Goal: Task Accomplishment & Management: Manage account settings

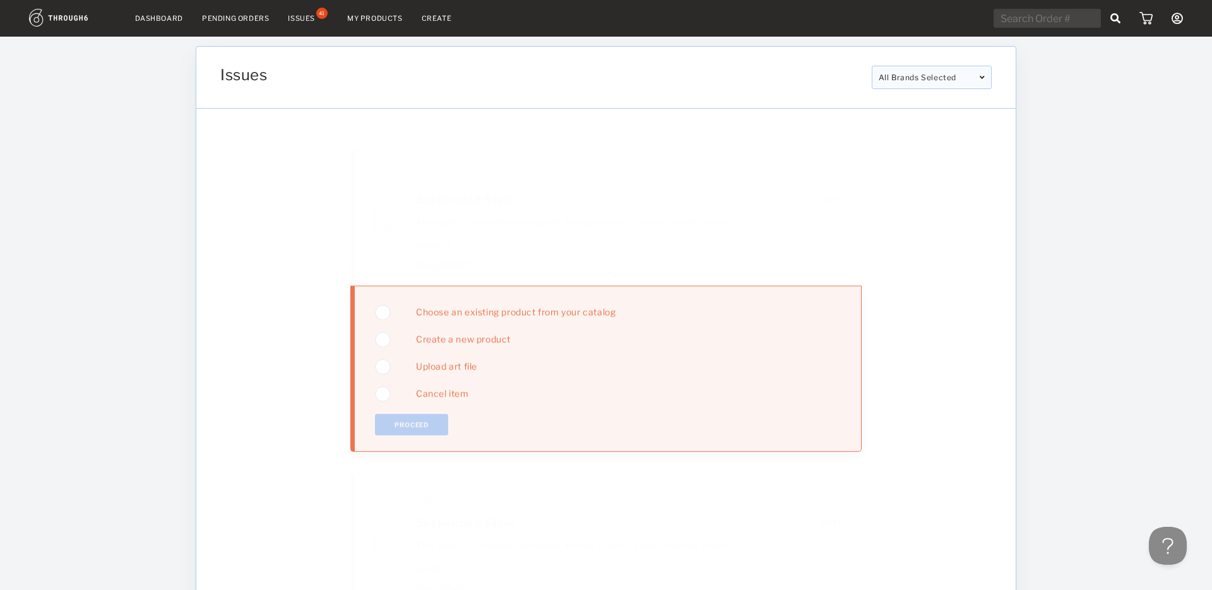
click at [234, 21] on div "Pending Orders" at bounding box center [235, 18] width 67 height 9
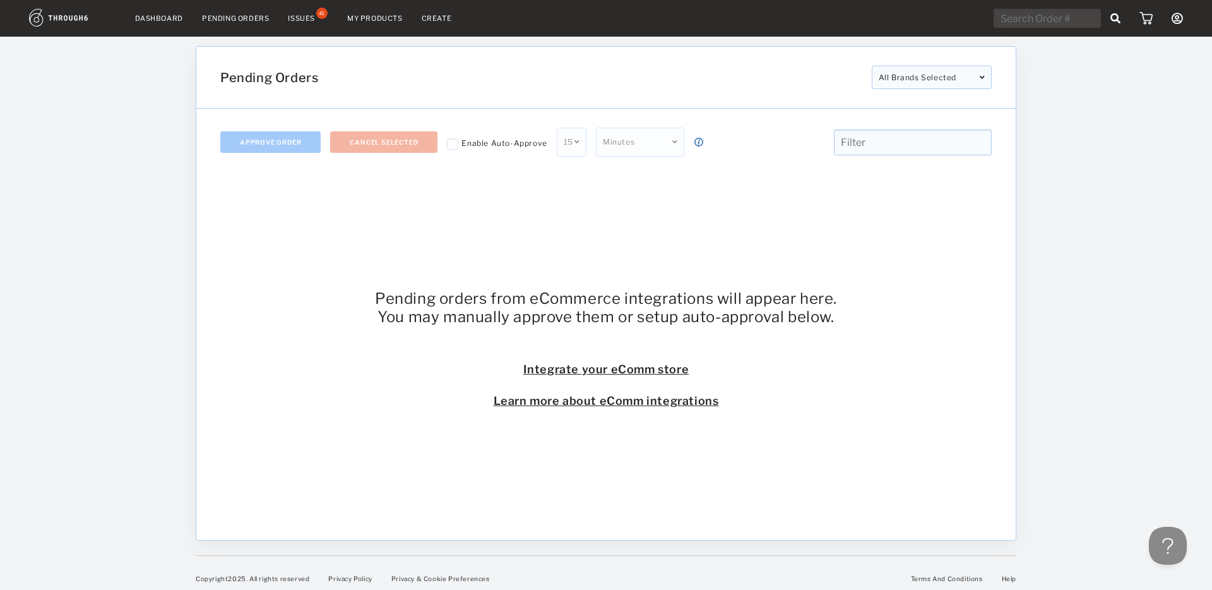
click at [301, 15] on div "Issues" at bounding box center [301, 18] width 27 height 9
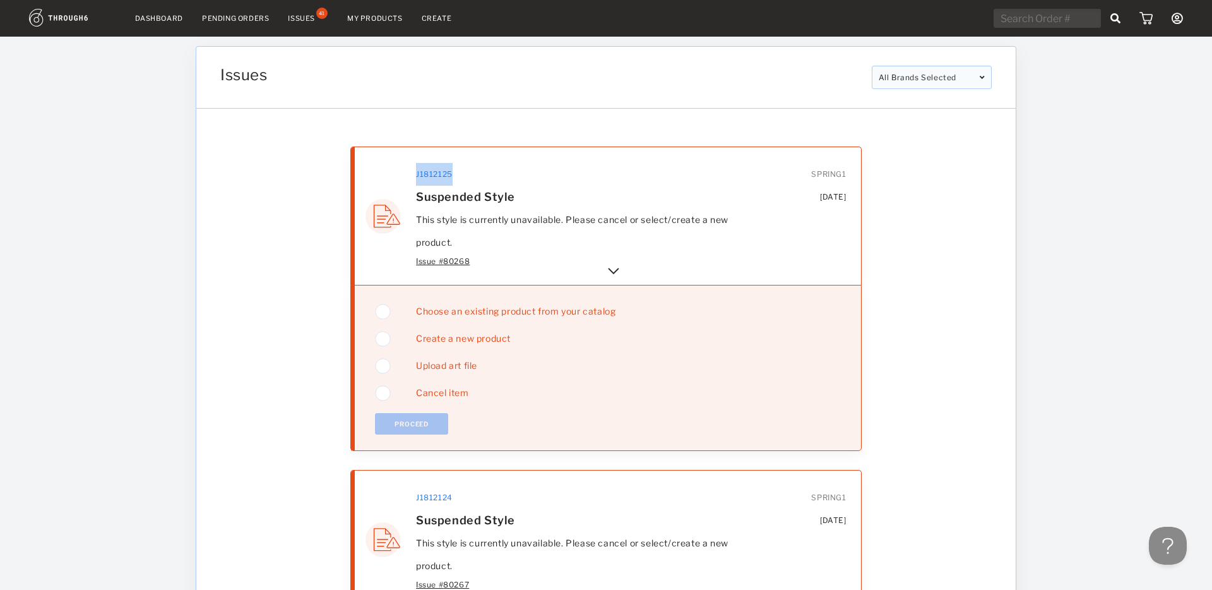
copy div "J1812125"
drag, startPoint x: 453, startPoint y: 176, endPoint x: 416, endPoint y: 178, distance: 36.7
click at [416, 178] on div "J1812125" at bounding box center [479, 174] width 126 height 23
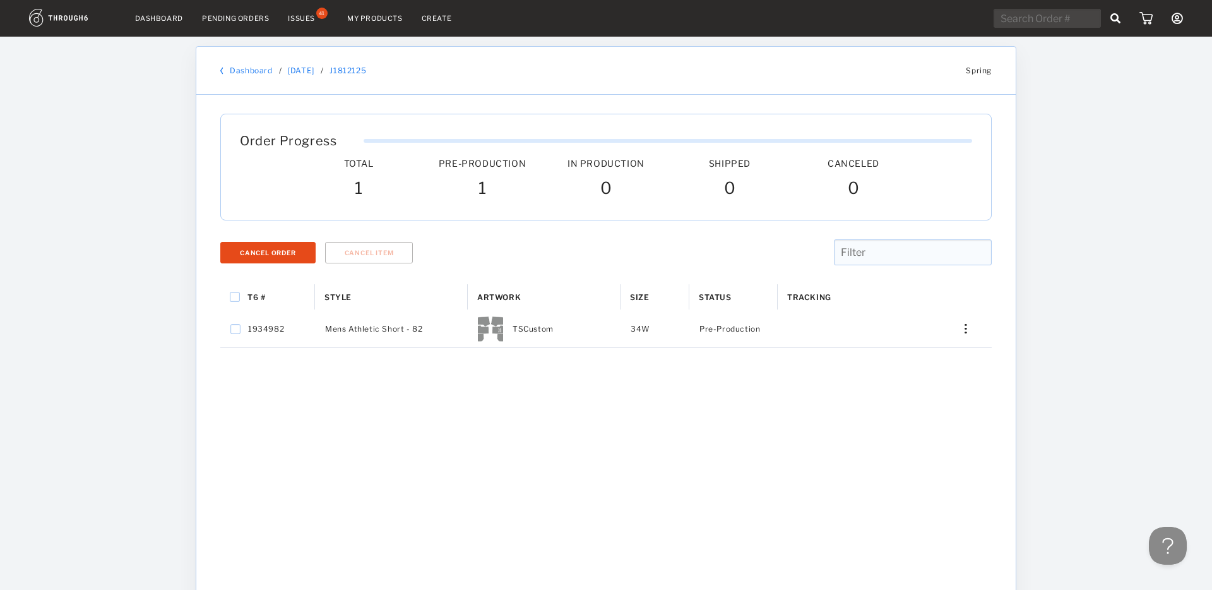
click at [302, 71] on link "[DATE]" at bounding box center [301, 70] width 27 height 9
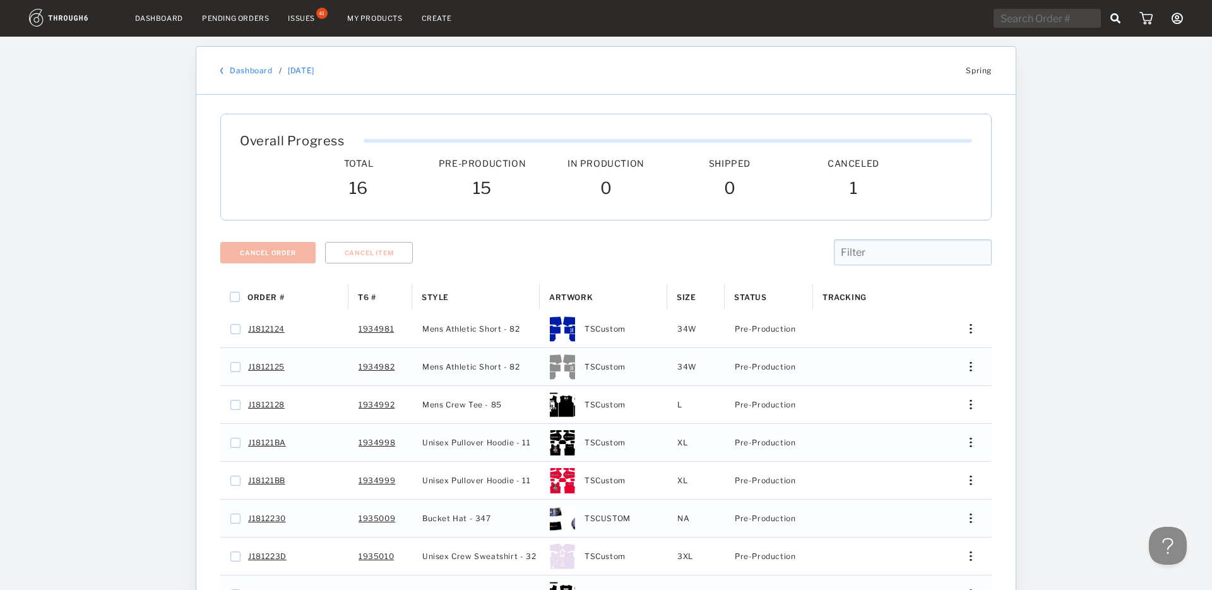
click at [255, 73] on link "Dashboard" at bounding box center [251, 70] width 42 height 9
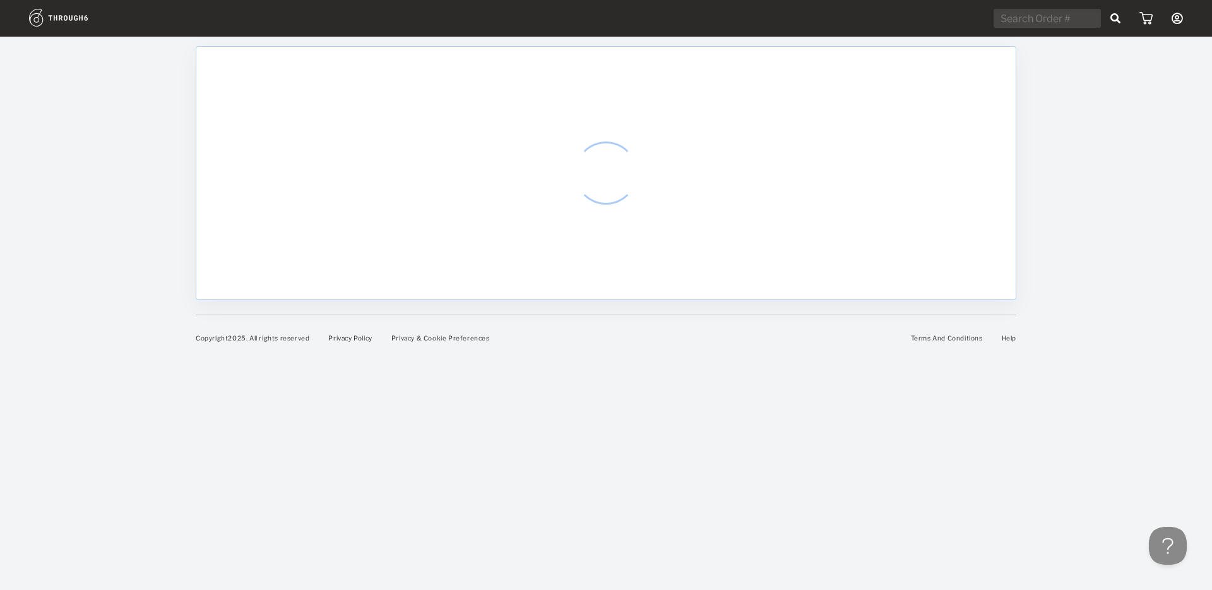
select select "8"
select select "2025"
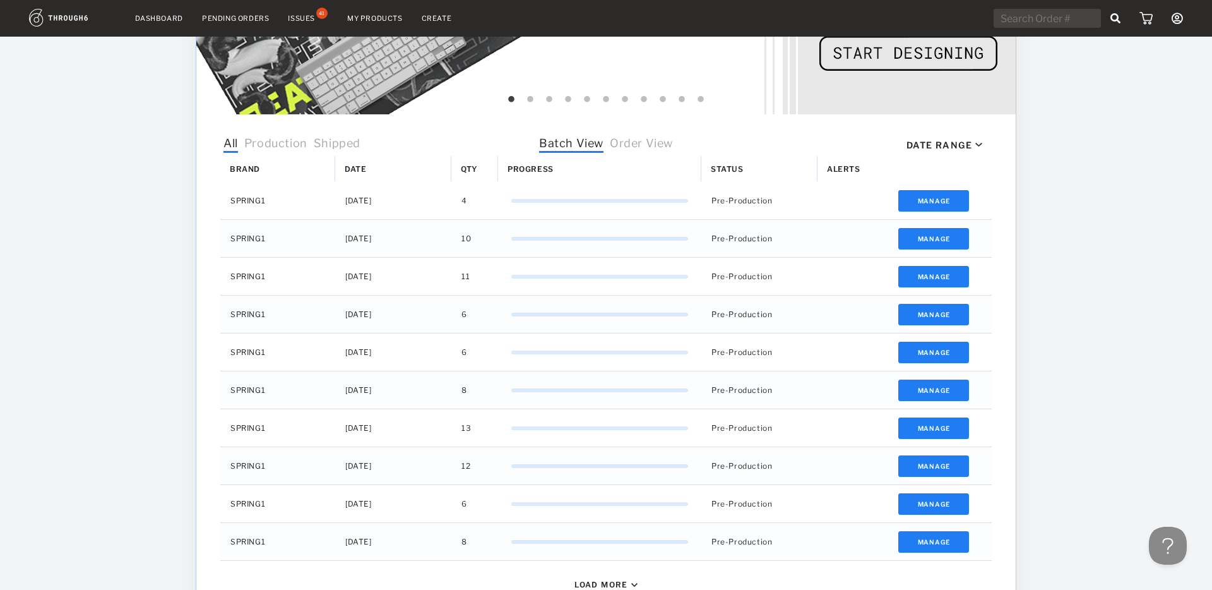
scroll to position [318, 0]
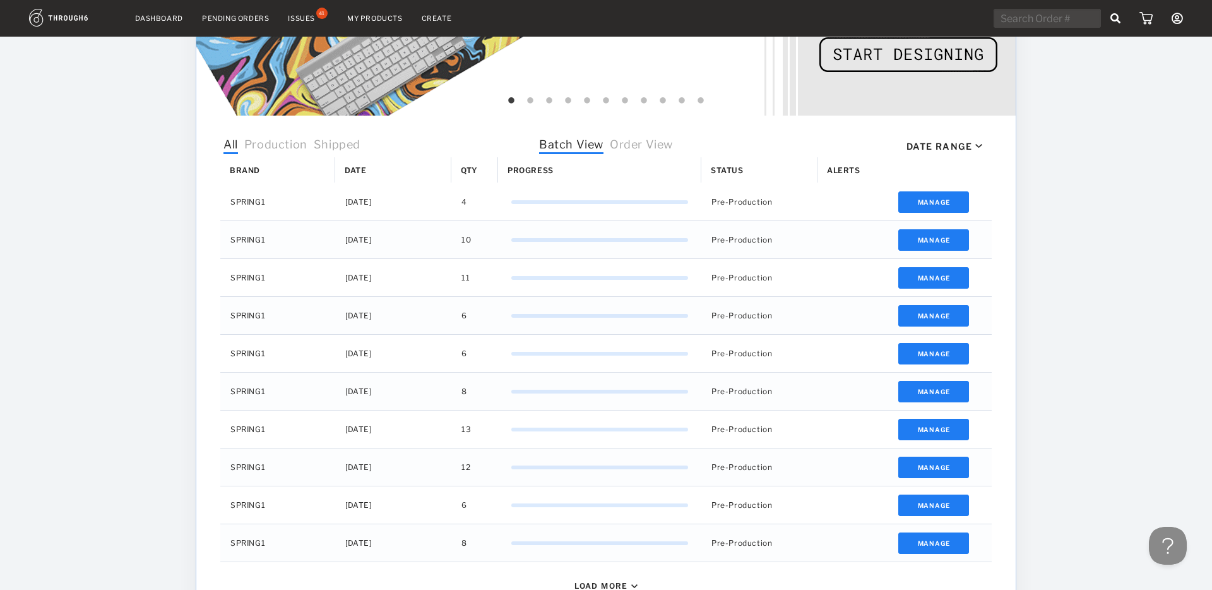
click at [649, 146] on span "Order View" at bounding box center [641, 146] width 63 height 16
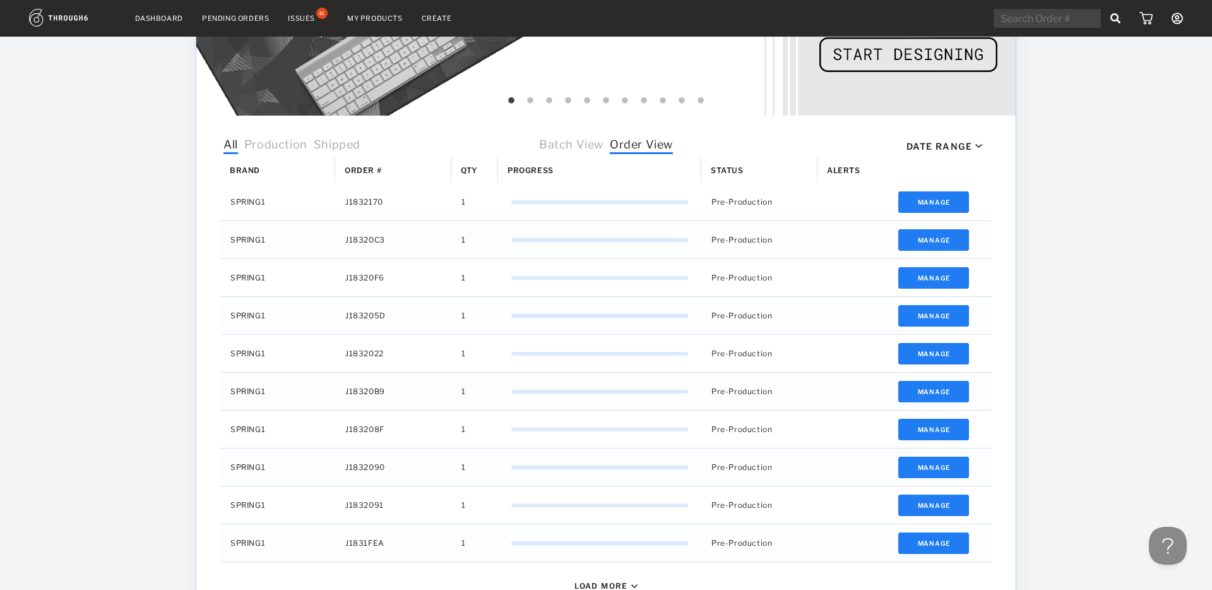
click at [291, 145] on span "Production" at bounding box center [275, 146] width 63 height 16
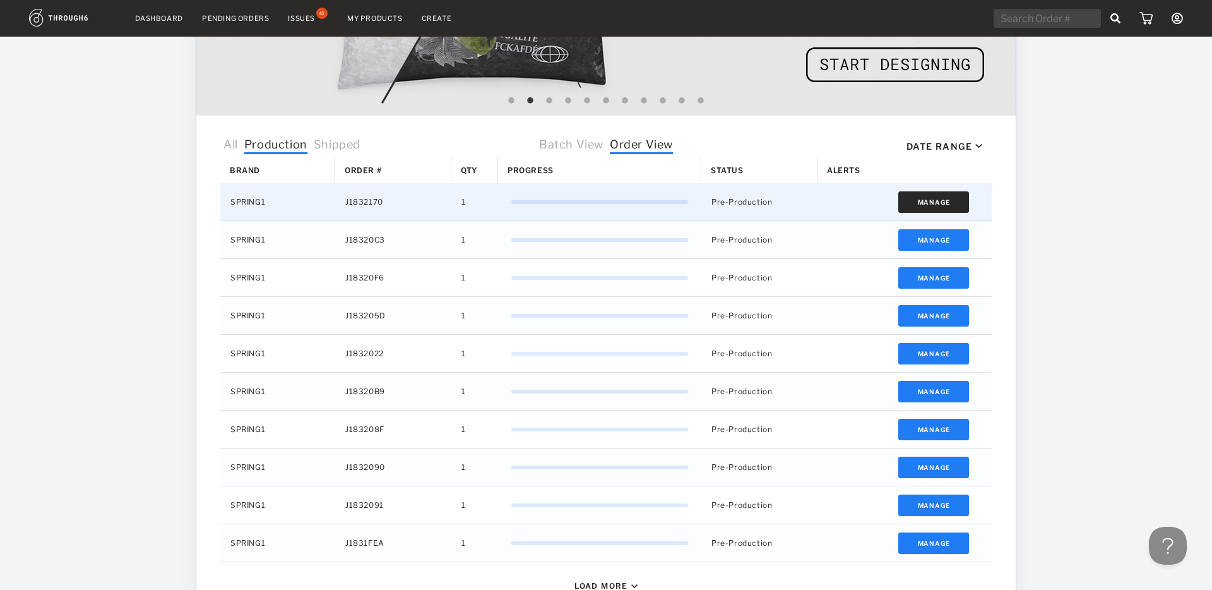
click at [935, 200] on button "Manage" at bounding box center [934, 201] width 71 height 21
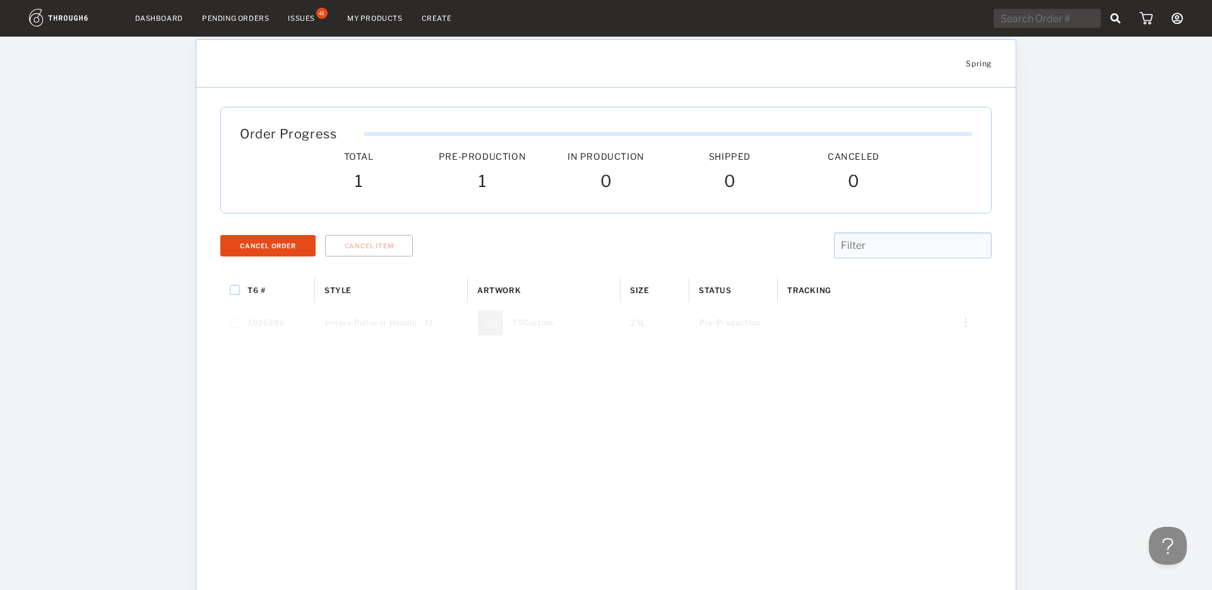
scroll to position [8, 0]
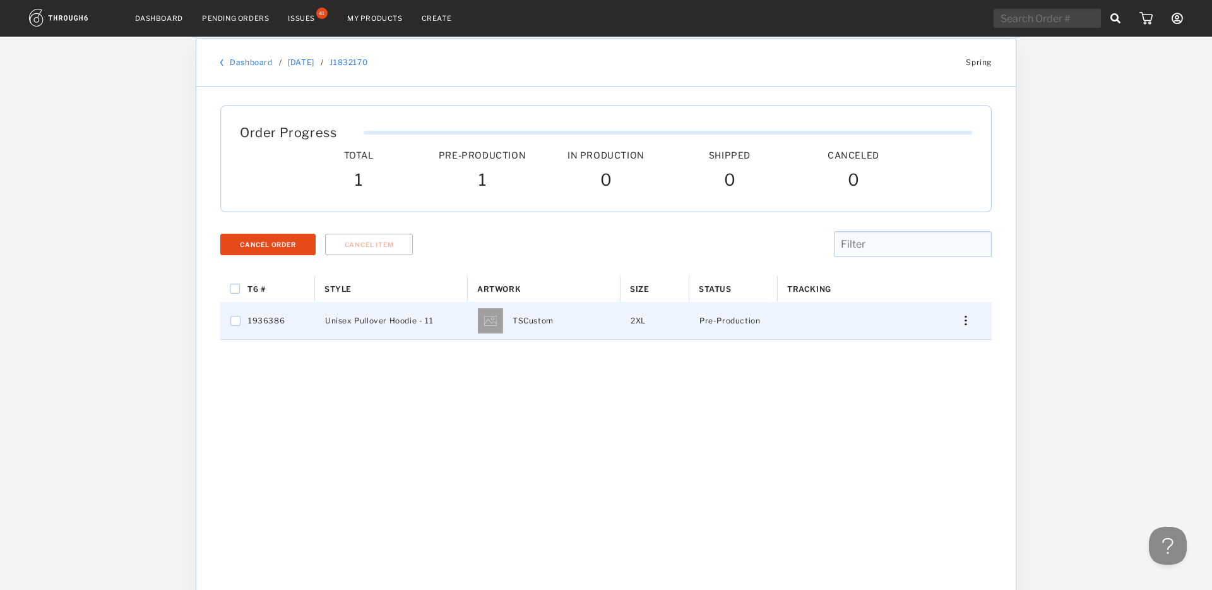
click at [967, 321] on div "Press SPACE to select this row." at bounding box center [961, 320] width 30 height 9
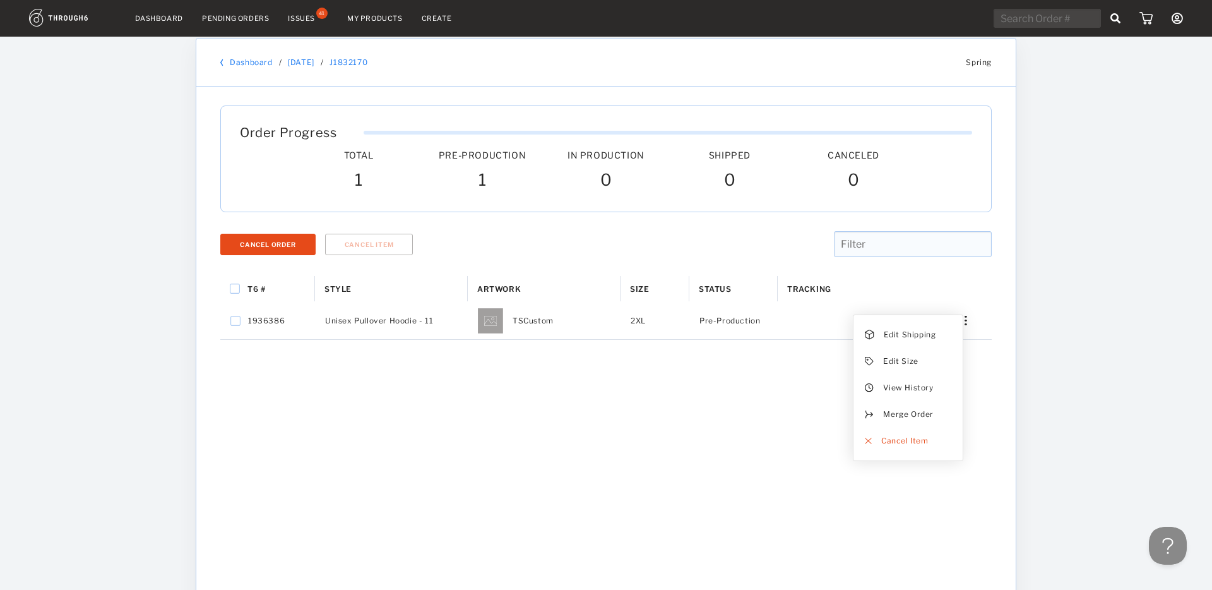
click at [1036, 297] on div "Dashboard Pending Orders Issues 41 My Products Create My Account Payment Histor…" at bounding box center [606, 384] width 1212 height 785
click at [1039, 17] on input "text" at bounding box center [1047, 18] width 107 height 19
paste input "J180E438"
type input "J180E438"
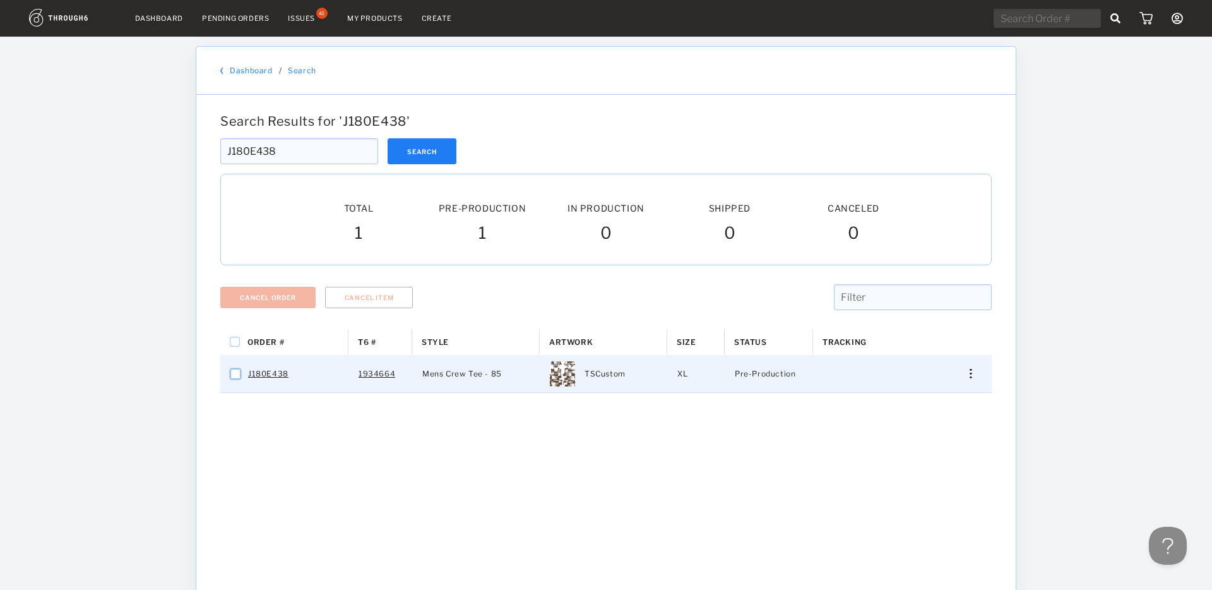
click at [239, 374] on input "Press Space to toggle row selection (unchecked)" at bounding box center [235, 374] width 10 height 10
checkbox input "true"
click at [859, 438] on div "Order # T6 # Style" at bounding box center [606, 542] width 772 height 426
click at [970, 374] on img "Press SPACE to deselect this row." at bounding box center [971, 373] width 2 height 9
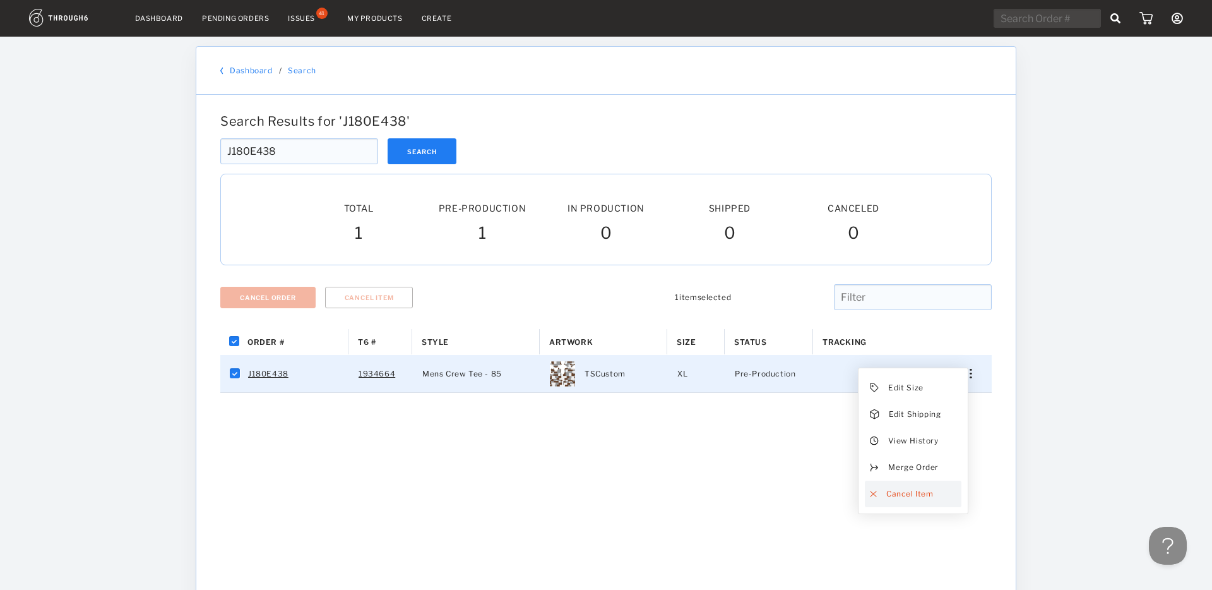
click at [921, 496] on span "Cancel Item" at bounding box center [910, 494] width 47 height 16
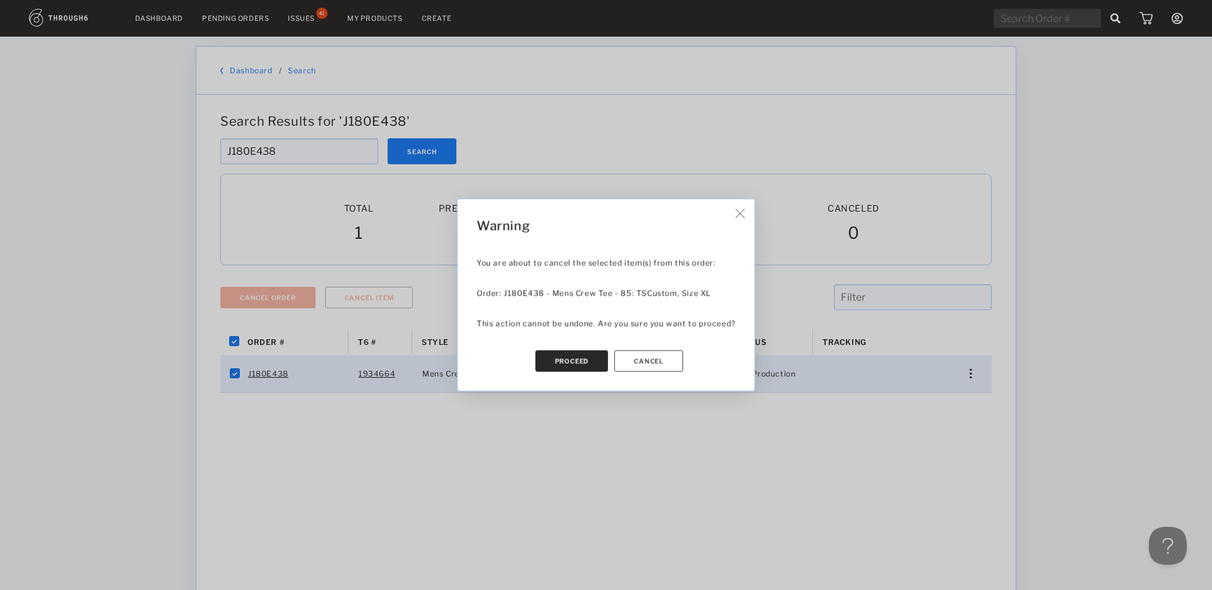
click at [585, 361] on button "Proceed" at bounding box center [571, 360] width 73 height 21
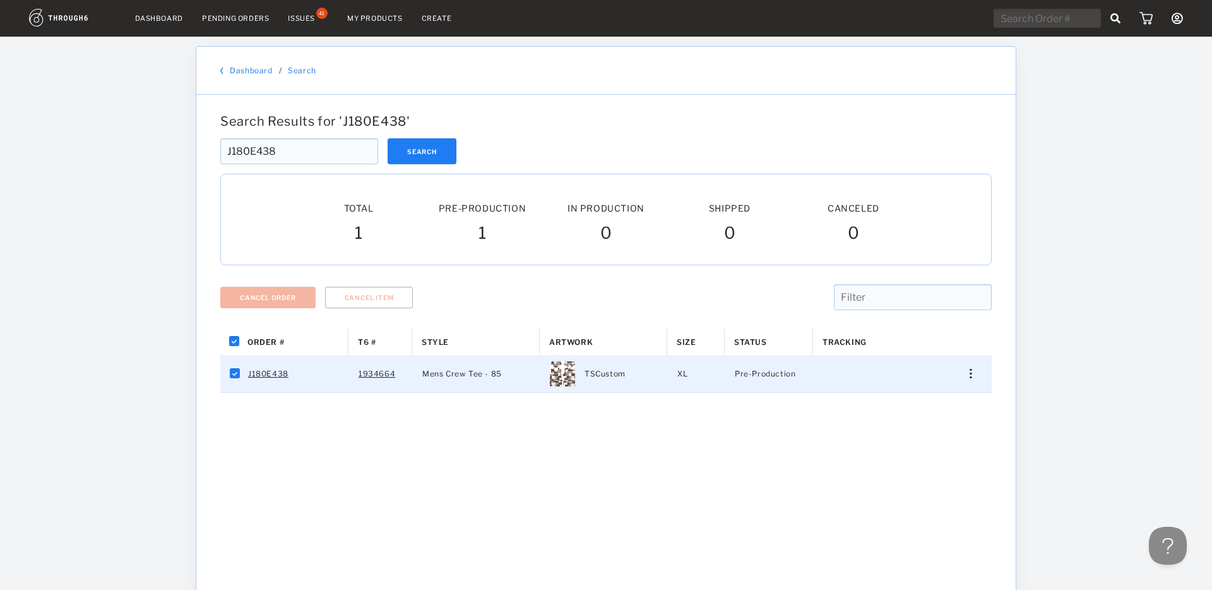
click at [610, 418] on div "Order # T6 # Style" at bounding box center [606, 542] width 772 height 426
click at [460, 144] on div "J180E438 Search" at bounding box center [606, 151] width 772 height 26
click at [437, 151] on button "Search" at bounding box center [422, 151] width 69 height 26
click at [970, 376] on img "Press SPACE to select this row." at bounding box center [971, 373] width 2 height 9
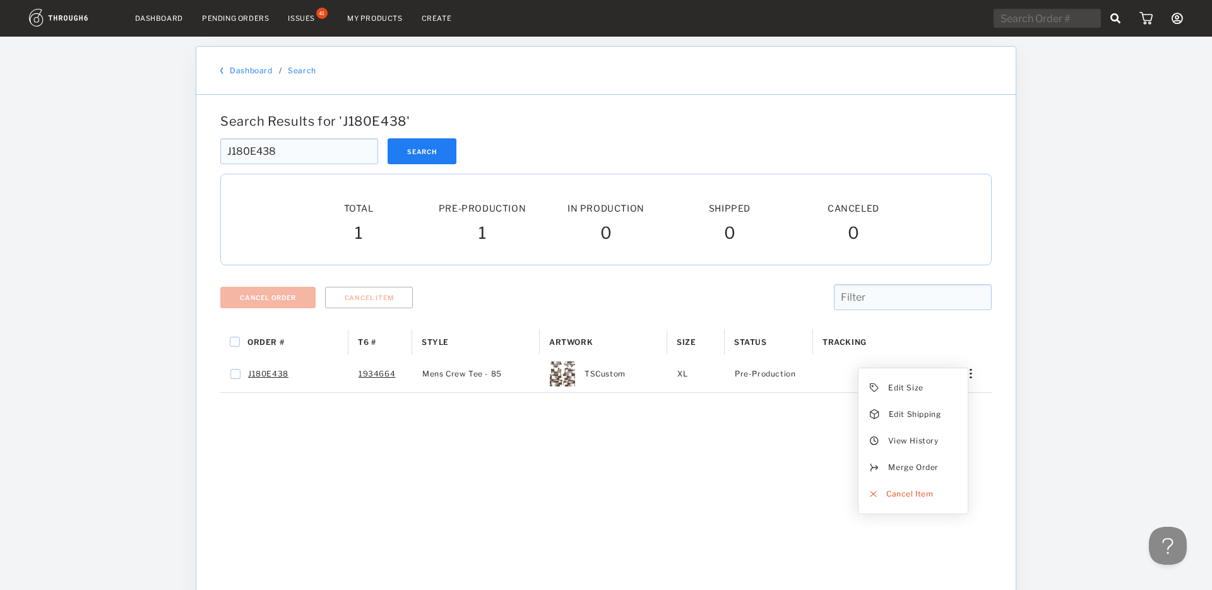
click at [659, 447] on div "Order # T6 # Style" at bounding box center [606, 542] width 772 height 426
click at [633, 437] on div "Order # T6 # Style" at bounding box center [606, 542] width 772 height 426
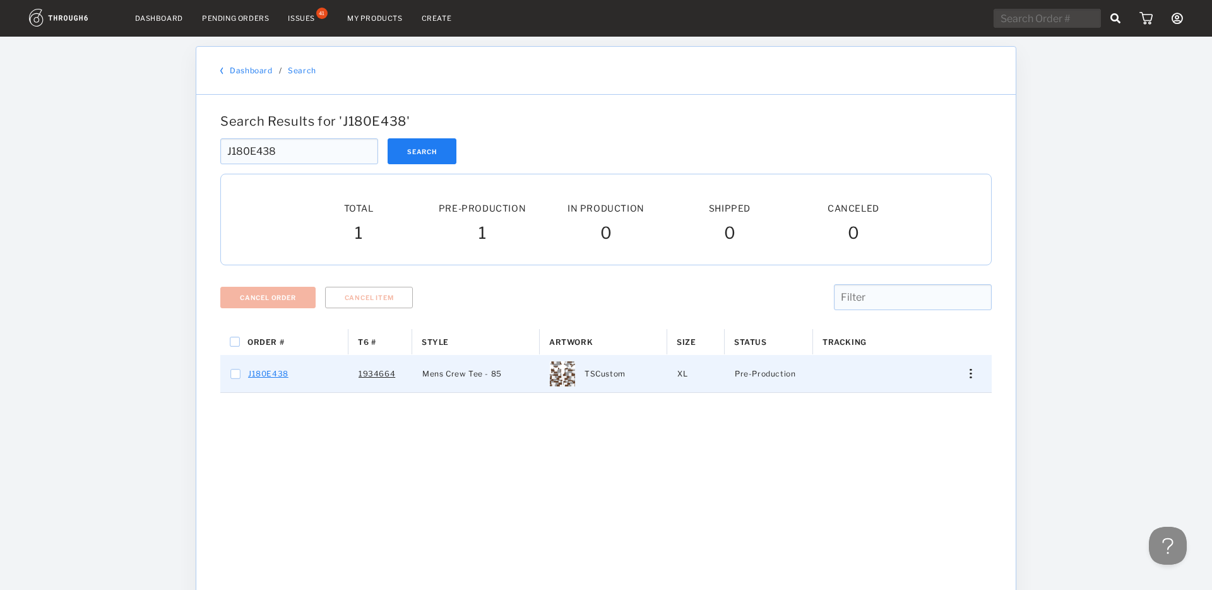
click at [271, 374] on link "J180E438" at bounding box center [268, 374] width 40 height 16
checkbox input "true"
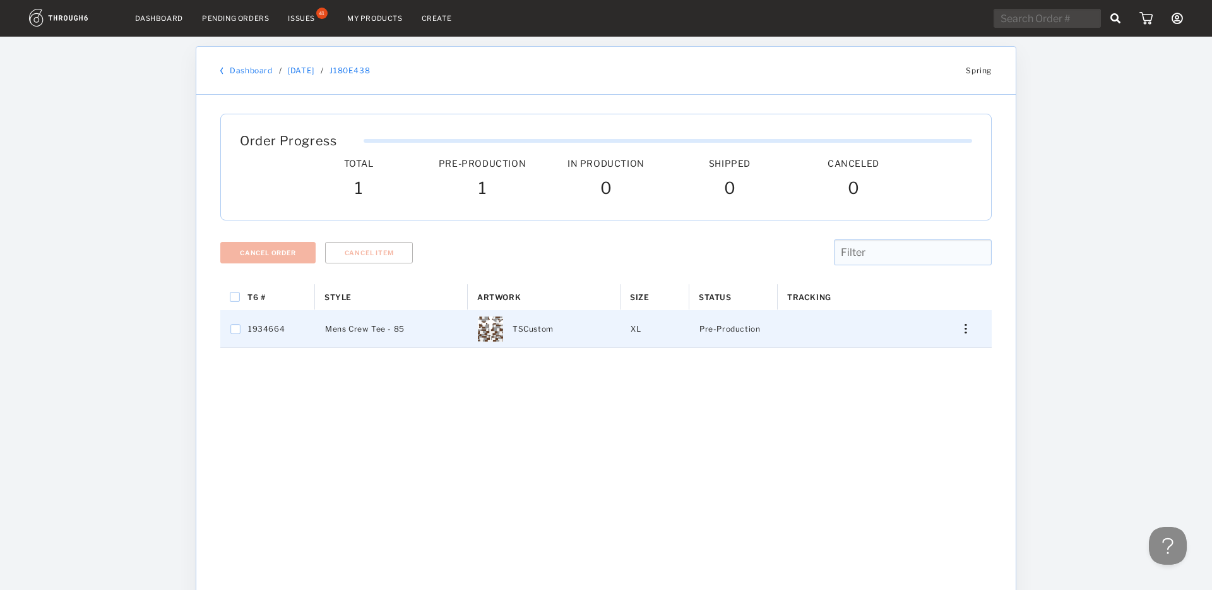
click at [280, 324] on span "1934664" at bounding box center [266, 329] width 37 height 16
checkbox input "true"
click at [260, 326] on span "1934664" at bounding box center [266, 329] width 37 height 16
checkbox input "false"
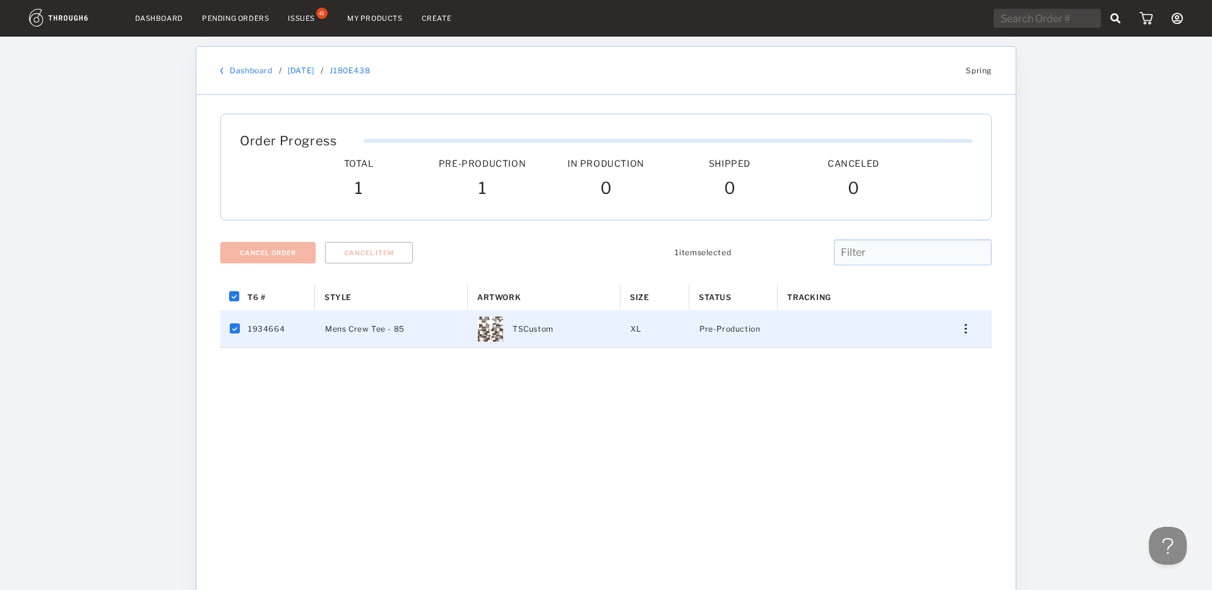
checkbox input "false"
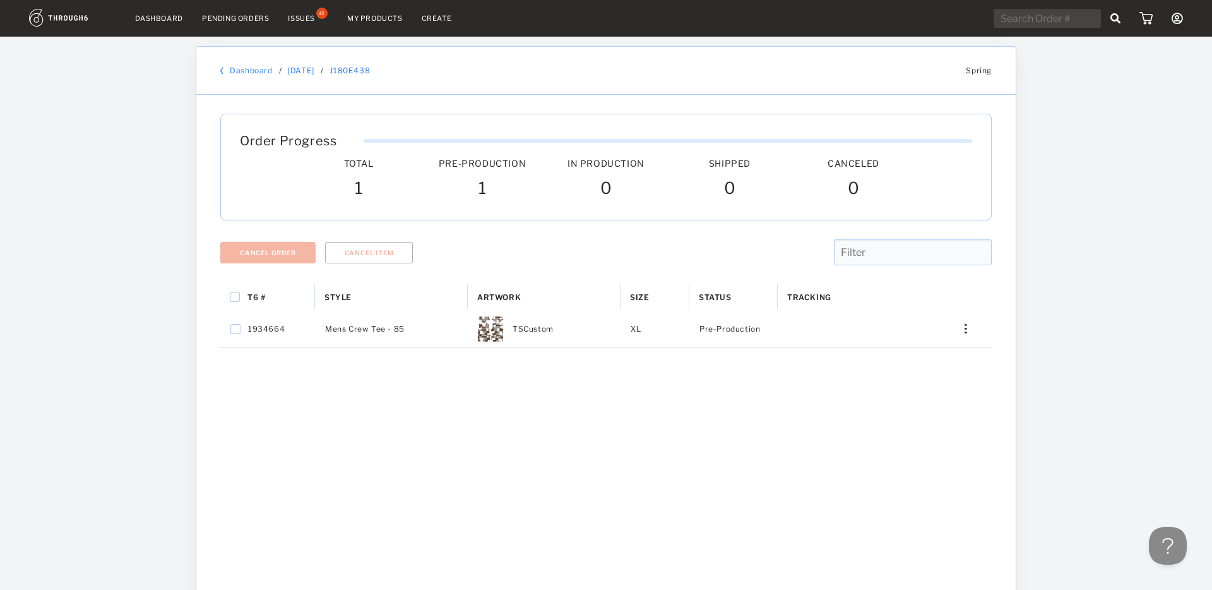
click at [366, 376] on div "T6 # Style Artwork" at bounding box center [606, 497] width 772 height 426
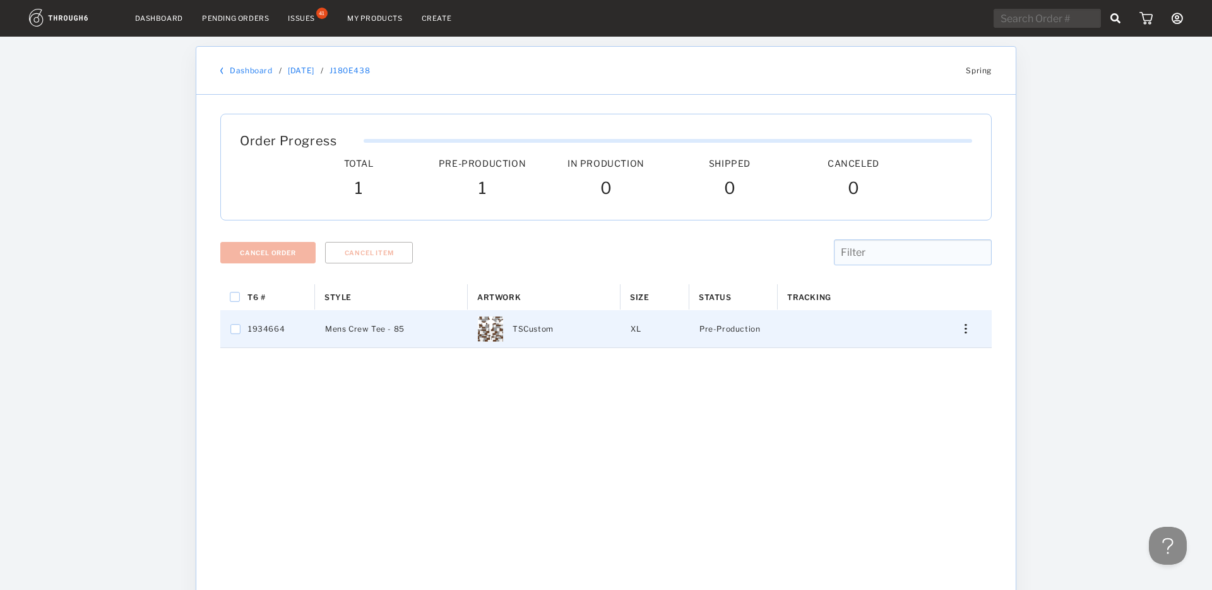
click at [966, 330] on img "Press SPACE to select this row." at bounding box center [966, 328] width 2 height 9
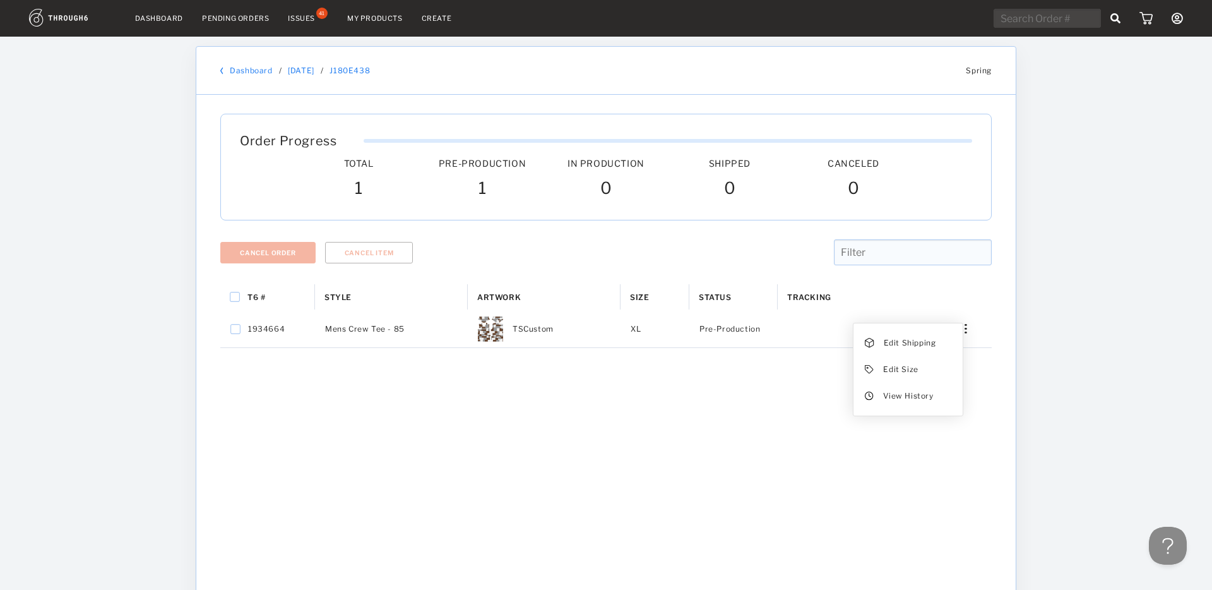
click at [735, 376] on div "T6 # Style Artwork" at bounding box center [606, 497] width 772 height 426
click at [713, 375] on div "T6 # Style Artwork" at bounding box center [606, 497] width 772 height 426
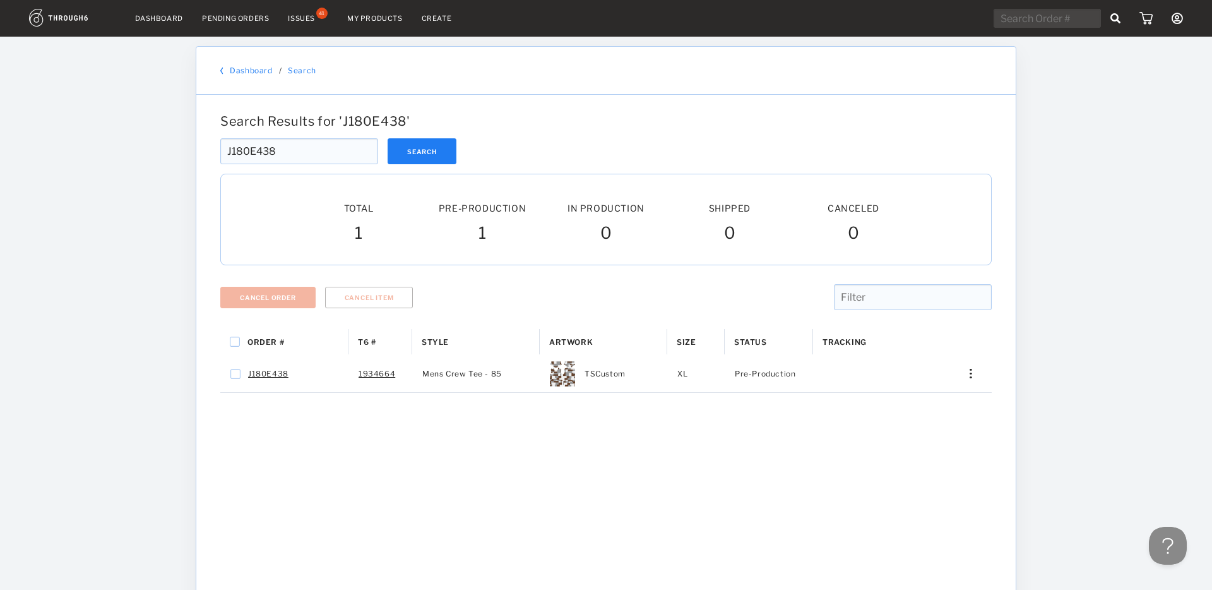
click at [149, 151] on div "Dashboard Pending Orders Issues 41 My Products Create My Account Payment Histor…" at bounding box center [606, 415] width 1212 height 830
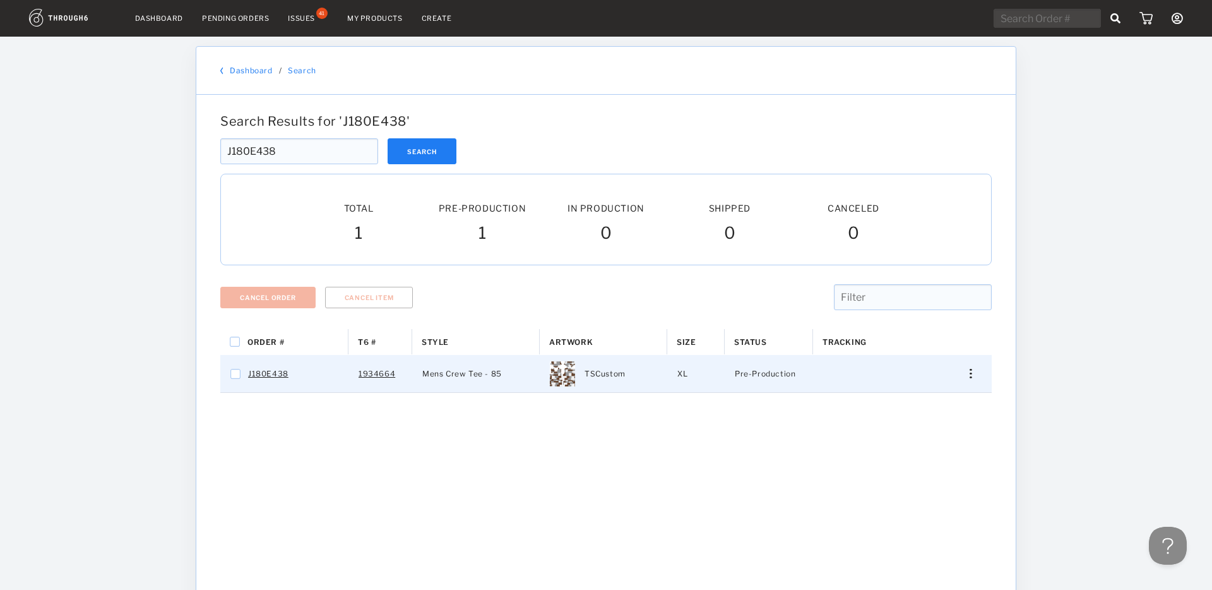
drag, startPoint x: 978, startPoint y: 383, endPoint x: 967, endPoint y: 371, distance: 17.0
click at [974, 379] on div "Edit Size Edit Shipping View History Merge Order Cancel Item" at bounding box center [966, 373] width 51 height 37
click at [967, 371] on div "Press SPACE to select this row." at bounding box center [966, 373] width 30 height 9
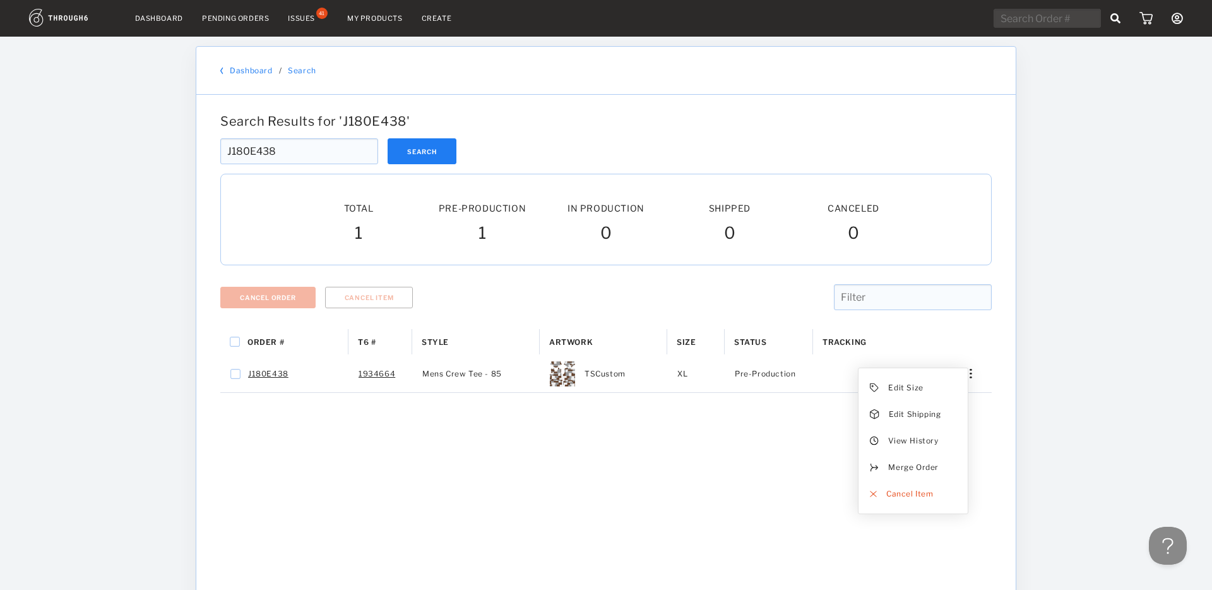
click at [988, 479] on div "Order # T6 # Style" at bounding box center [606, 542] width 772 height 426
click at [607, 290] on div "Cancel Order Cancel Item" at bounding box center [606, 306] width 782 height 45
click at [606, 289] on div "Cancel Order Cancel Item" at bounding box center [606, 306] width 782 height 45
click at [417, 155] on button "Search" at bounding box center [422, 151] width 69 height 26
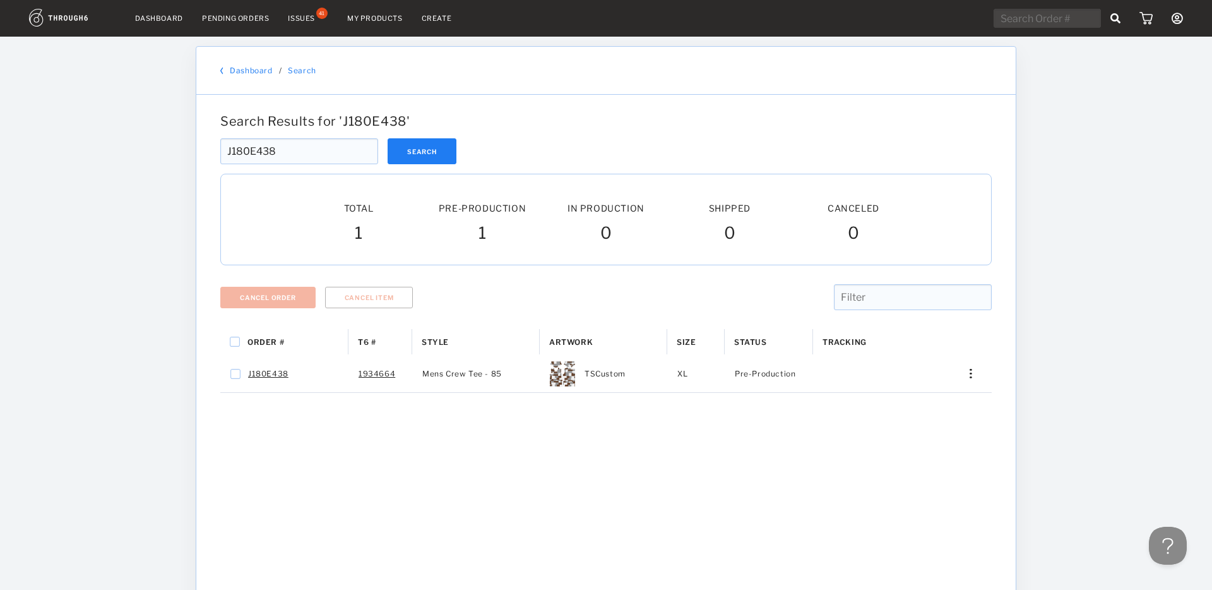
click at [300, 148] on input "J180E438" at bounding box center [299, 151] width 158 height 26
click at [299, 148] on input "J180E438" at bounding box center [299, 151] width 158 height 26
paste input "7DE9DF"
type input "J17DE9DF"
click at [427, 158] on button "Search" at bounding box center [422, 151] width 69 height 26
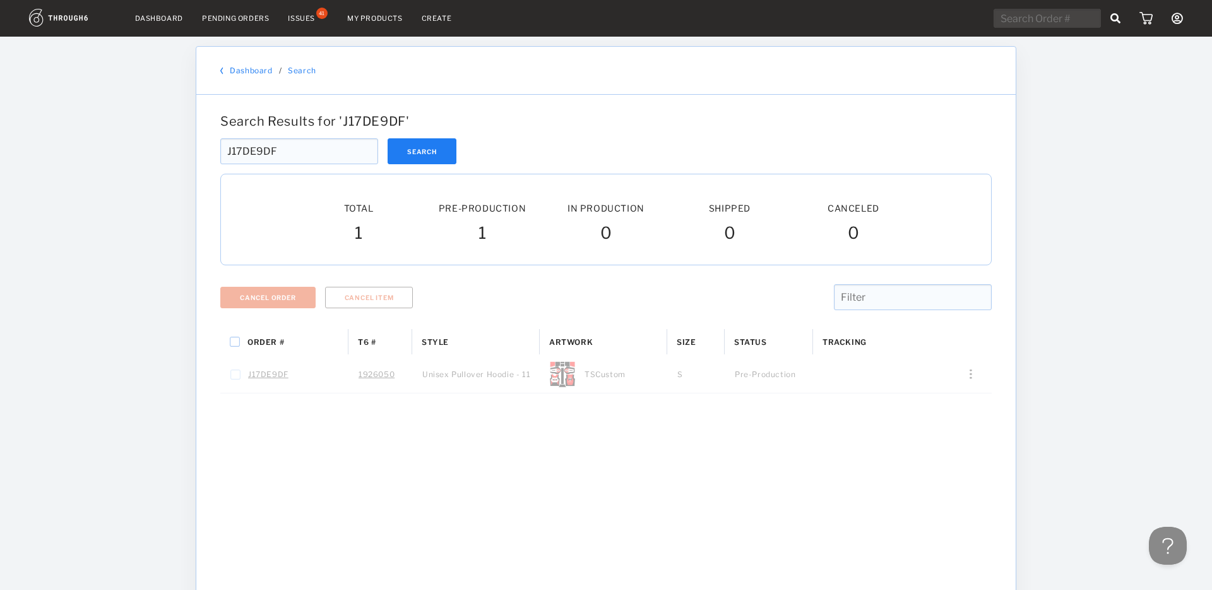
click at [422, 167] on div at bounding box center [606, 168] width 772 height 9
click at [423, 168] on div at bounding box center [606, 168] width 772 height 9
click at [424, 168] on div at bounding box center [606, 168] width 772 height 9
click at [422, 168] on div at bounding box center [606, 168] width 772 height 9
click at [422, 166] on div at bounding box center [606, 168] width 772 height 9
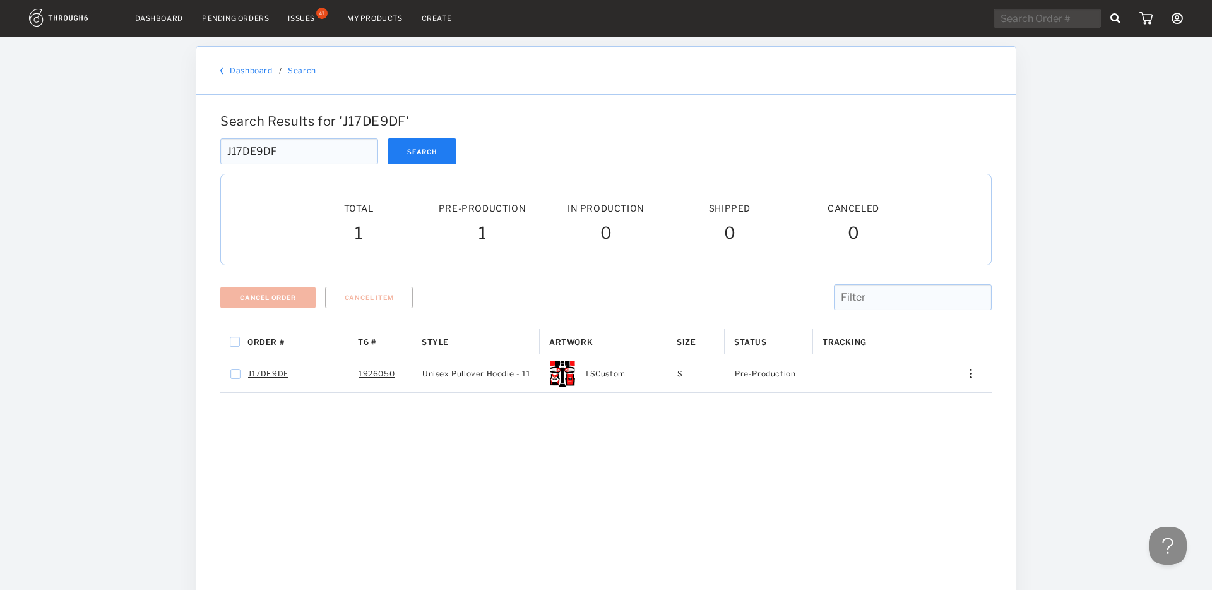
click at [421, 165] on div at bounding box center [606, 168] width 772 height 9
click at [422, 165] on div at bounding box center [606, 168] width 772 height 9
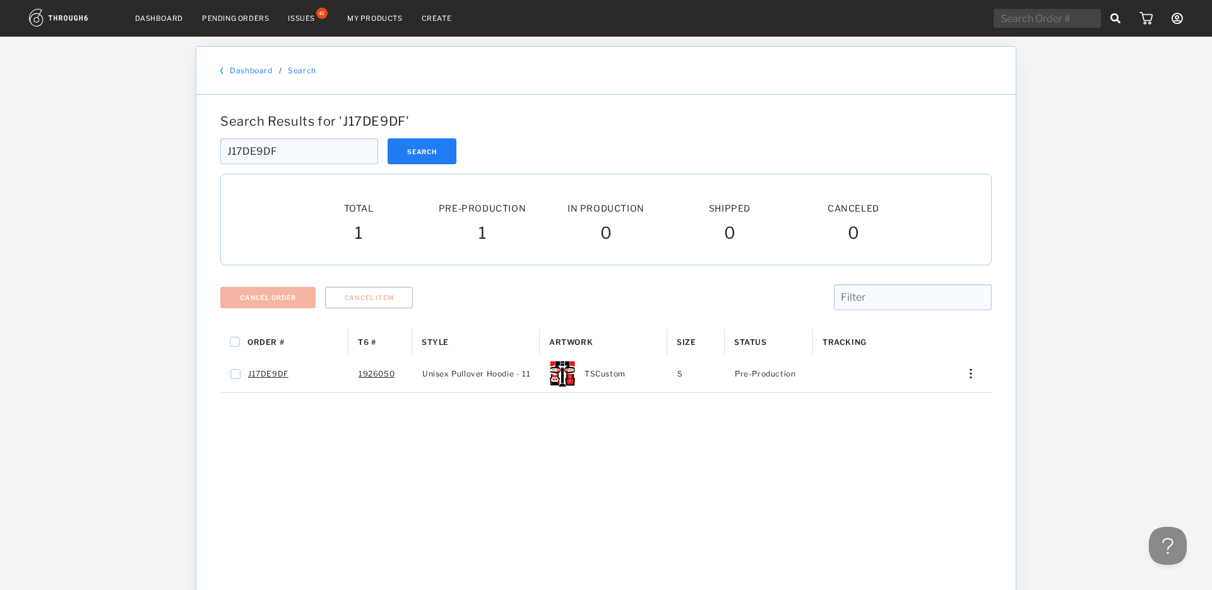
click at [467, 167] on div at bounding box center [606, 168] width 772 height 9
click at [465, 166] on div at bounding box center [606, 168] width 772 height 9
click at [467, 165] on div at bounding box center [606, 168] width 772 height 9
click at [469, 164] on div at bounding box center [606, 168] width 772 height 9
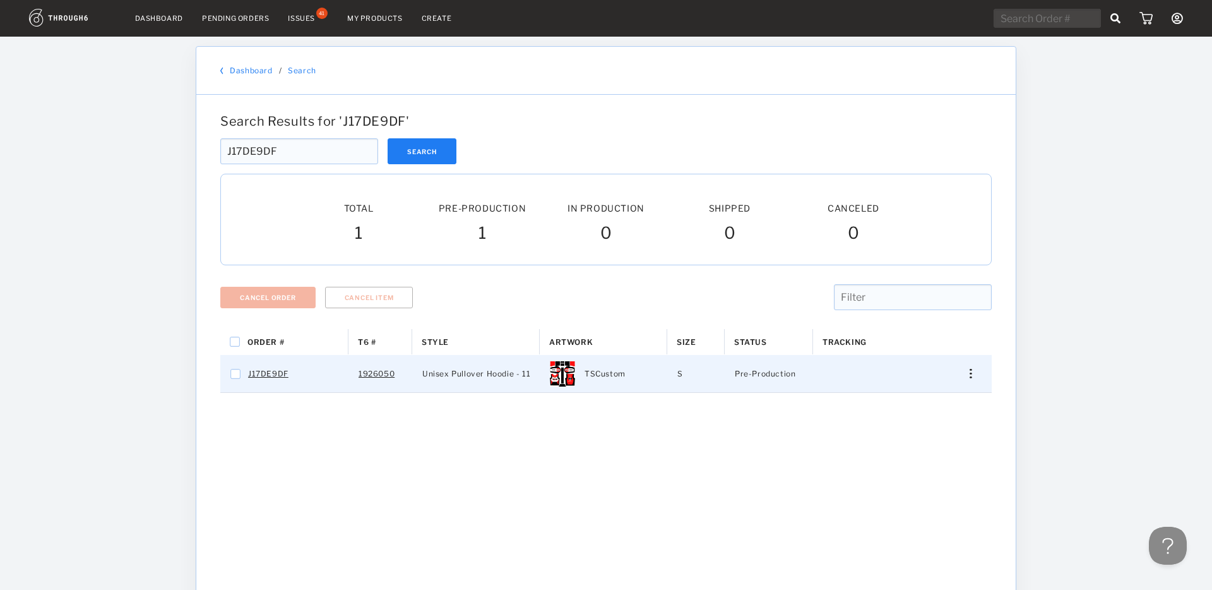
click at [977, 378] on div "Press SPACE to select this row." at bounding box center [966, 373] width 30 height 9
click at [907, 496] on span "Cancel Item" at bounding box center [910, 494] width 47 height 16
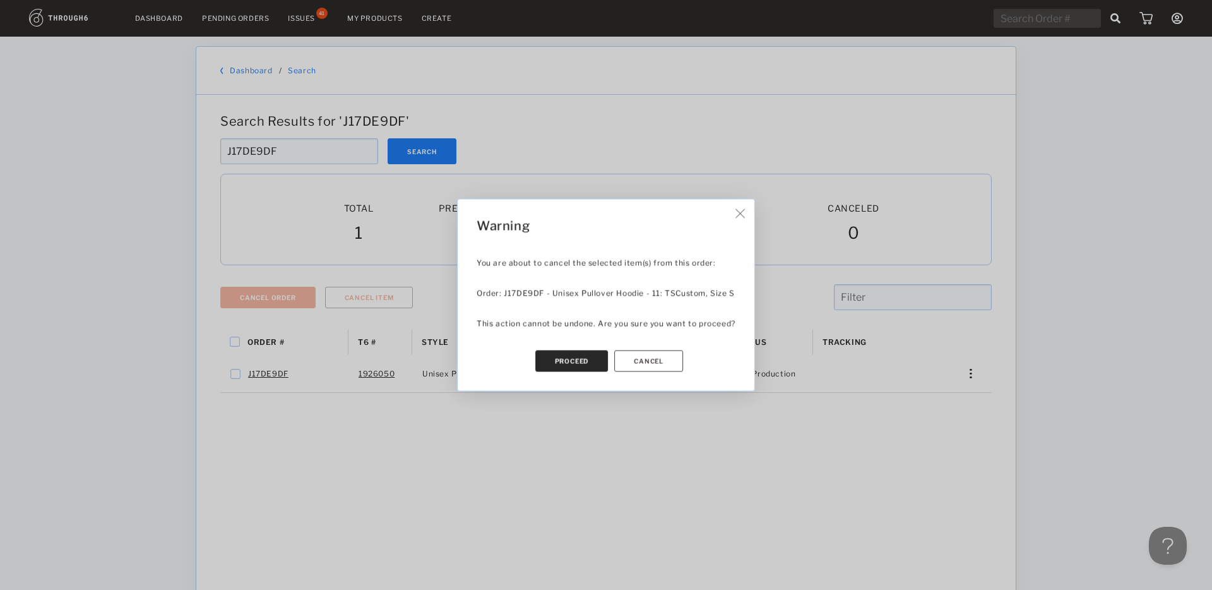
click at [577, 365] on button "Proceed" at bounding box center [571, 360] width 73 height 21
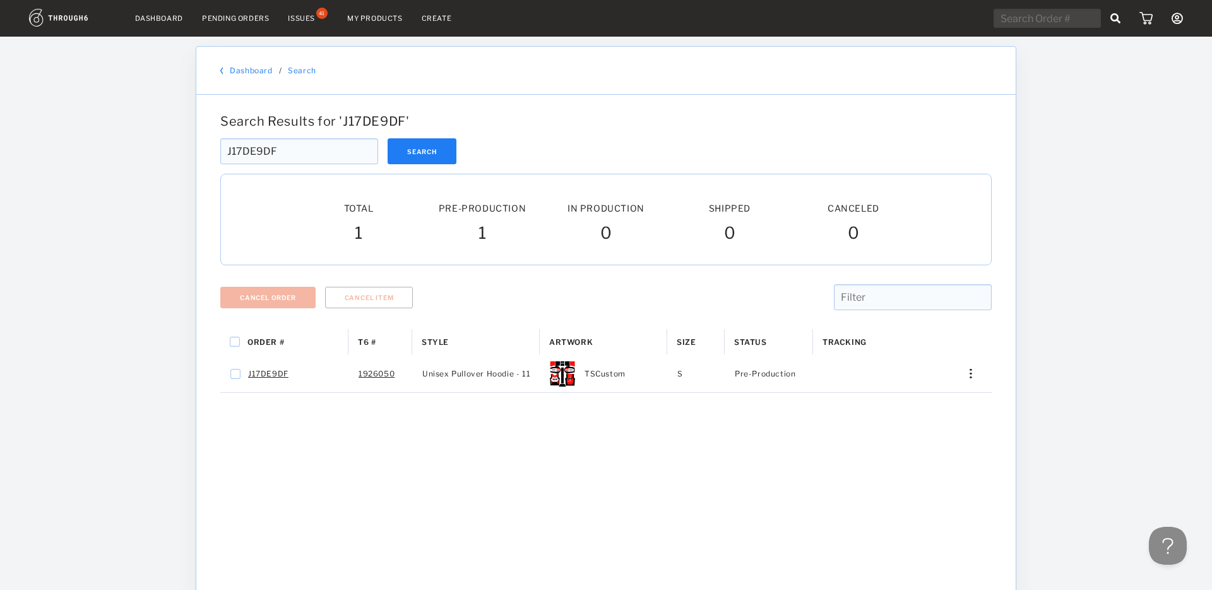
click at [292, 158] on input "J17DE9DF" at bounding box center [299, 151] width 158 height 26
paste input ""J17CDCC8 ""
type input ""J17CDCC8 ""
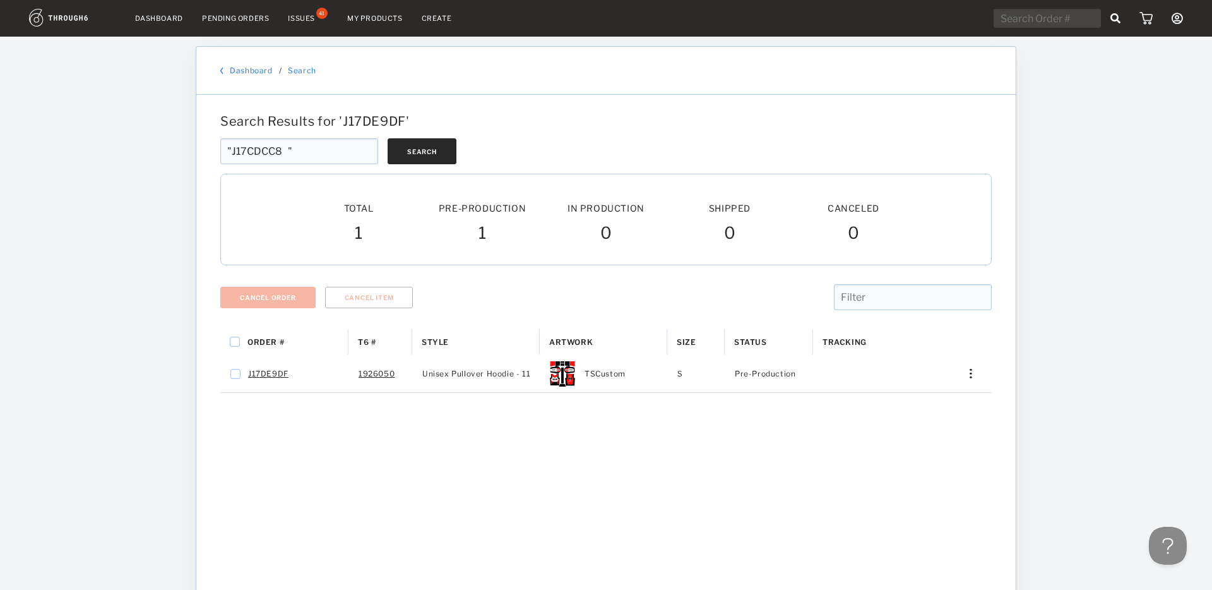
click at [393, 152] on button "Search" at bounding box center [422, 151] width 69 height 26
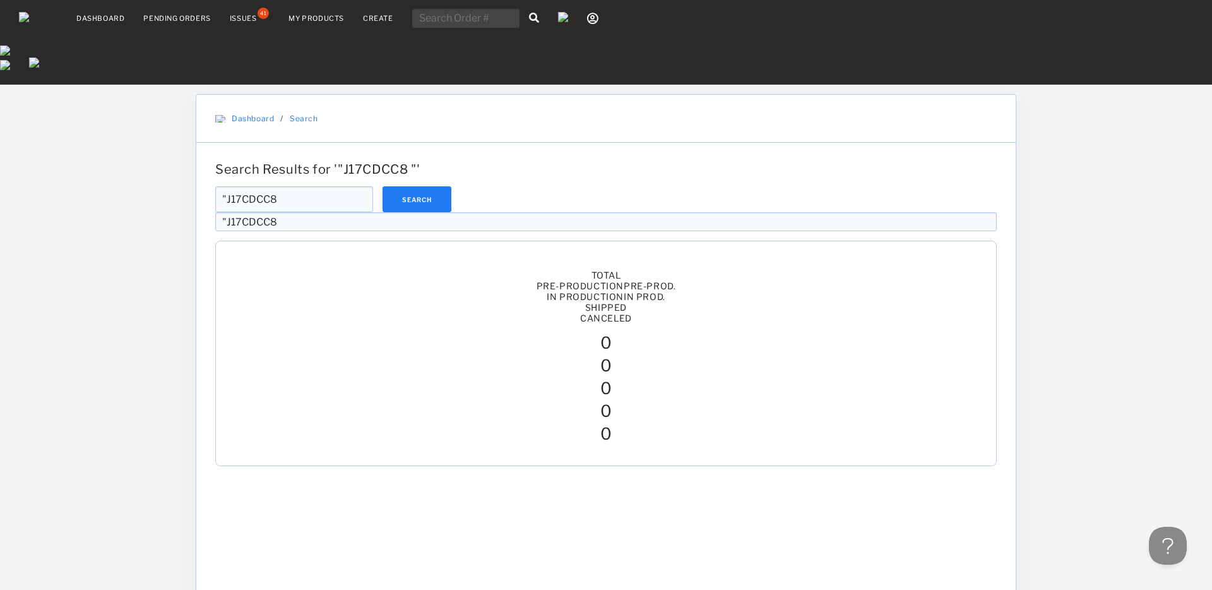
drag, startPoint x: 232, startPoint y: 152, endPoint x: 290, endPoint y: 162, distance: 58.9
click at [232, 186] on input ""J17CDCC8" at bounding box center [294, 199] width 158 height 26
type input "J17CDCC8"
click at [425, 186] on button "Search" at bounding box center [417, 199] width 69 height 26
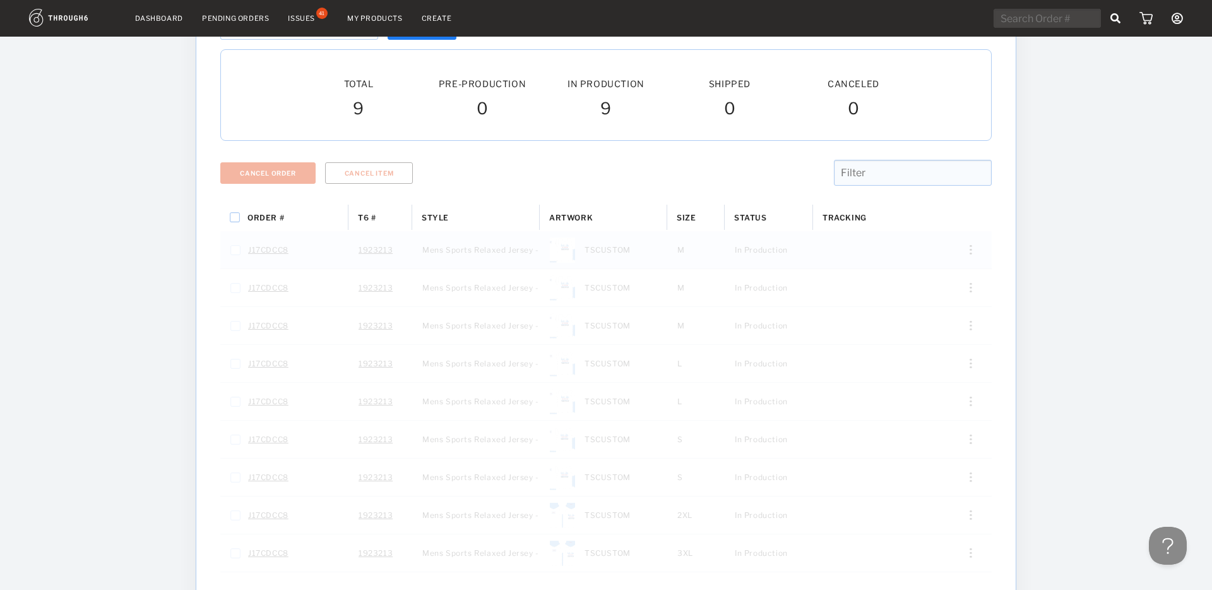
scroll to position [136, 0]
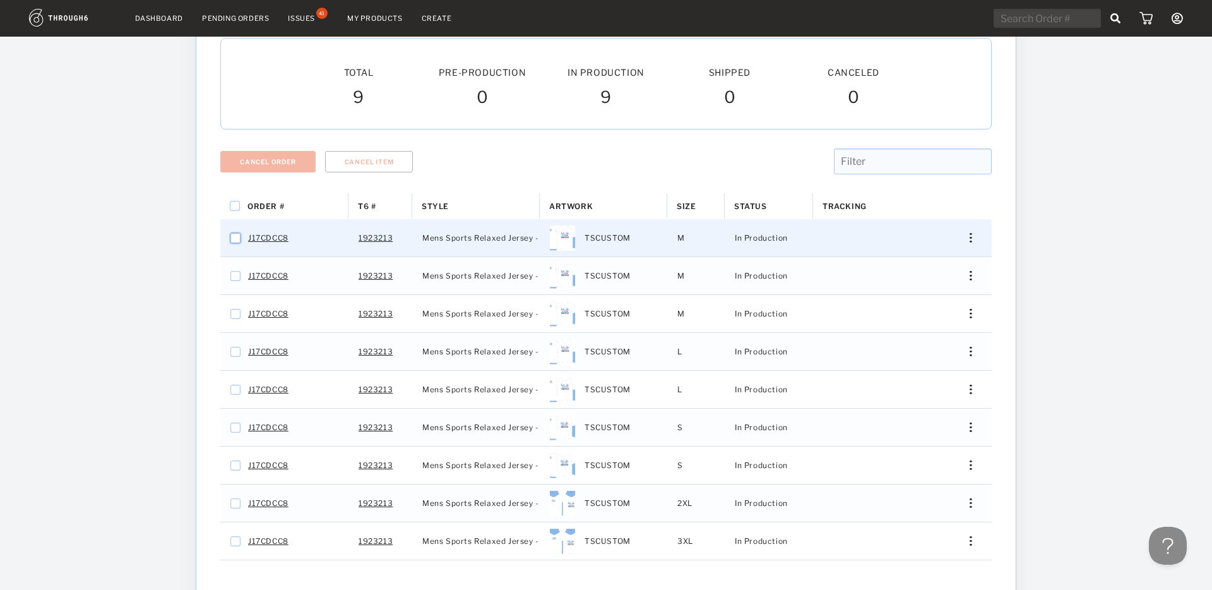
click at [236, 240] on input "Press Space to toggle row selection (unchecked)" at bounding box center [235, 238] width 10 height 10
checkbox input "true"
click at [233, 205] on input "Press Space to toggle all rows selection (unchecked)" at bounding box center [235, 206] width 10 height 10
checkbox input "true"
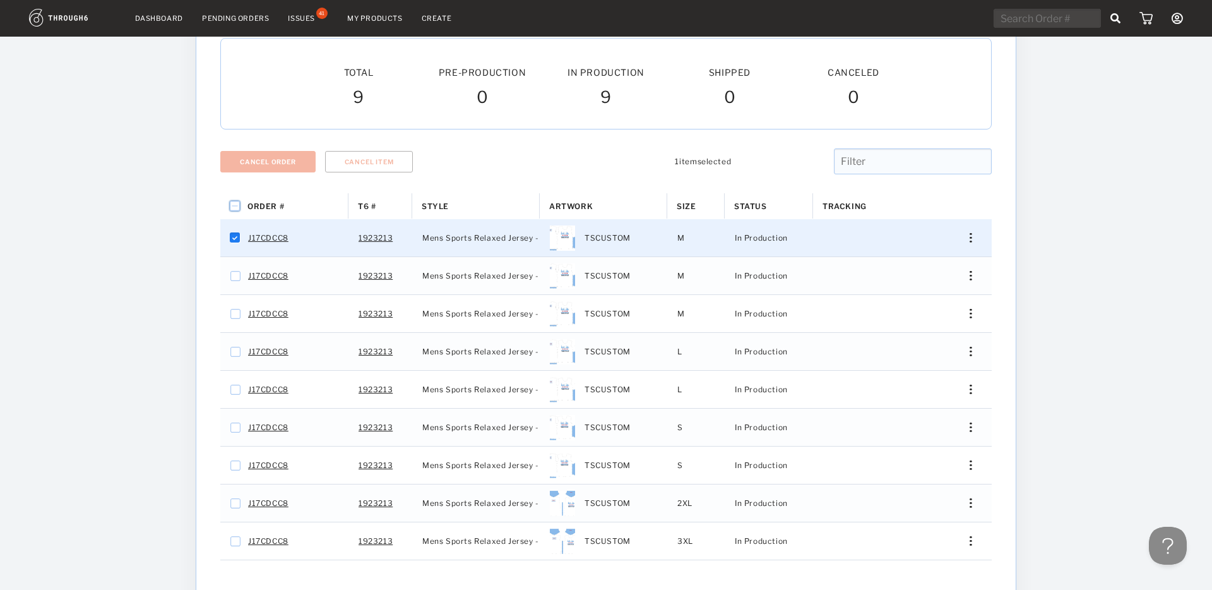
checkbox input "true"
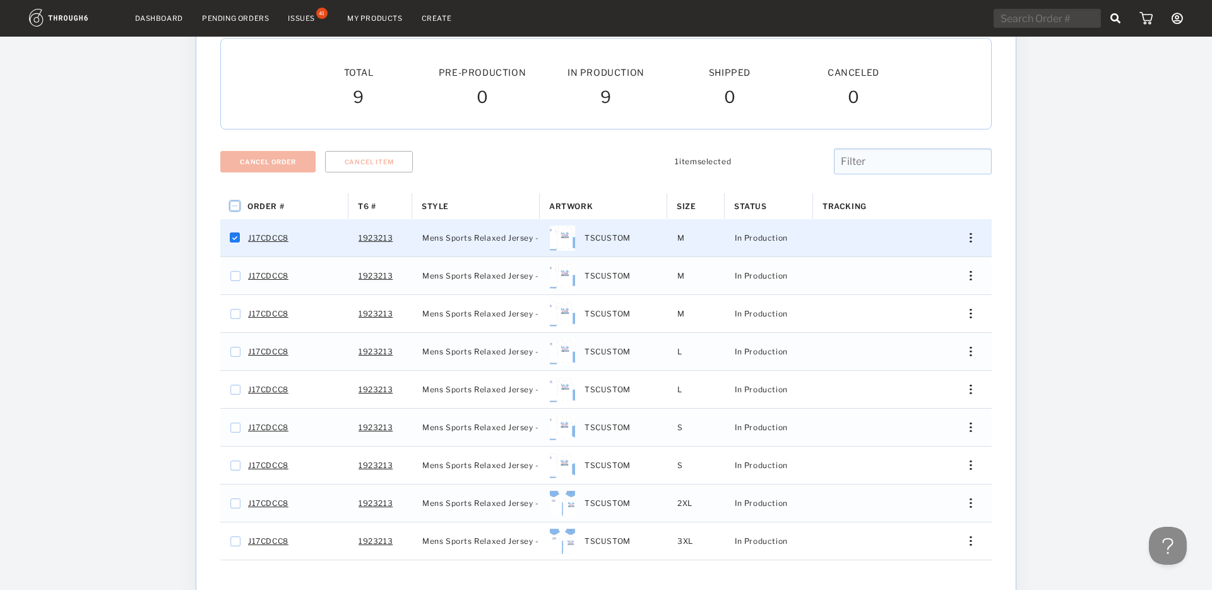
checkbox input "true"
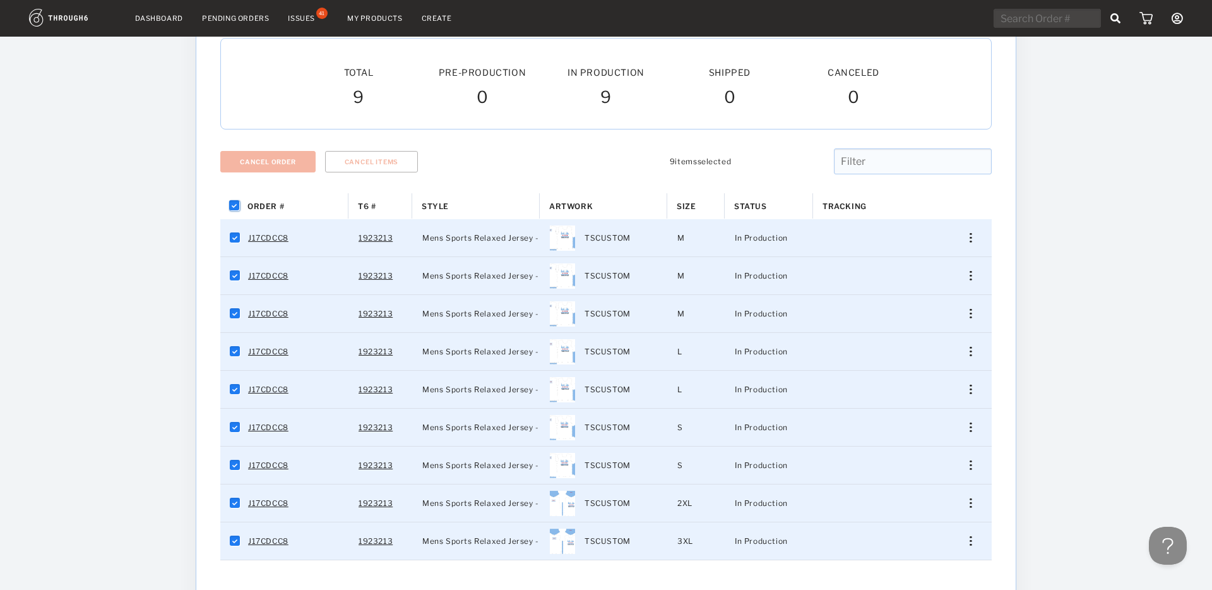
click at [234, 206] on input "Press Space to toggle all rows selection (checked)" at bounding box center [235, 206] width 10 height 10
checkbox input "false"
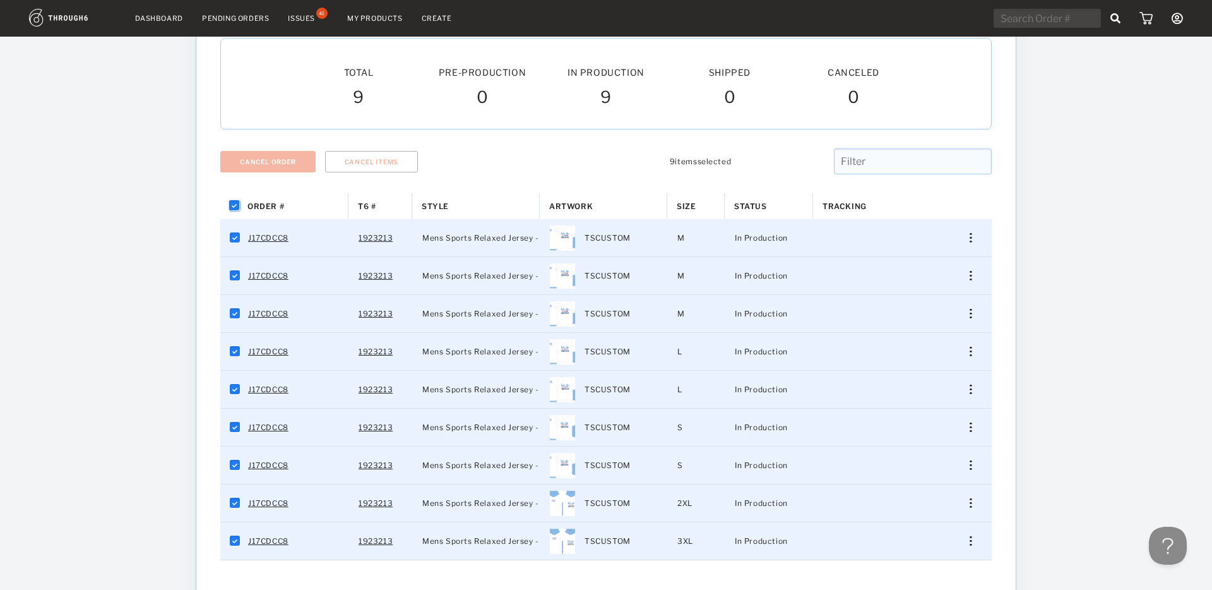
checkbox input "false"
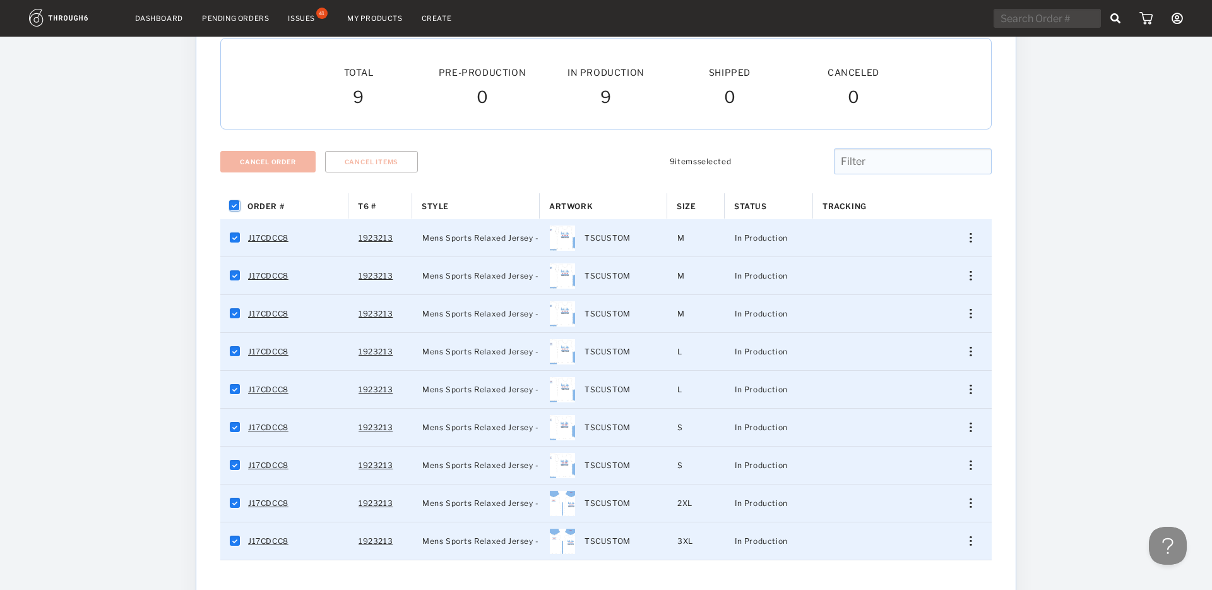
checkbox input "false"
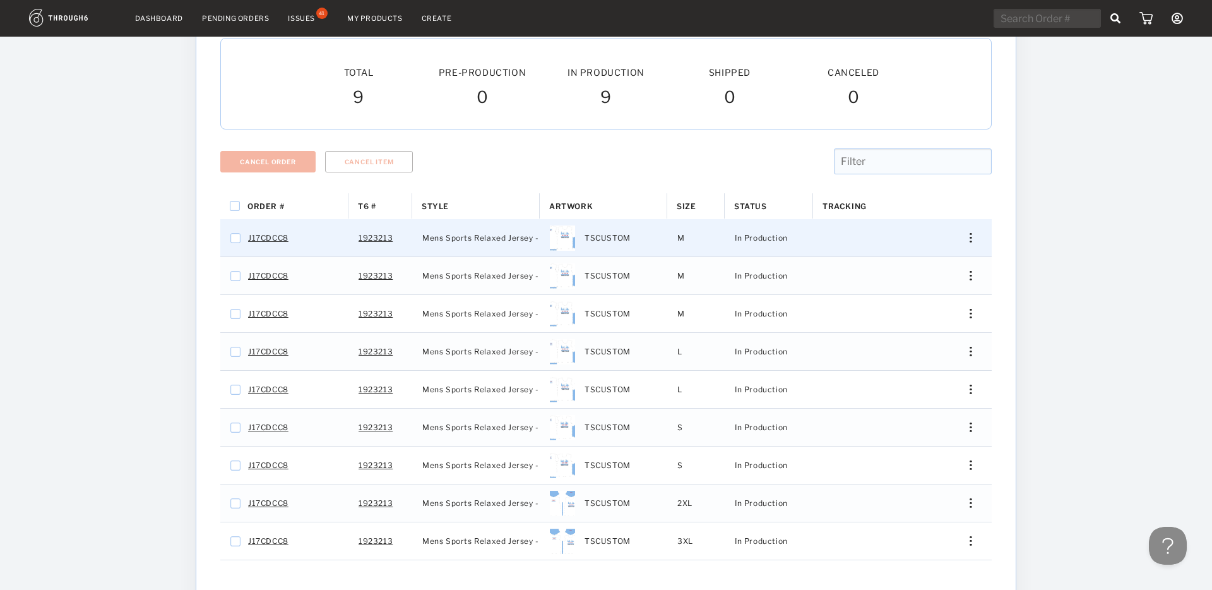
click at [970, 237] on img "Press SPACE to select this row." at bounding box center [971, 237] width 2 height 9
click at [921, 361] on span "Cancel Item" at bounding box center [910, 358] width 47 height 16
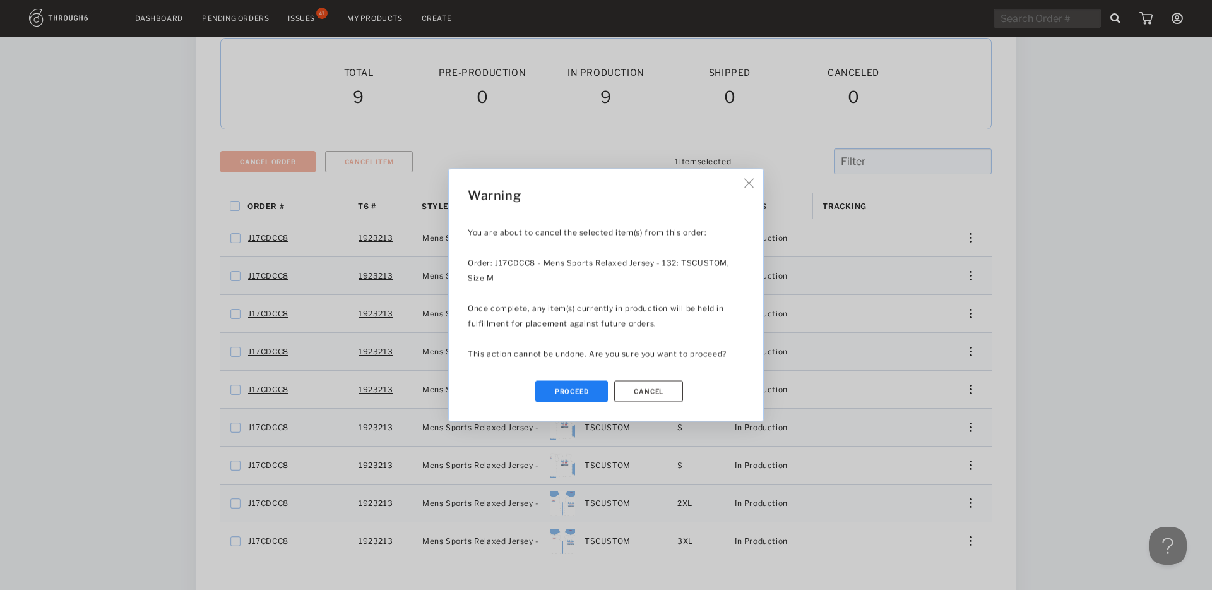
drag, startPoint x: 599, startPoint y: 394, endPoint x: 642, endPoint y: 380, distance: 45.7
click at [599, 394] on button "Proceed" at bounding box center [571, 391] width 73 height 21
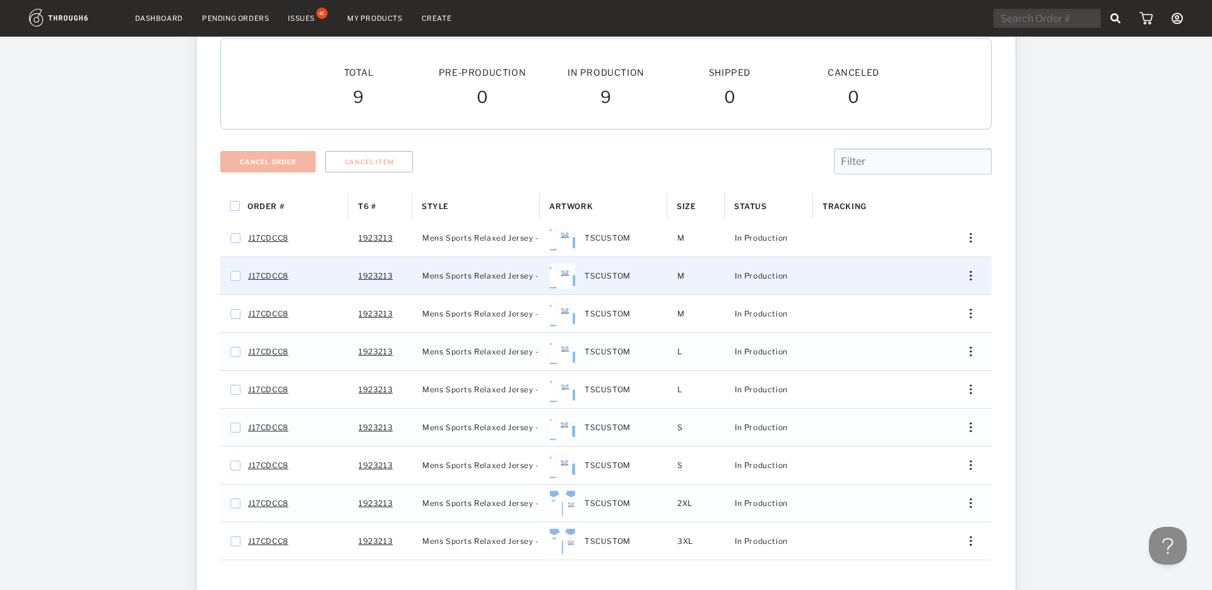
drag, startPoint x: 972, startPoint y: 277, endPoint x: 958, endPoint y: 281, distance: 14.4
click at [972, 277] on div "Press SPACE to select this row." at bounding box center [966, 275] width 30 height 9
click at [905, 395] on span "Cancel Item" at bounding box center [910, 396] width 47 height 16
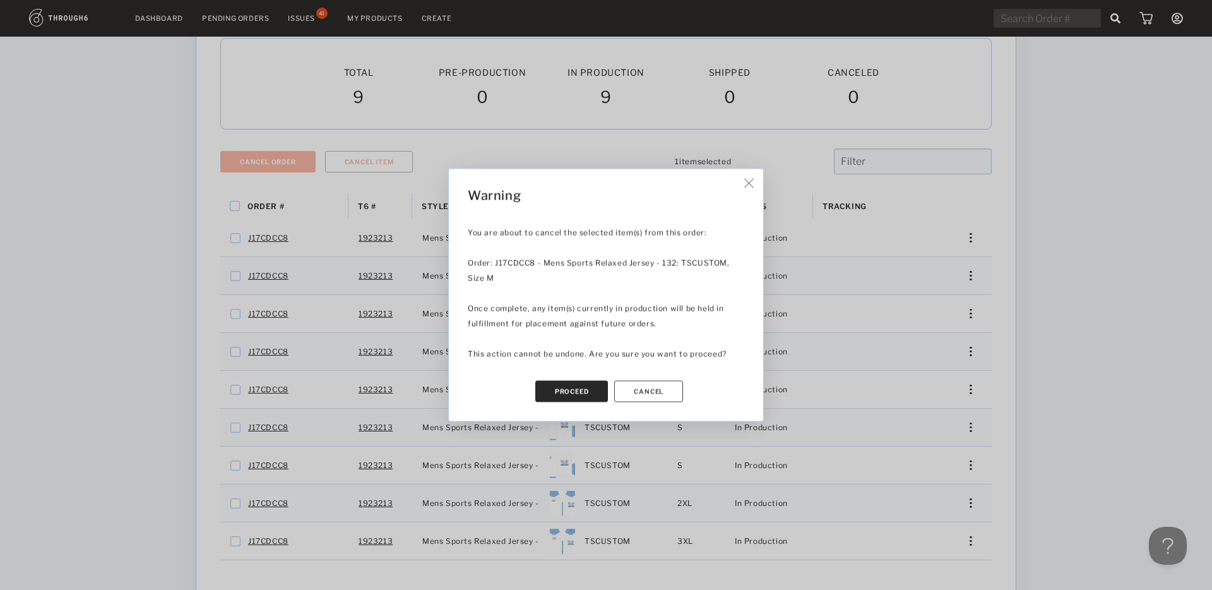
click at [589, 389] on button "Proceed" at bounding box center [571, 391] width 73 height 21
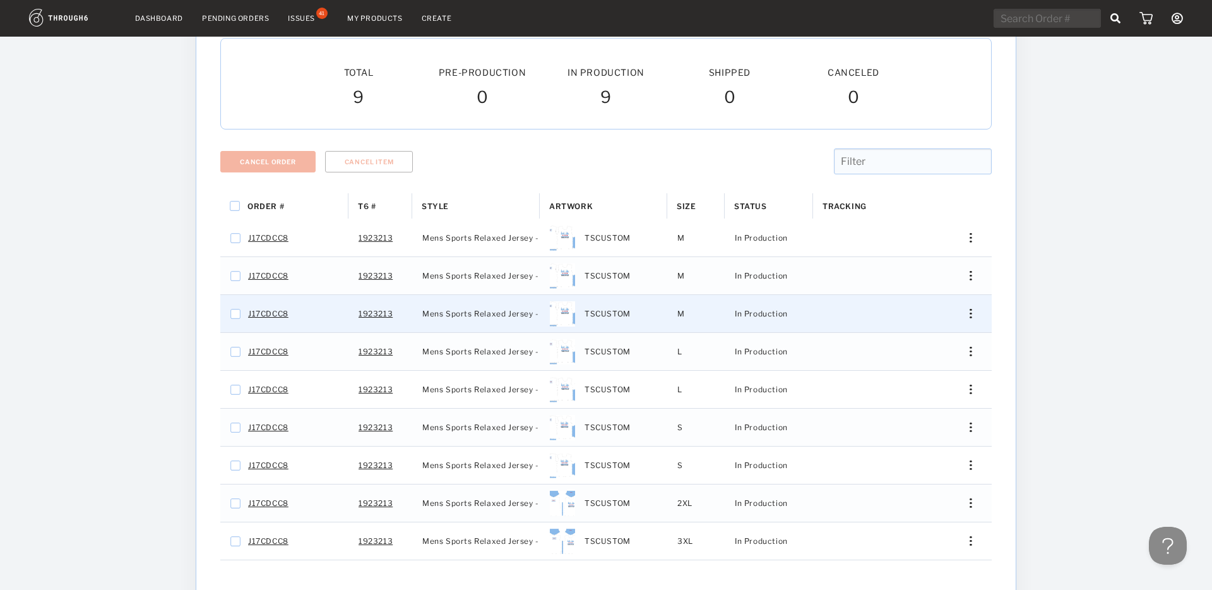
click at [972, 317] on div "Press SPACE to select this row." at bounding box center [966, 313] width 30 height 9
click at [921, 441] on span "Cancel Item" at bounding box center [910, 434] width 47 height 16
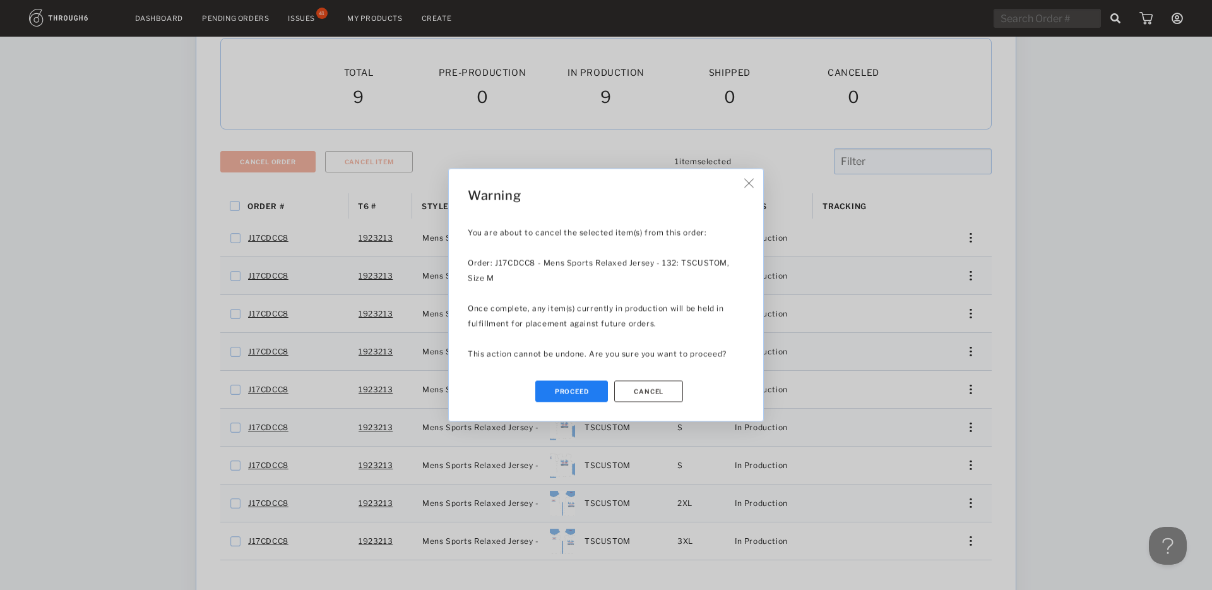
drag, startPoint x: 590, startPoint y: 398, endPoint x: 600, endPoint y: 398, distance: 10.1
click at [590, 398] on button "Proceed" at bounding box center [571, 391] width 73 height 21
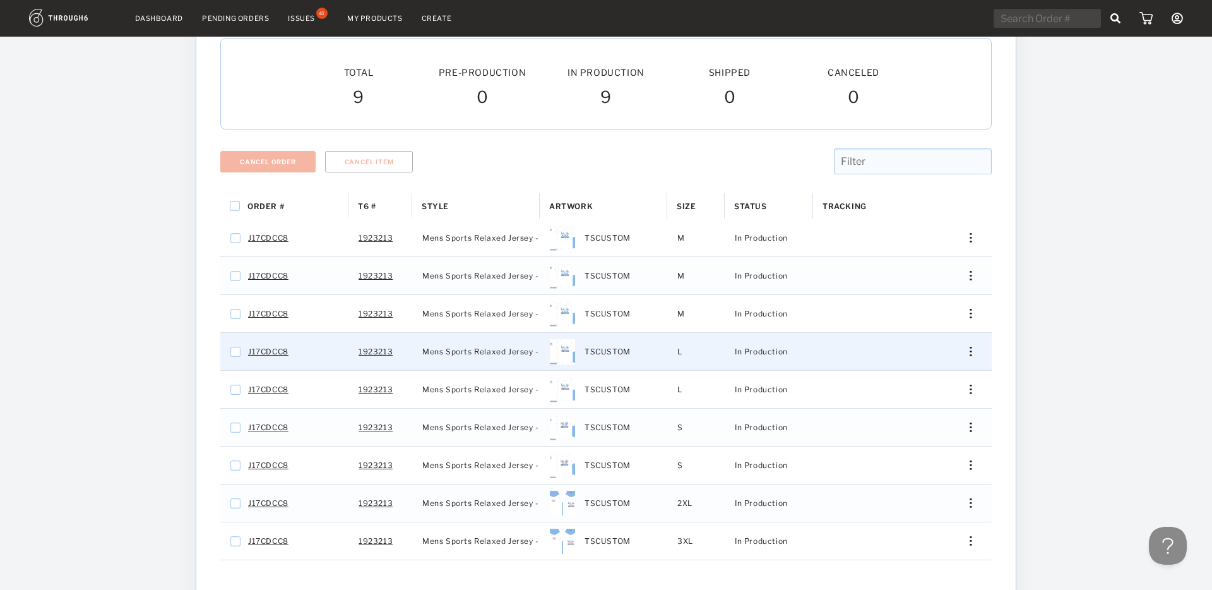
click at [972, 354] on div "Press SPACE to select this row." at bounding box center [966, 351] width 30 height 9
click at [914, 473] on span "Cancel Item" at bounding box center [910, 471] width 47 height 16
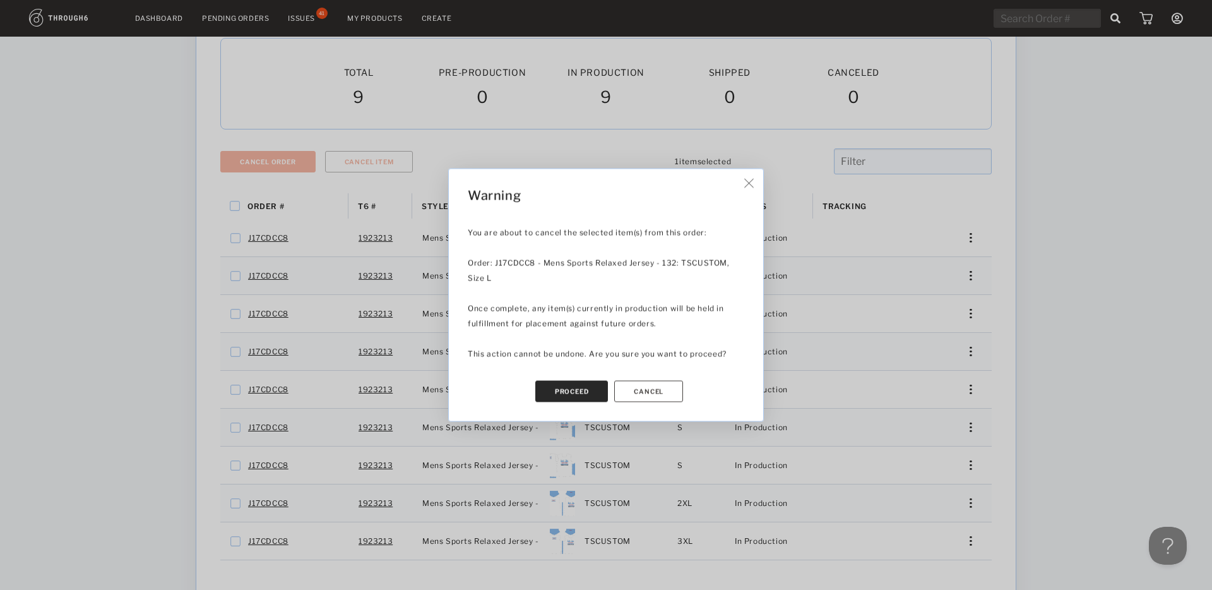
click at [572, 395] on button "Proceed" at bounding box center [571, 391] width 73 height 21
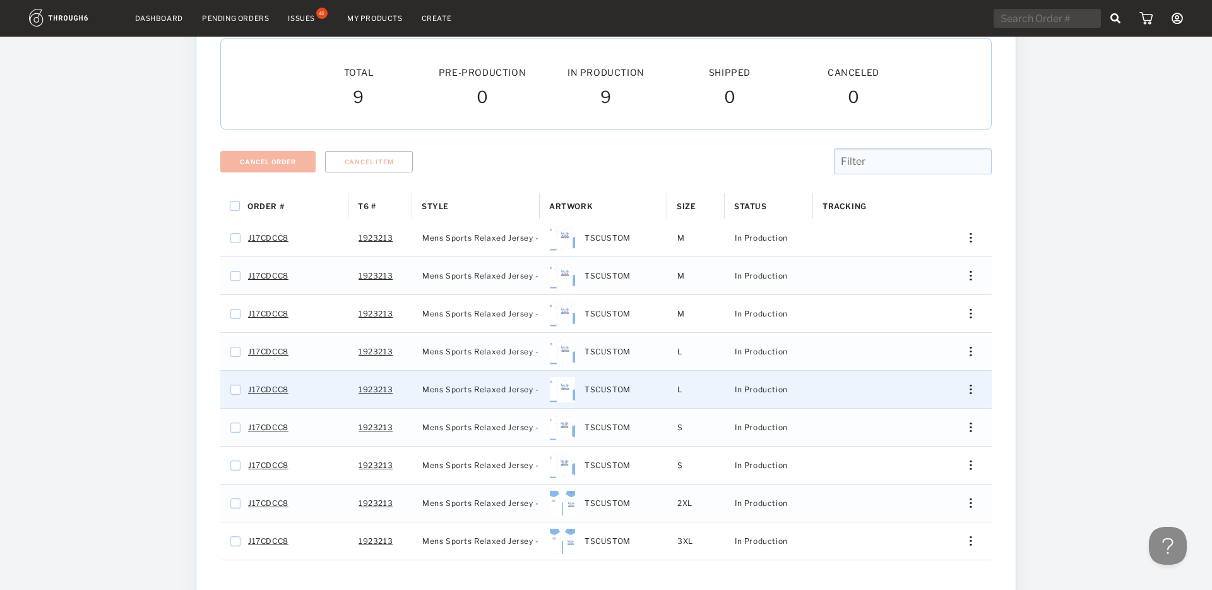
click at [974, 395] on div "Edit Size Edit Shipping View History Merge Order Cancel Item" at bounding box center [966, 389] width 51 height 37
click at [969, 393] on div "Press SPACE to select this row." at bounding box center [966, 389] width 30 height 9
click at [918, 511] on span "Cancel Item" at bounding box center [910, 509] width 47 height 16
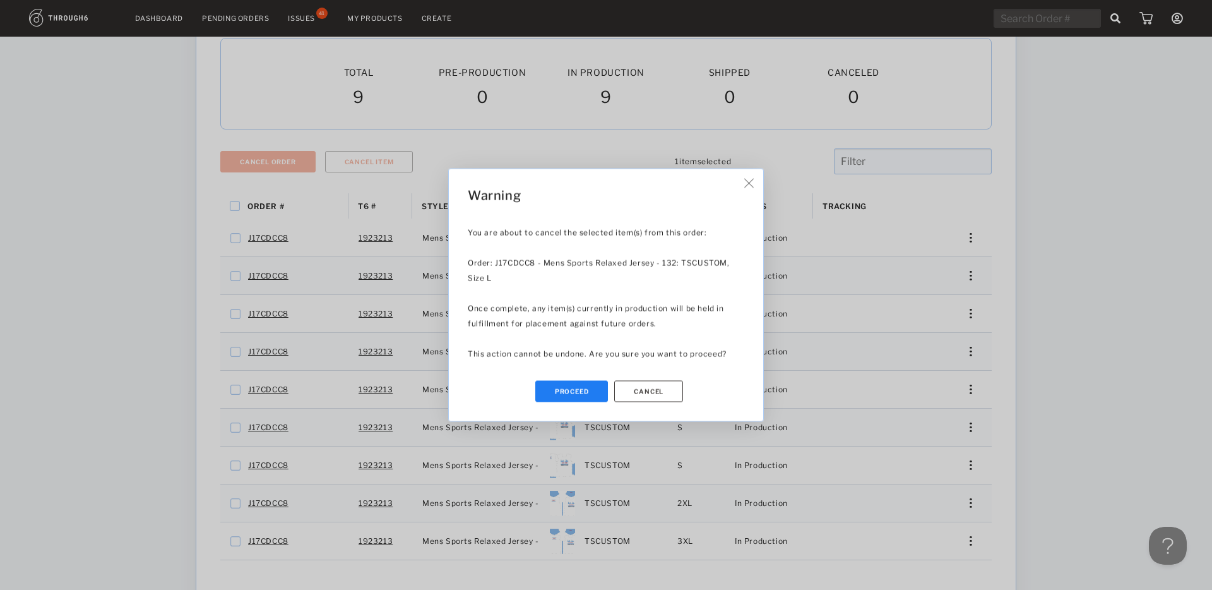
click at [587, 388] on button "Proceed" at bounding box center [571, 391] width 73 height 21
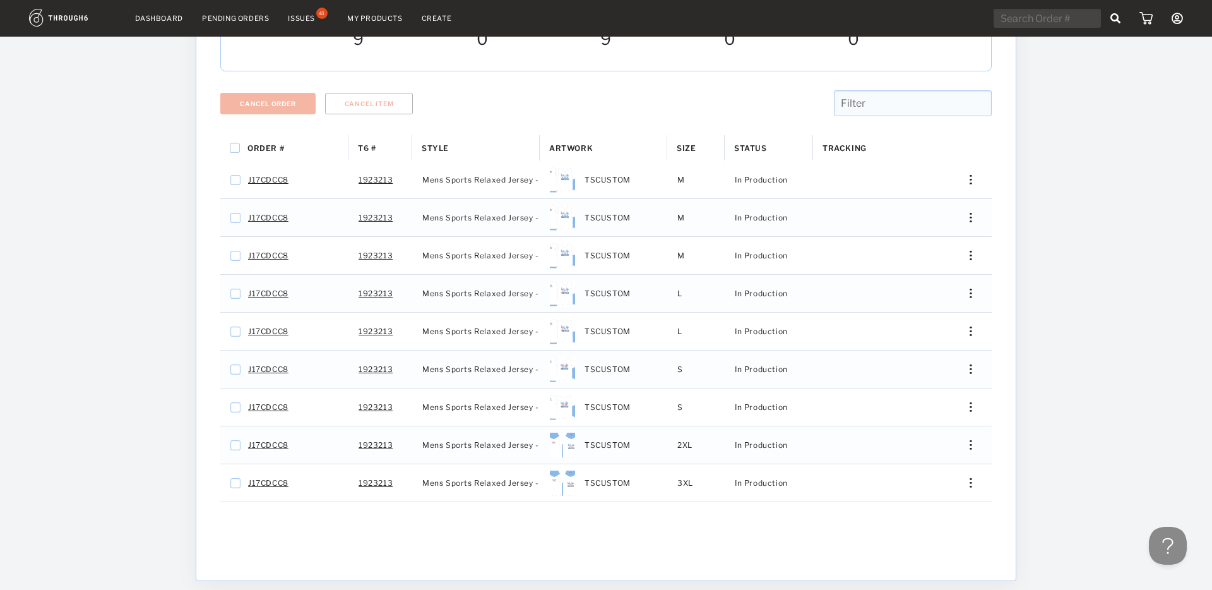
scroll to position [241, 0]
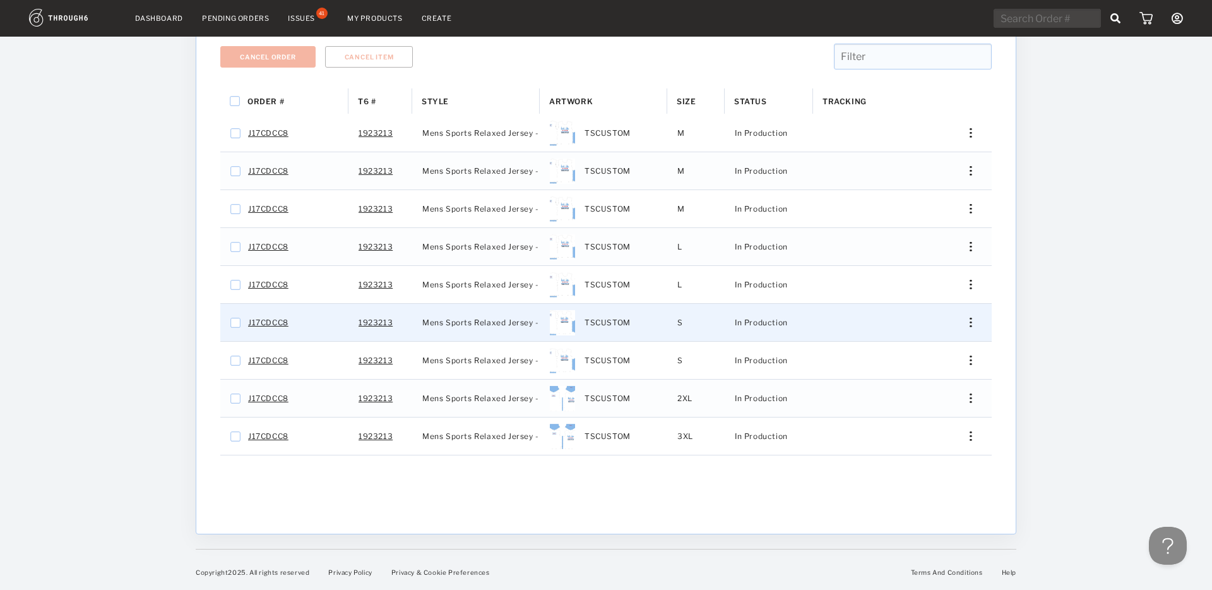
click at [967, 326] on div "Press SPACE to select this row." at bounding box center [966, 322] width 30 height 9
click at [904, 438] on span "Cancel Item" at bounding box center [910, 442] width 47 height 16
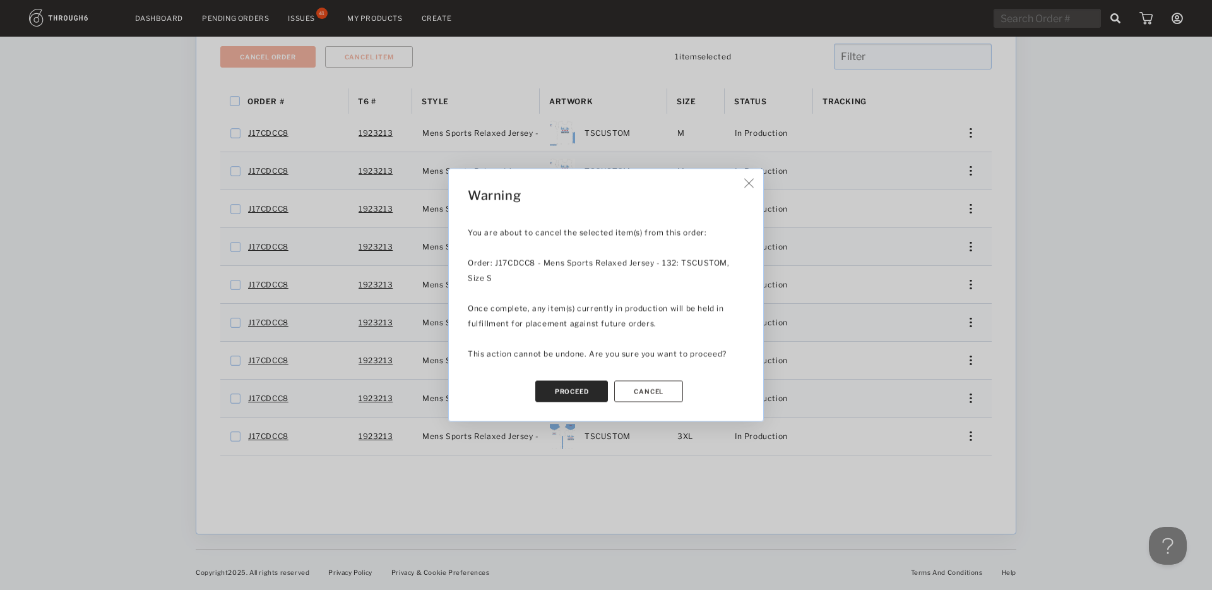
click at [568, 389] on button "Proceed" at bounding box center [571, 391] width 73 height 21
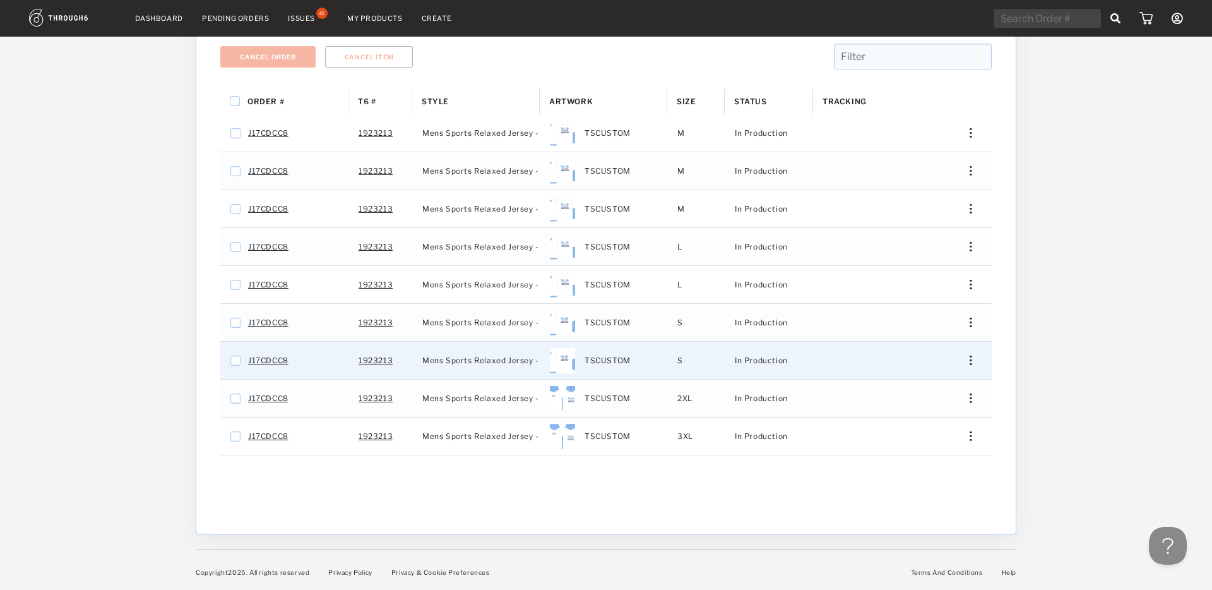
click at [970, 367] on div "Edit Size Edit Shipping View History Merge Order Cancel Item" at bounding box center [966, 360] width 51 height 37
click at [970, 362] on img "Press SPACE to select this row." at bounding box center [971, 359] width 2 height 9
click at [916, 481] on span "Cancel Item" at bounding box center [910, 480] width 47 height 16
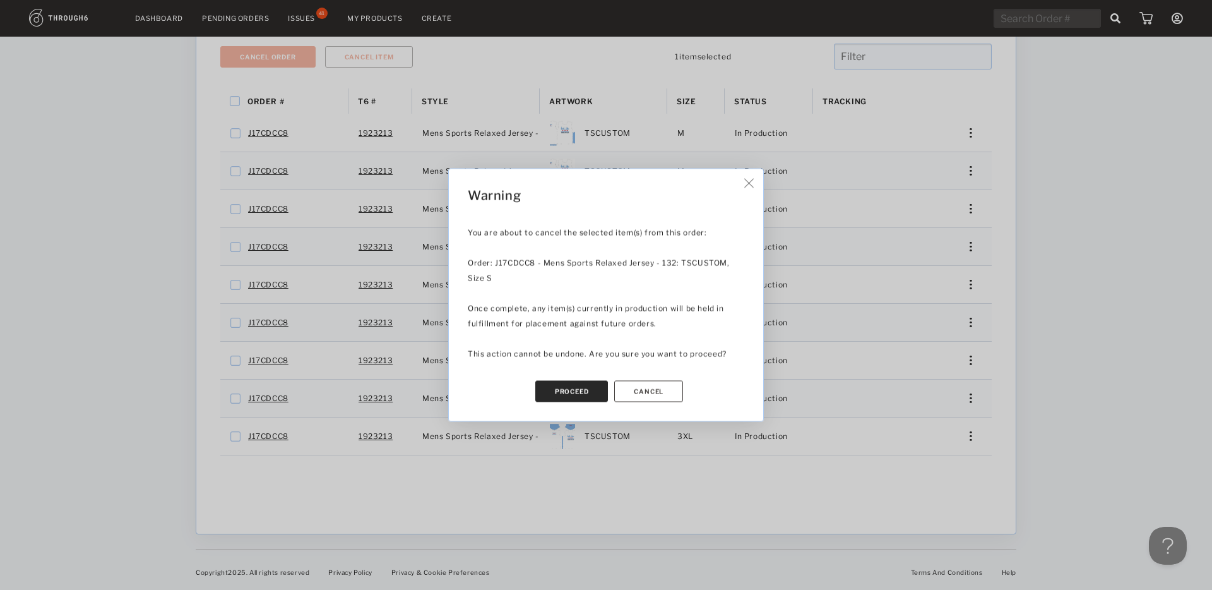
click at [584, 394] on button "Proceed" at bounding box center [571, 391] width 73 height 21
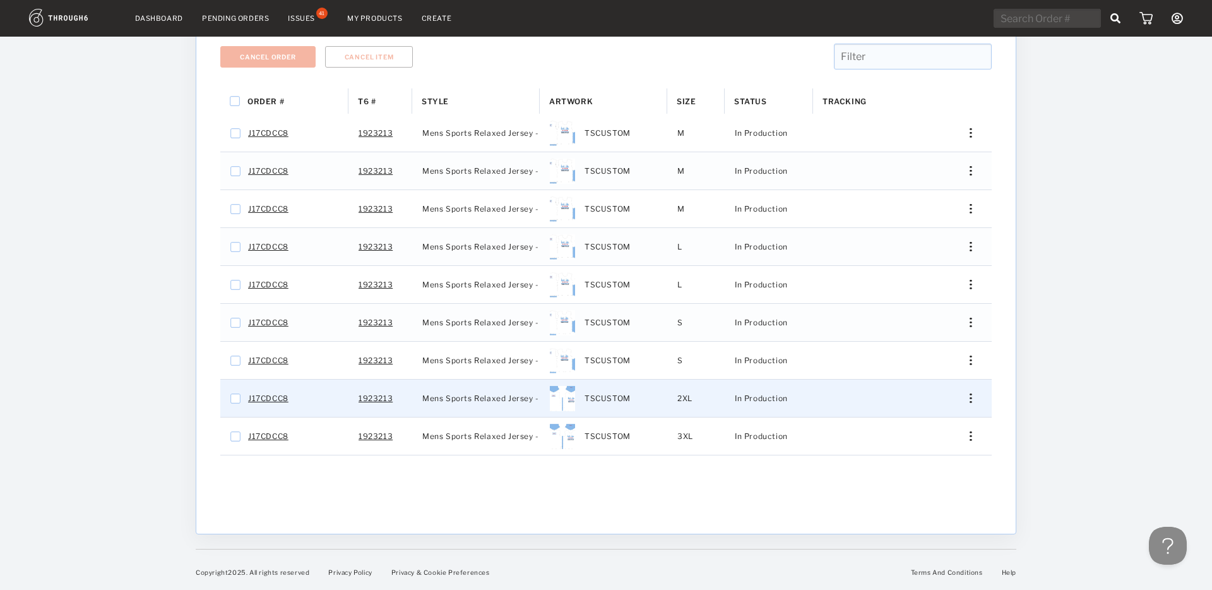
click at [970, 402] on img "Press SPACE to select this row." at bounding box center [971, 397] width 2 height 9
click at [904, 520] on span "Cancel Item" at bounding box center [910, 518] width 47 height 16
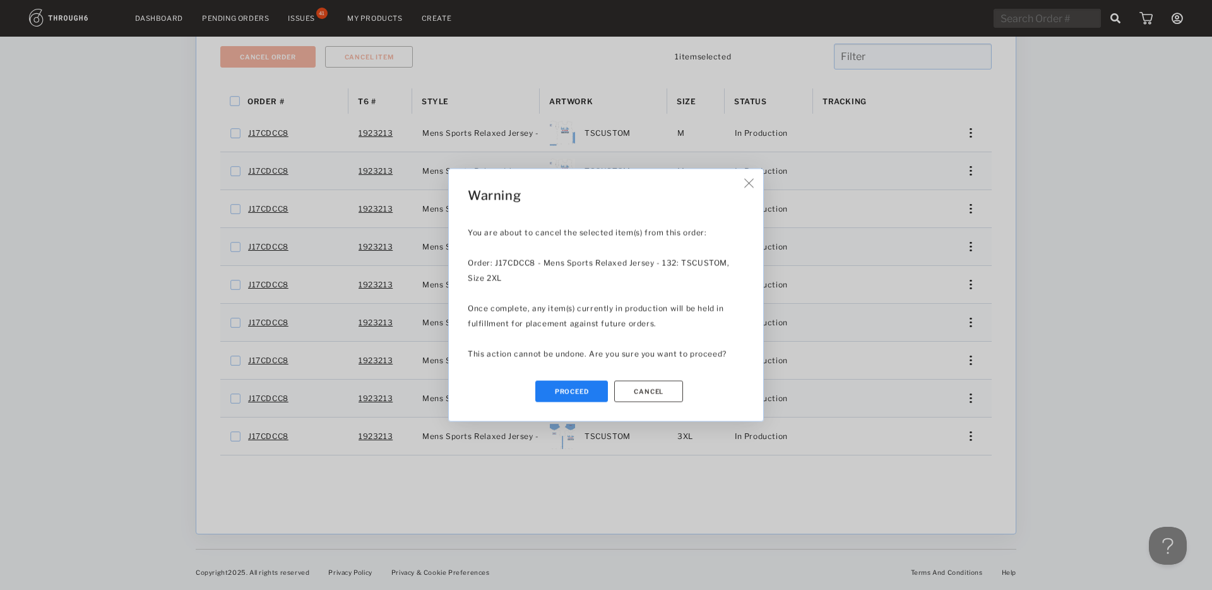
drag, startPoint x: 598, startPoint y: 387, endPoint x: 648, endPoint y: 397, distance: 51.5
click at [598, 387] on button "Proceed" at bounding box center [571, 391] width 73 height 21
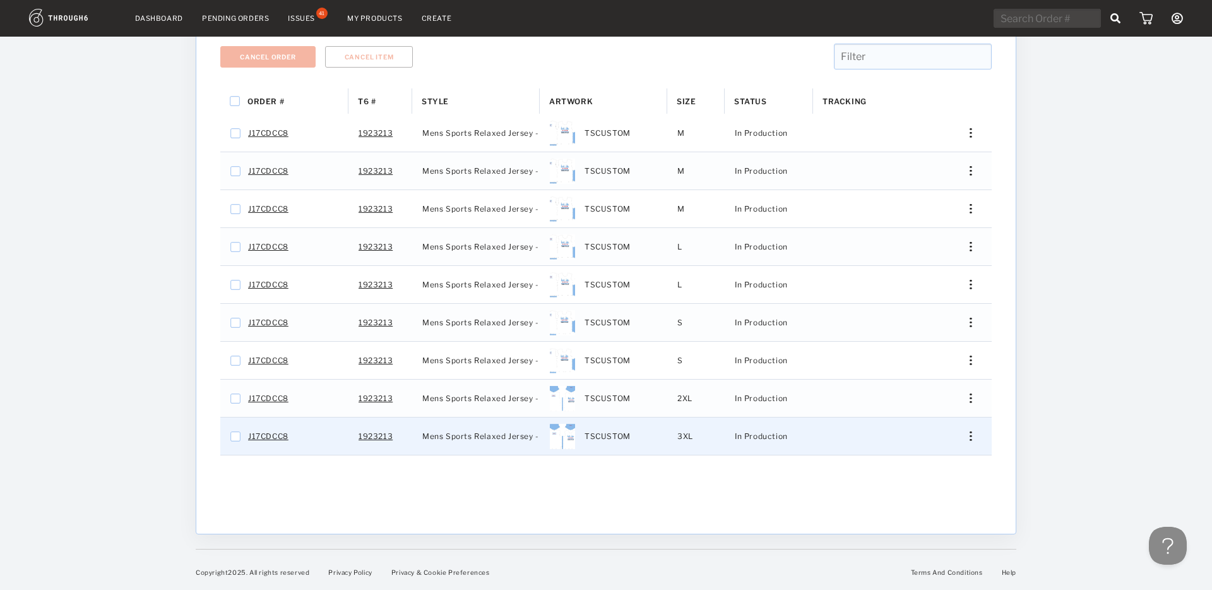
click at [970, 438] on img "Press SPACE to select this row." at bounding box center [971, 435] width 2 height 9
click at [915, 554] on span "Cancel Item" at bounding box center [910, 556] width 47 height 16
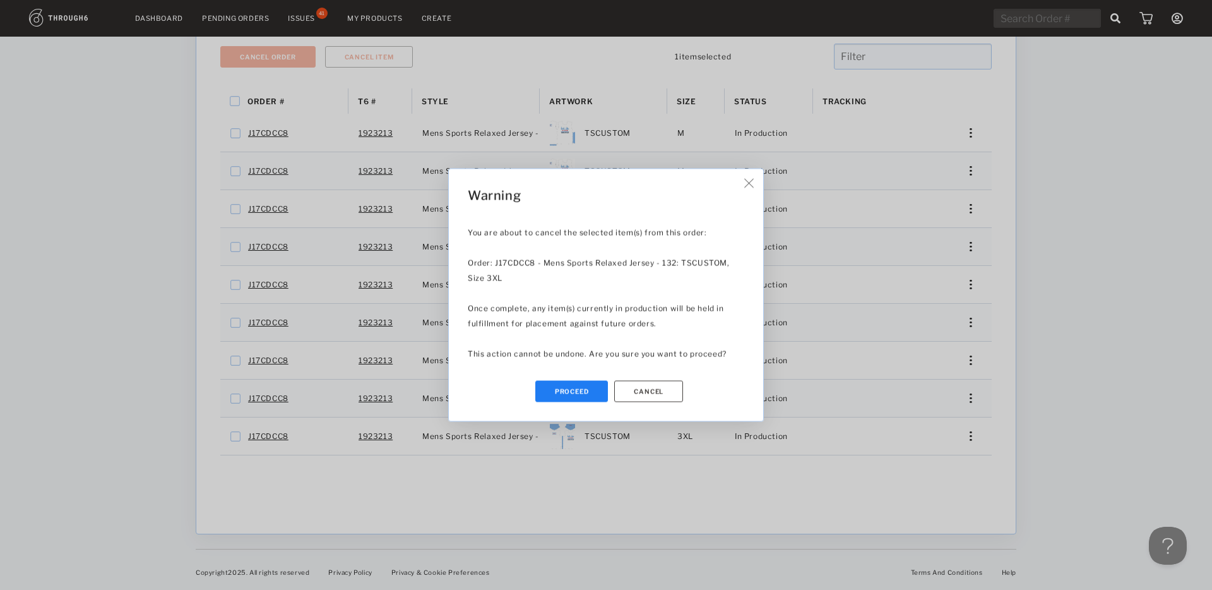
click at [590, 393] on button "Proceed" at bounding box center [571, 391] width 73 height 21
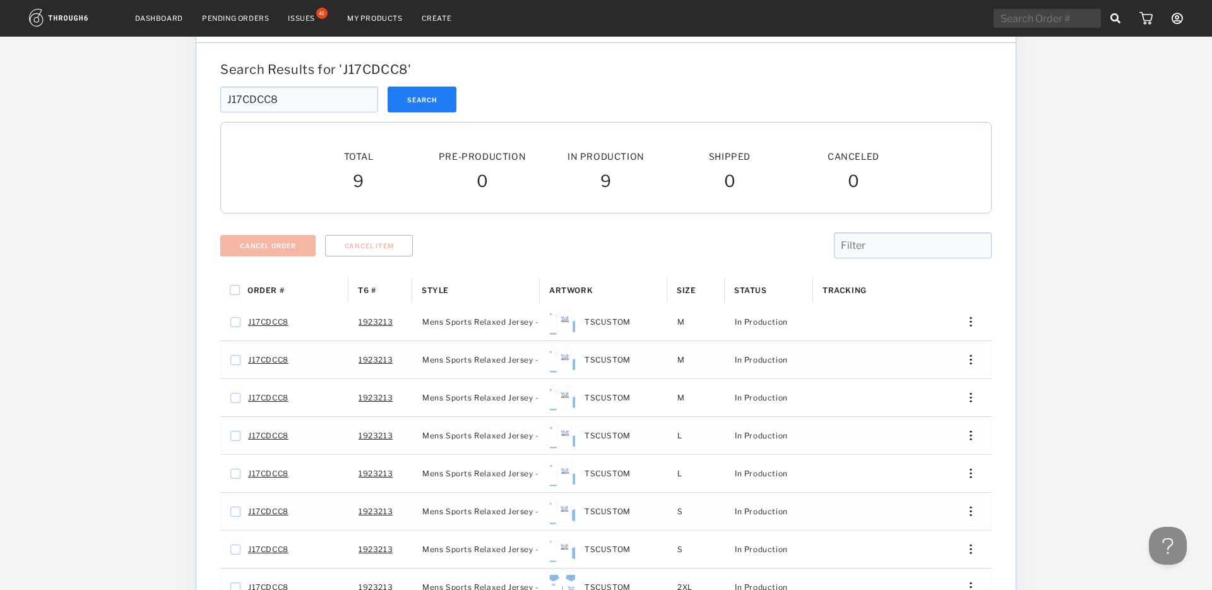
scroll to position [46, 0]
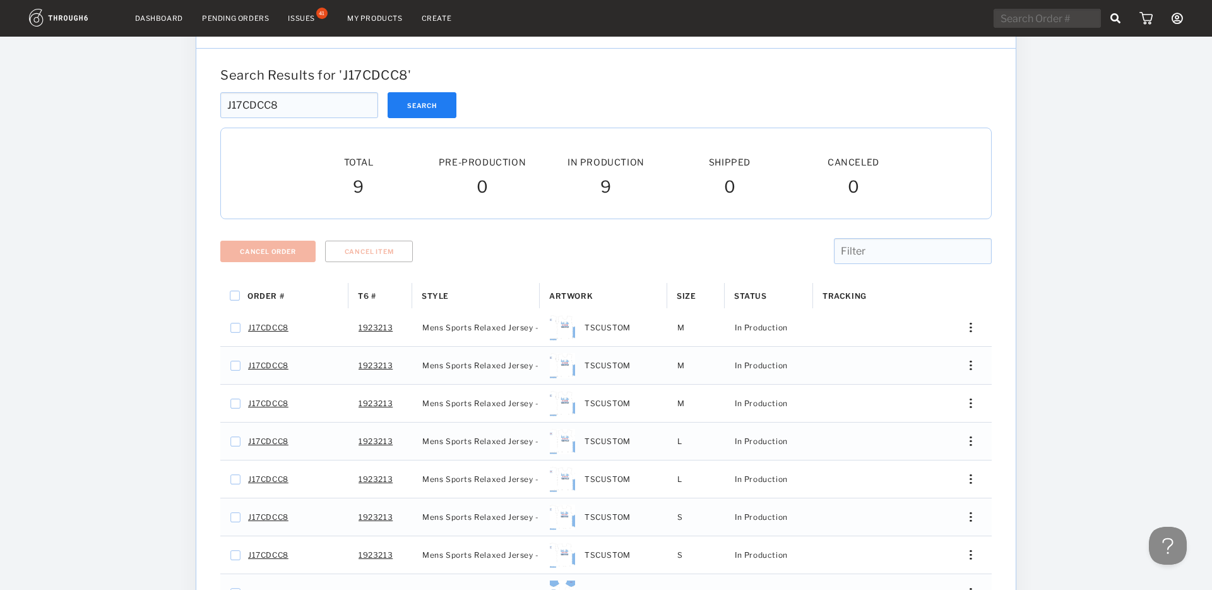
click at [303, 103] on input "J17CDCC8" at bounding box center [299, 105] width 158 height 26
paste input "D9CBB"
type input "J17D9CBB"
click at [397, 103] on button "Search" at bounding box center [422, 105] width 69 height 26
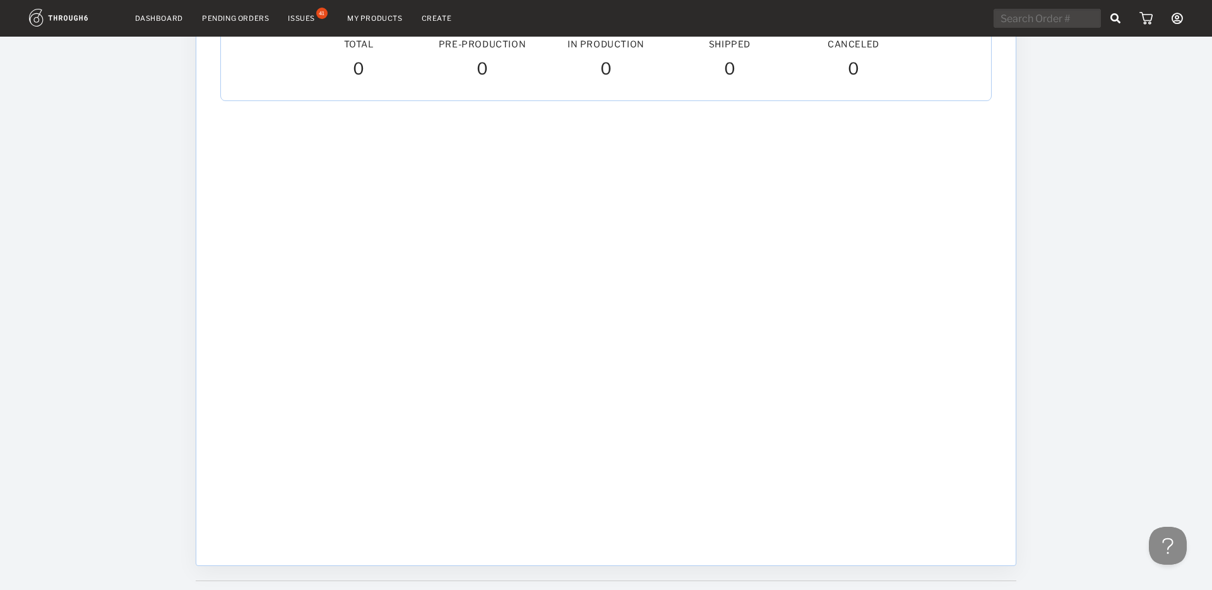
scroll to position [170, 0]
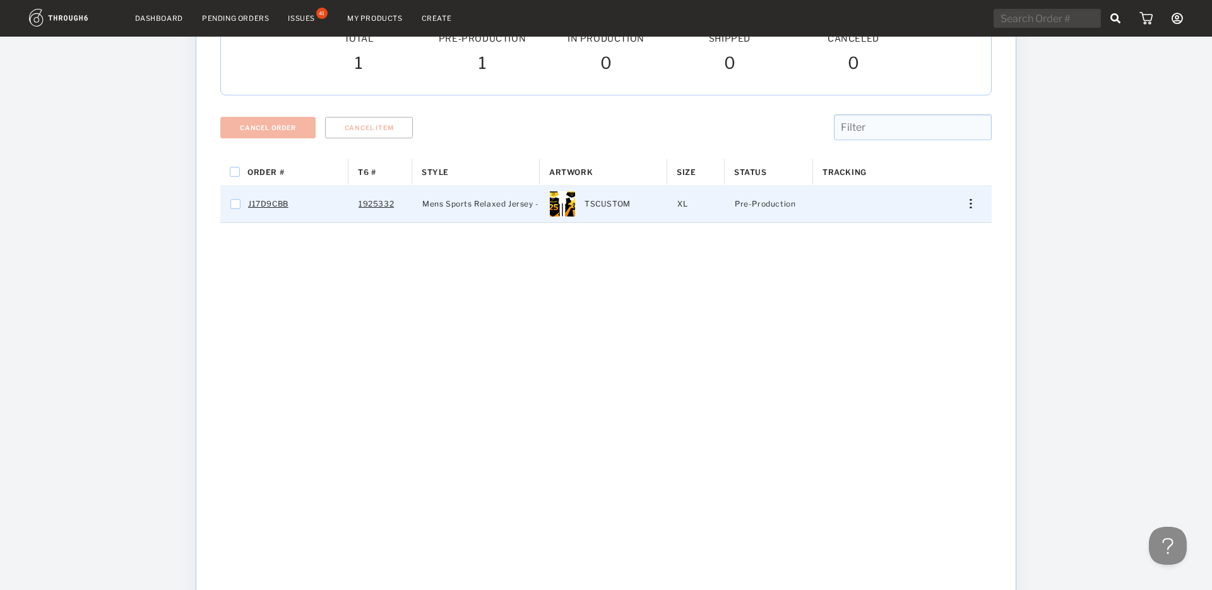
click at [970, 205] on img "Press SPACE to select this row." at bounding box center [971, 203] width 2 height 9
click at [917, 326] on span "Cancel Item" at bounding box center [910, 324] width 47 height 16
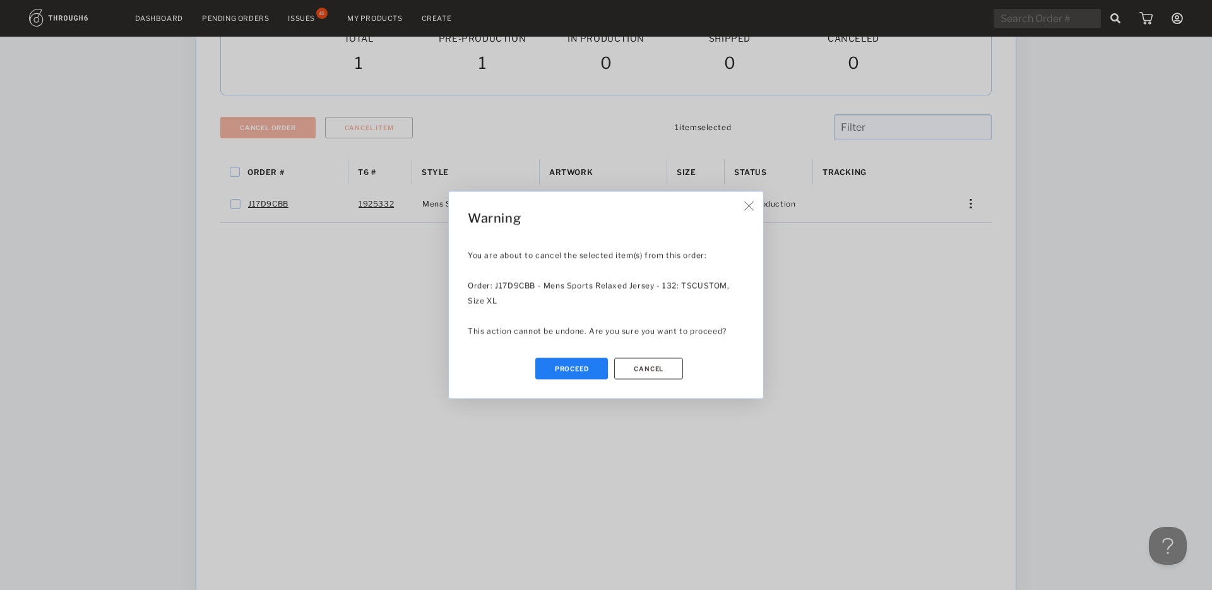
click at [576, 374] on button "Proceed" at bounding box center [571, 368] width 73 height 21
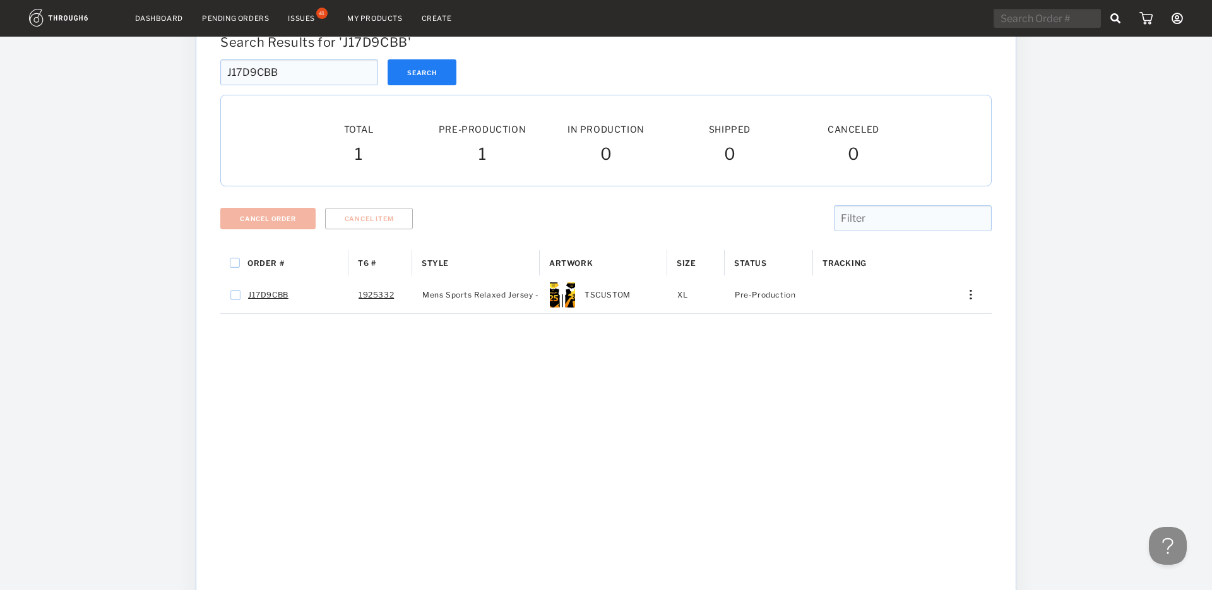
scroll to position [48, 0]
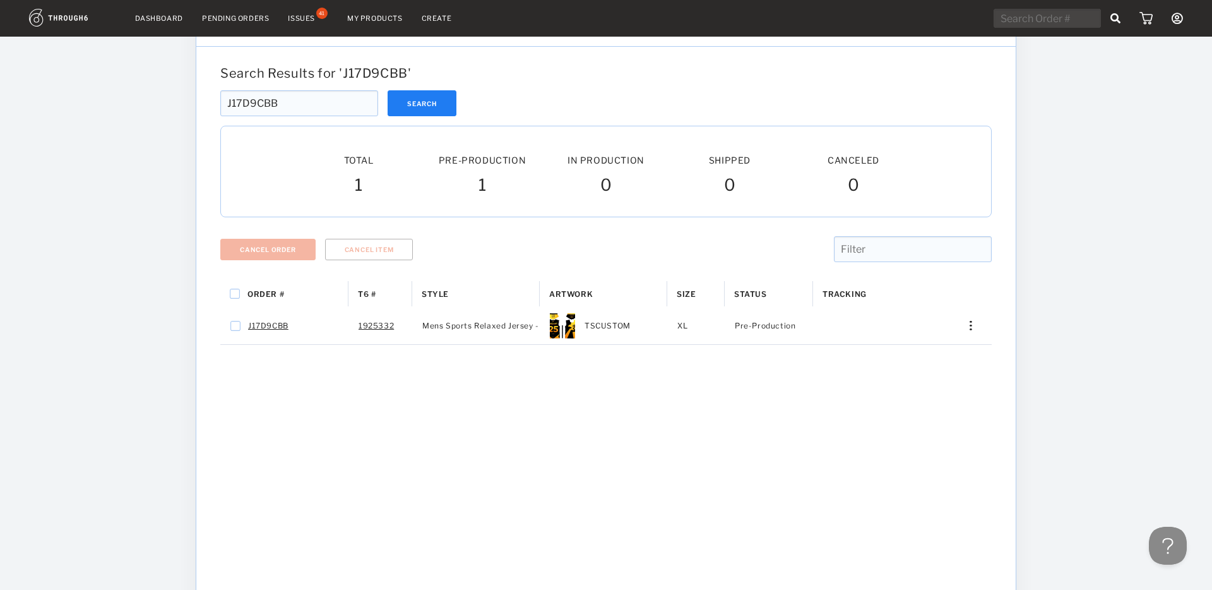
click at [299, 108] on input "J17D9CBB" at bounding box center [299, 103] width 158 height 26
click at [298, 108] on input "J17D9CBB" at bounding box center [299, 103] width 158 height 26
paste input "CD605"
type input "J17CD605"
click at [425, 95] on button "Search" at bounding box center [422, 103] width 69 height 26
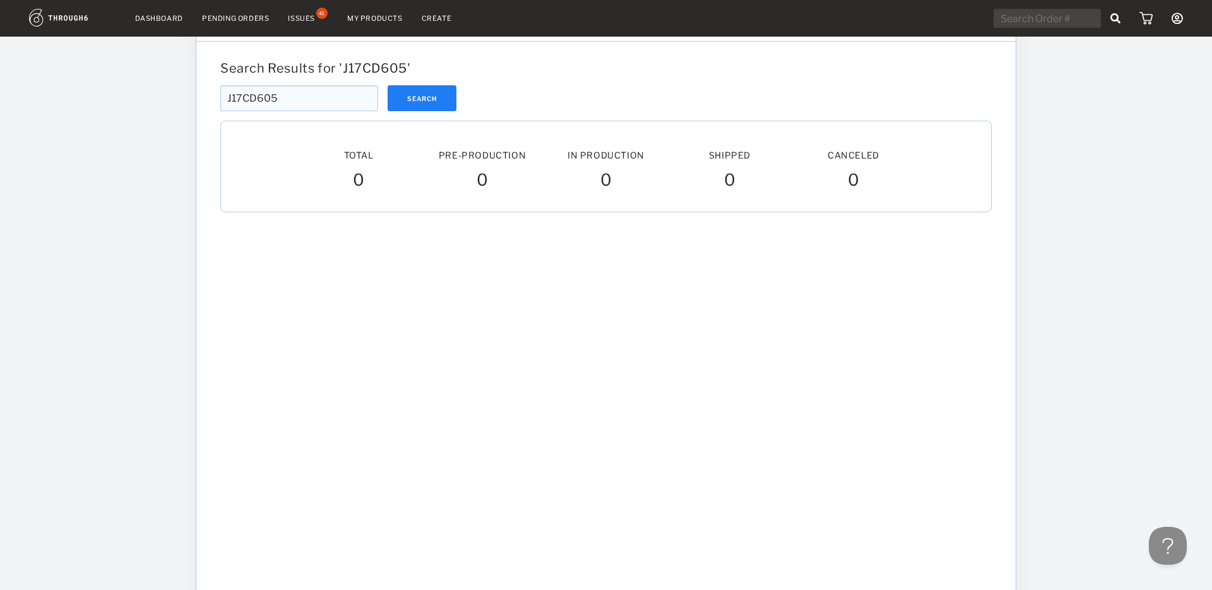
scroll to position [55, 0]
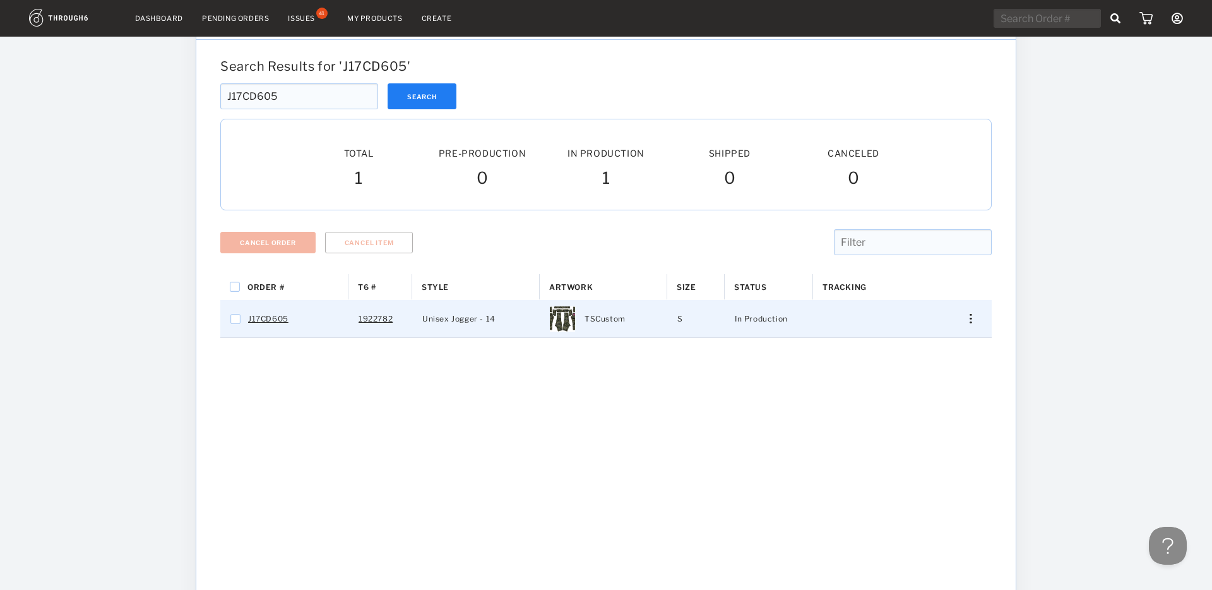
click at [971, 318] on img "Press SPACE to select this row." at bounding box center [971, 318] width 2 height 9
click at [916, 439] on span "Cancel Item" at bounding box center [910, 439] width 47 height 16
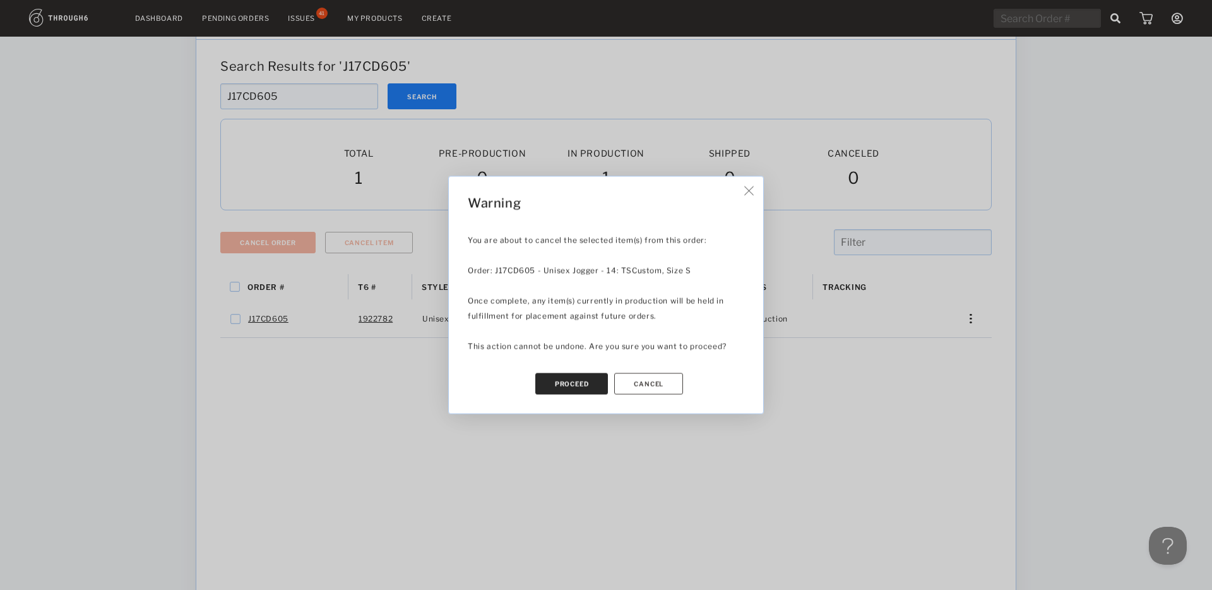
click at [574, 385] on button "Proceed" at bounding box center [571, 383] width 73 height 21
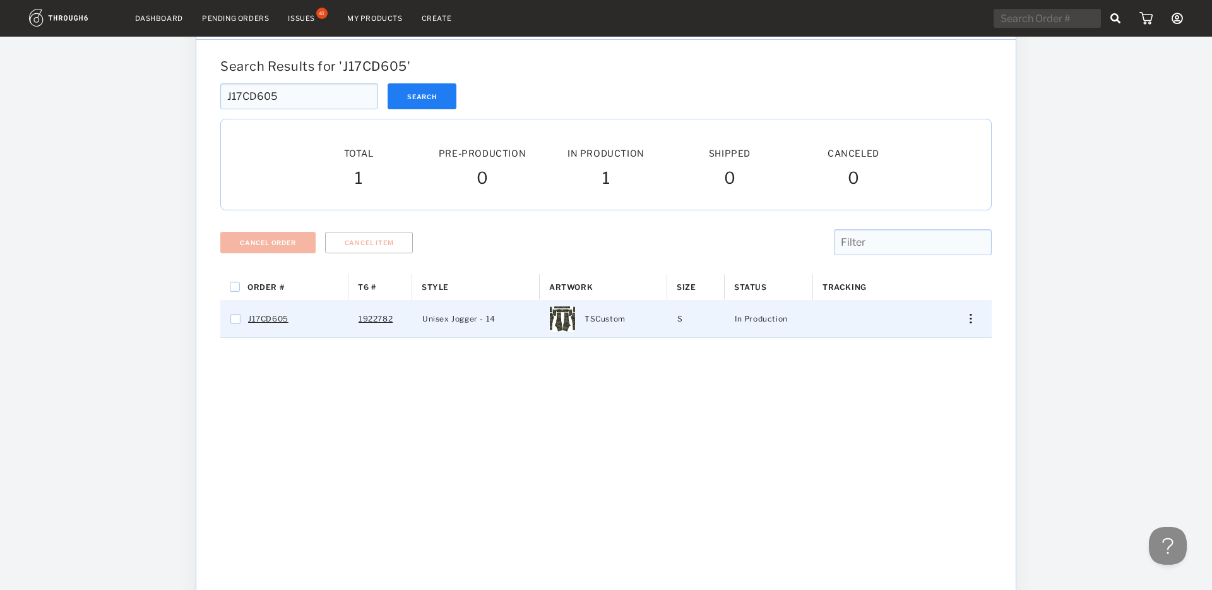
click at [969, 318] on div "Press SPACE to select this row." at bounding box center [966, 318] width 30 height 9
click at [911, 441] on span "Cancel Item" at bounding box center [910, 439] width 47 height 16
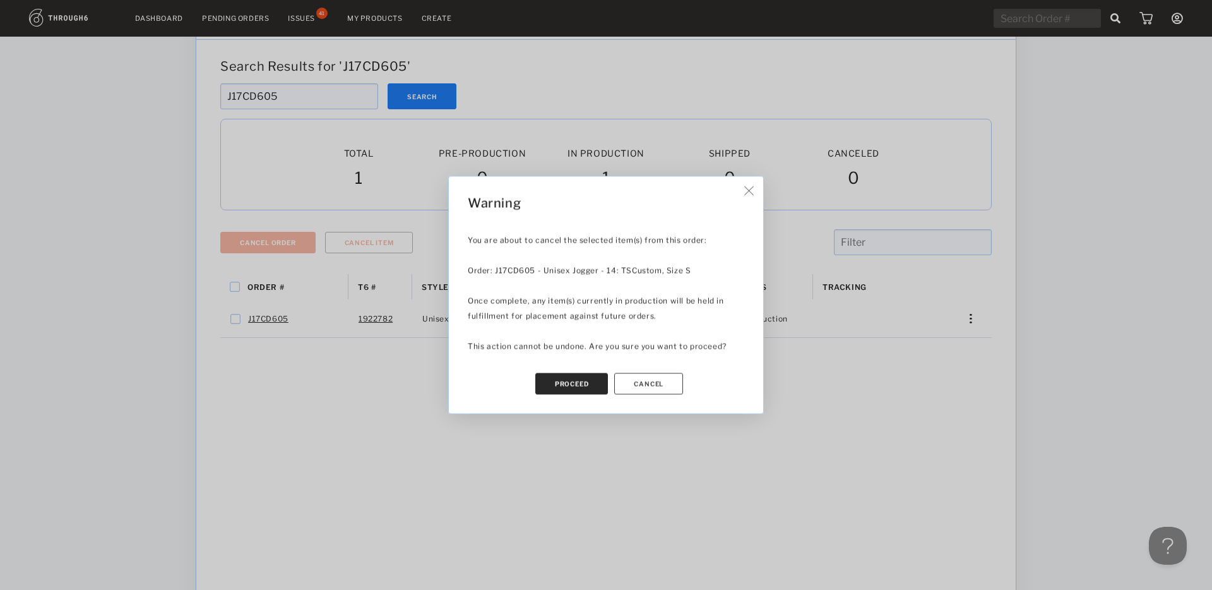
click at [580, 385] on button "Proceed" at bounding box center [571, 383] width 73 height 21
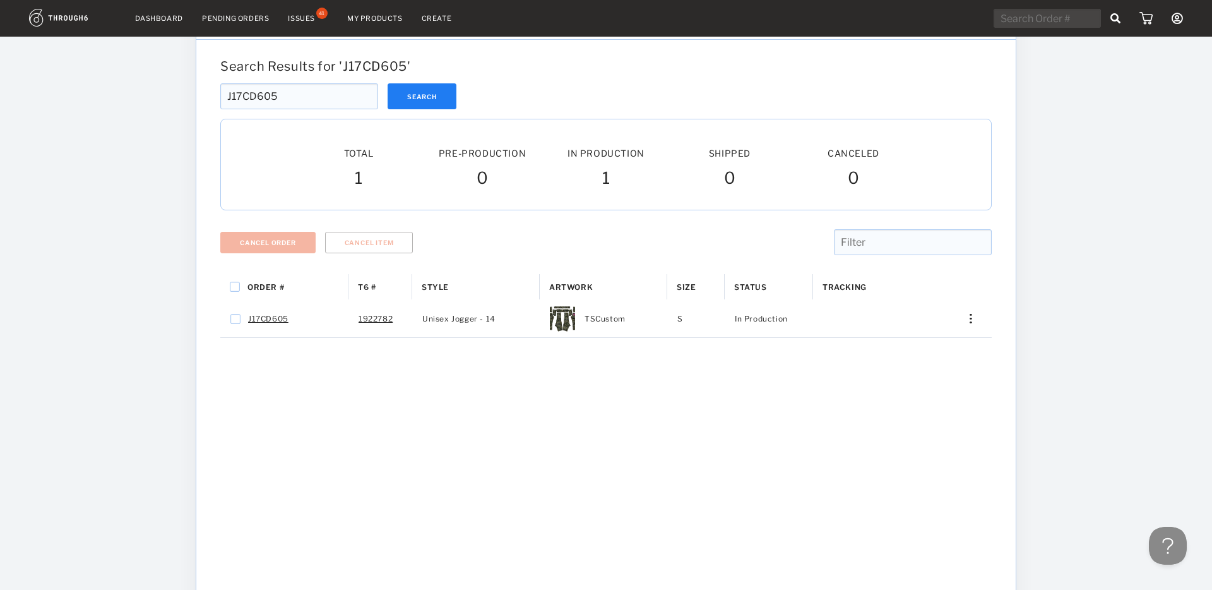
click at [287, 88] on input "J17CD605" at bounding box center [299, 96] width 158 height 26
paste input "4"
type input "J17CD604"
click at [417, 92] on button "Search" at bounding box center [422, 96] width 69 height 26
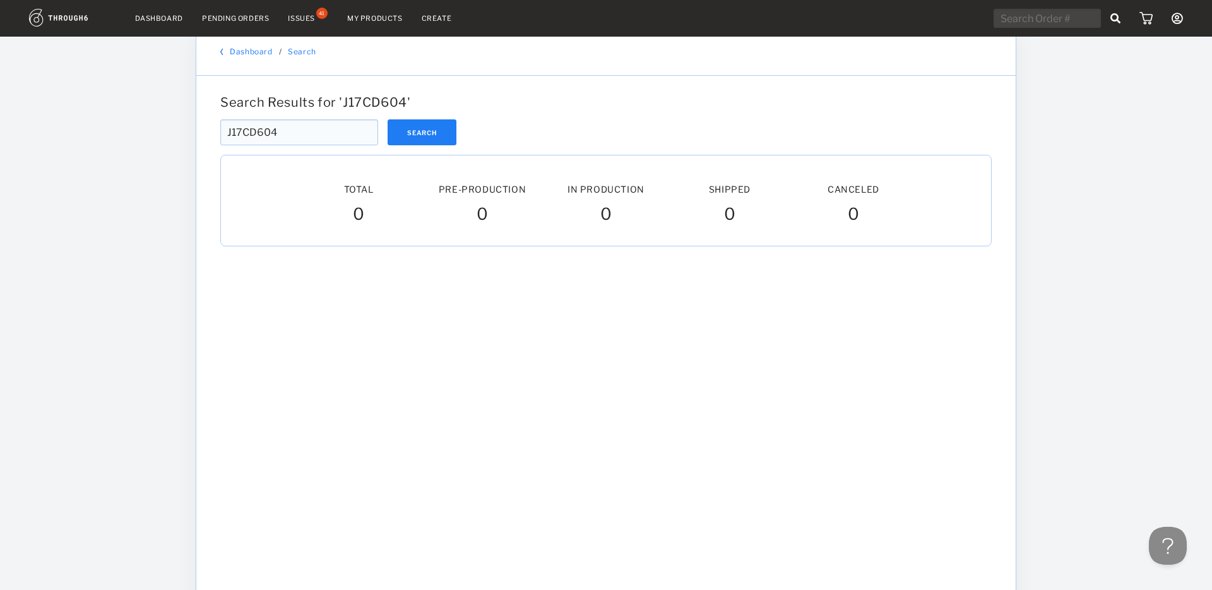
scroll to position [23, 0]
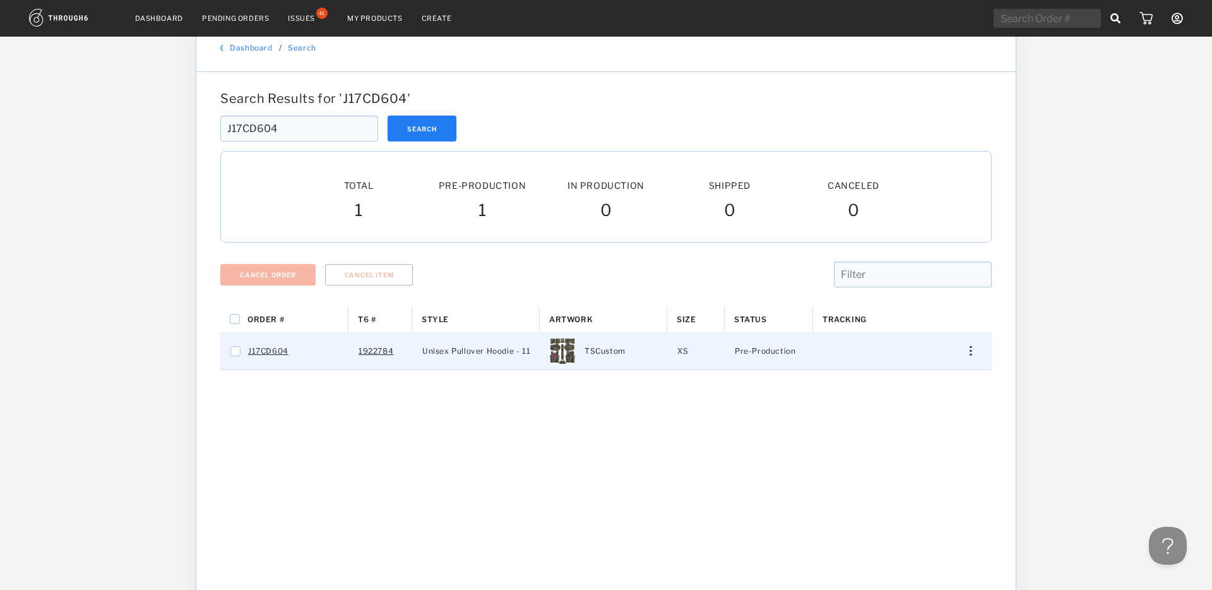
click at [970, 351] on img "Press SPACE to select this row." at bounding box center [971, 350] width 2 height 9
click at [921, 476] on span "Cancel Item" at bounding box center [910, 471] width 47 height 16
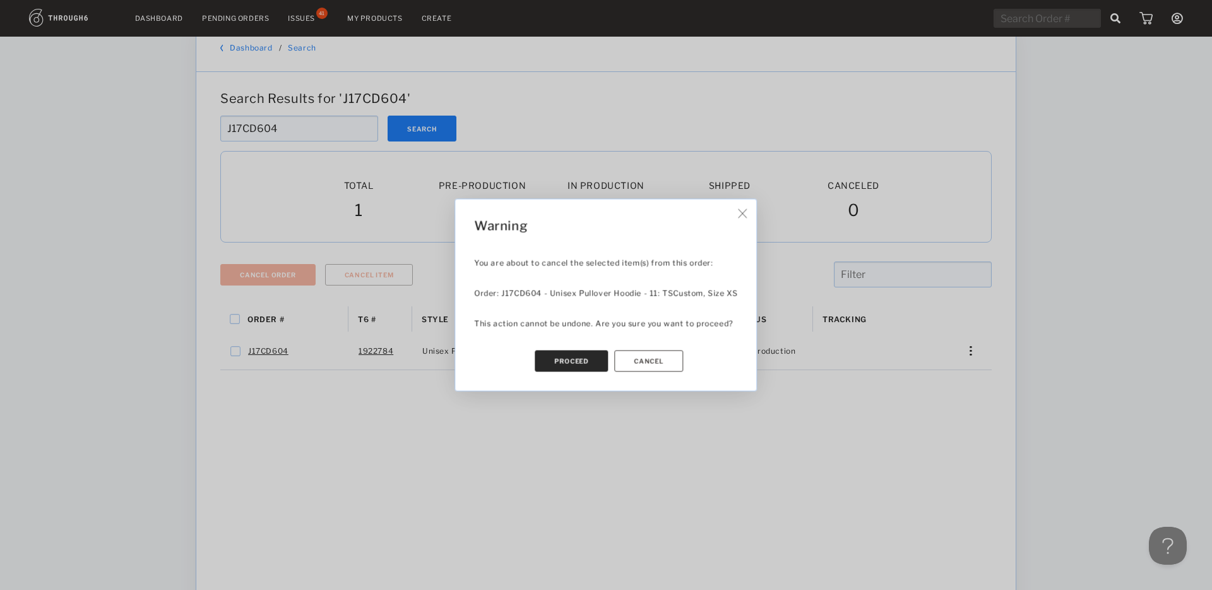
click at [570, 364] on button "Proceed" at bounding box center [571, 360] width 73 height 21
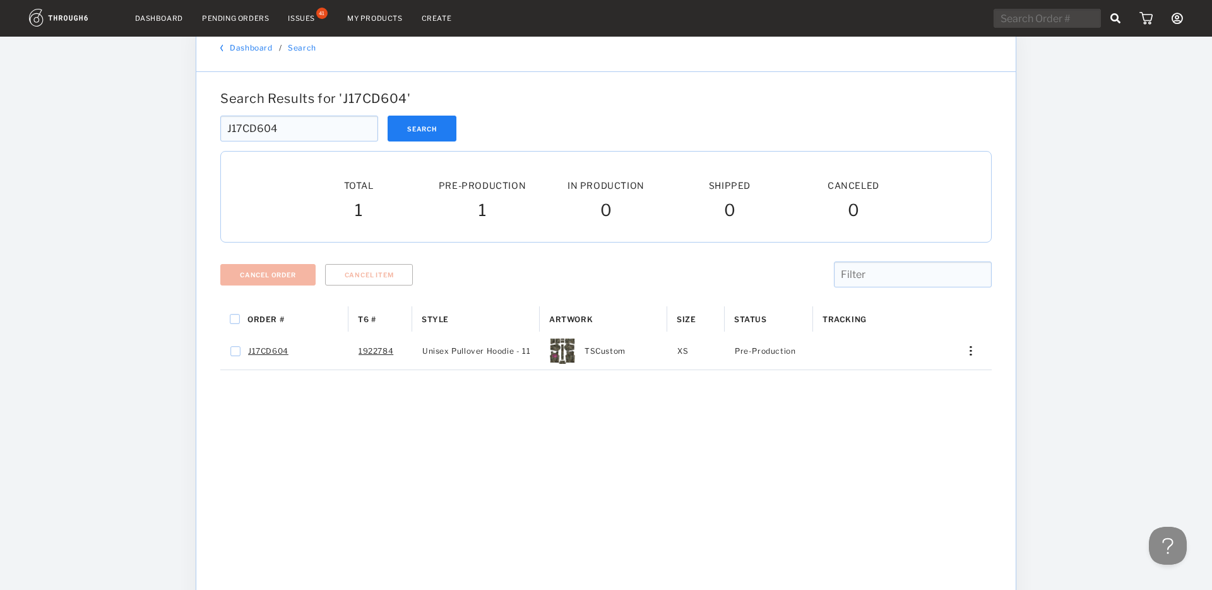
click at [278, 131] on input "J17CD604" at bounding box center [299, 129] width 158 height 26
paste input "82071F"
type input "J182071F"
click at [463, 127] on div "J182071F Search" at bounding box center [606, 129] width 772 height 26
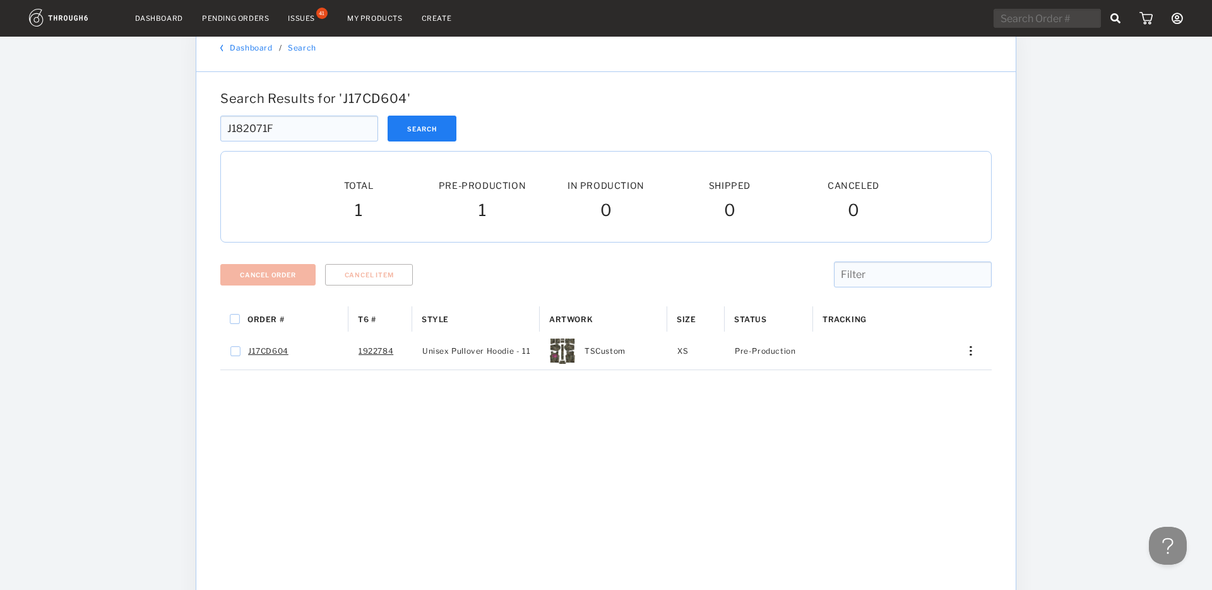
click at [458, 128] on div "J182071F Search" at bounding box center [606, 129] width 772 height 26
click at [446, 129] on button "Search" at bounding box center [422, 129] width 69 height 26
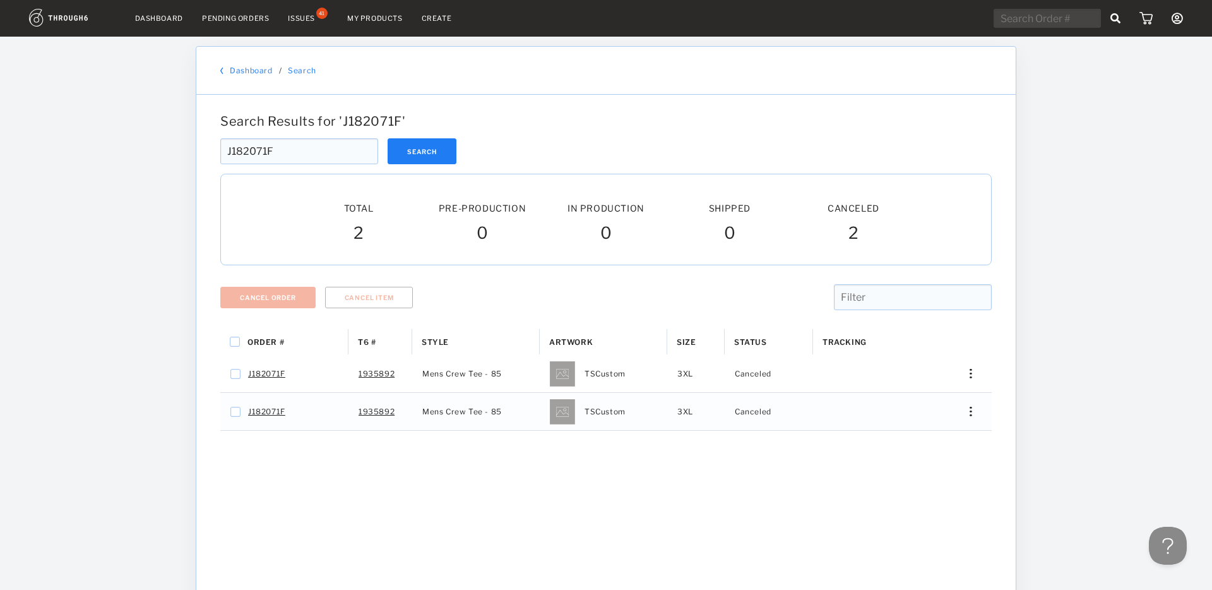
click at [308, 154] on input "J182071F" at bounding box center [299, 151] width 158 height 26
paste input "0195E"
type input "J180195E"
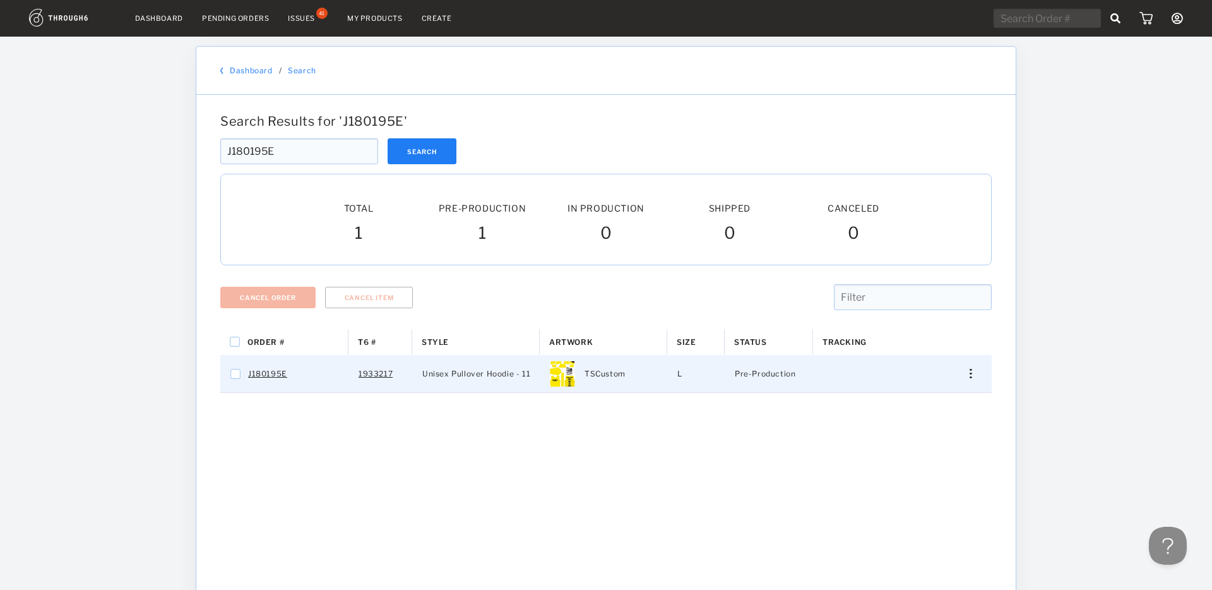
click at [971, 373] on img "Press SPACE to select this row." at bounding box center [971, 373] width 2 height 9
click at [925, 494] on span "Cancel Item" at bounding box center [910, 494] width 47 height 16
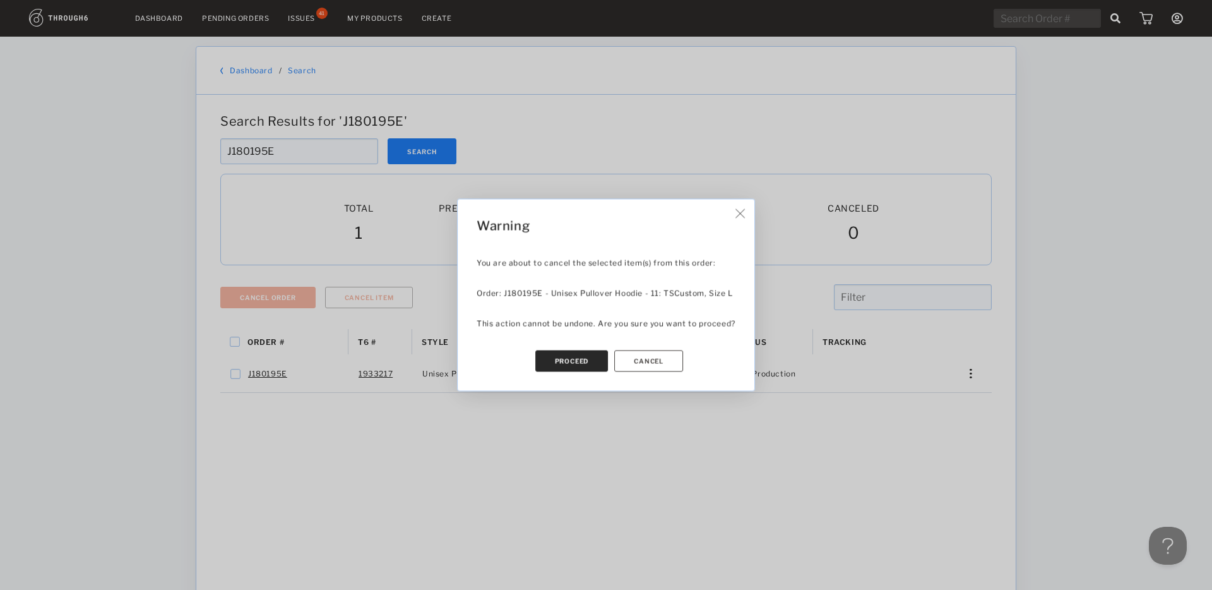
click at [593, 362] on button "Proceed" at bounding box center [571, 360] width 73 height 21
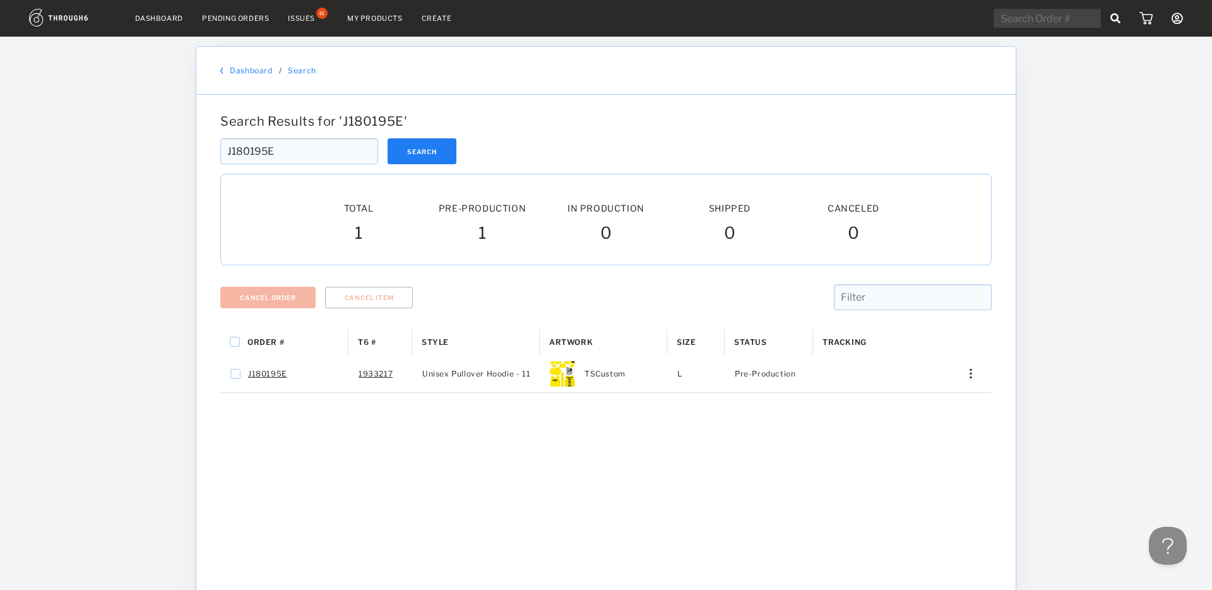
click at [313, 153] on input "J180195E" at bounding box center [299, 151] width 158 height 26
paste input "A"
type input "J180195A"
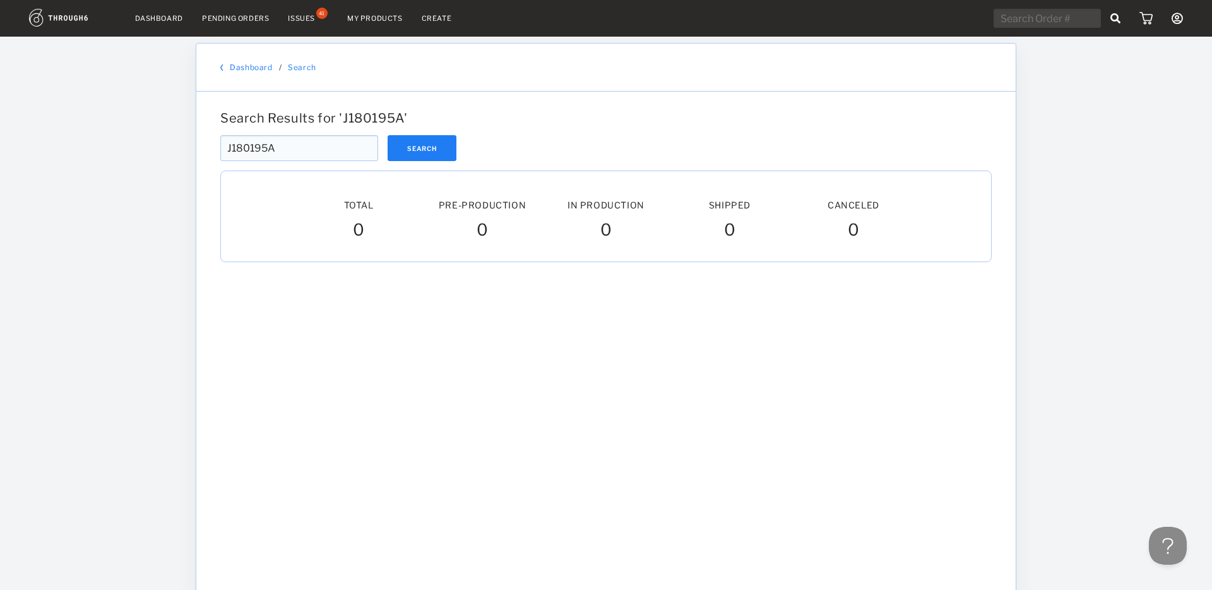
scroll to position [4, 0]
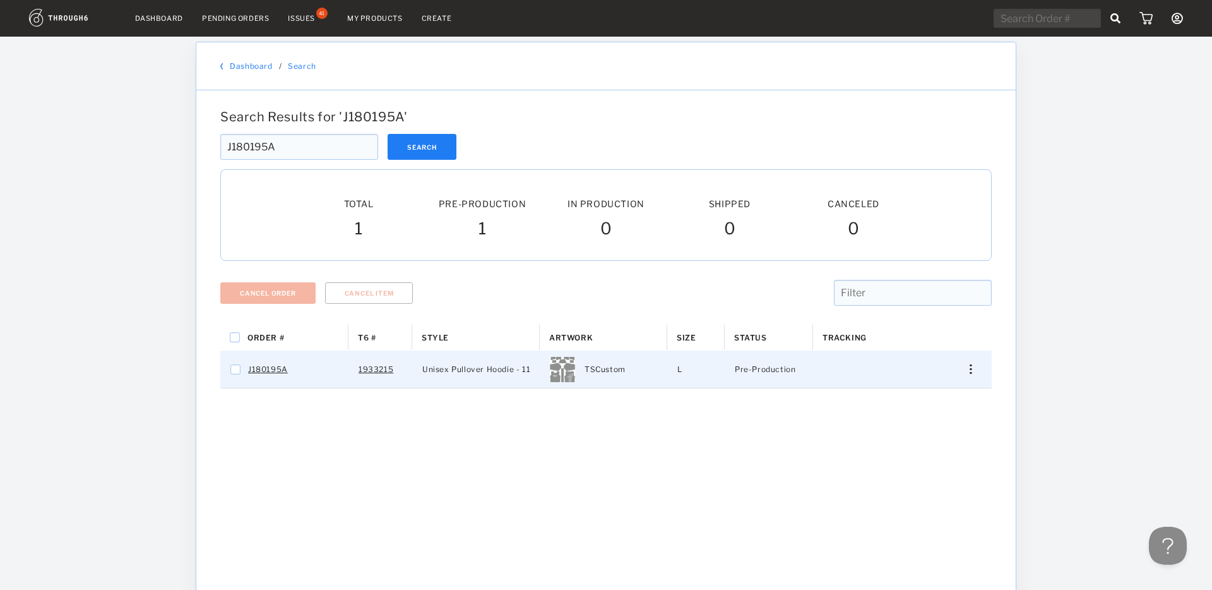
click at [966, 368] on div "Press SPACE to select this row." at bounding box center [966, 368] width 30 height 9
click at [938, 491] on div "Cancel Item" at bounding box center [913, 489] width 97 height 27
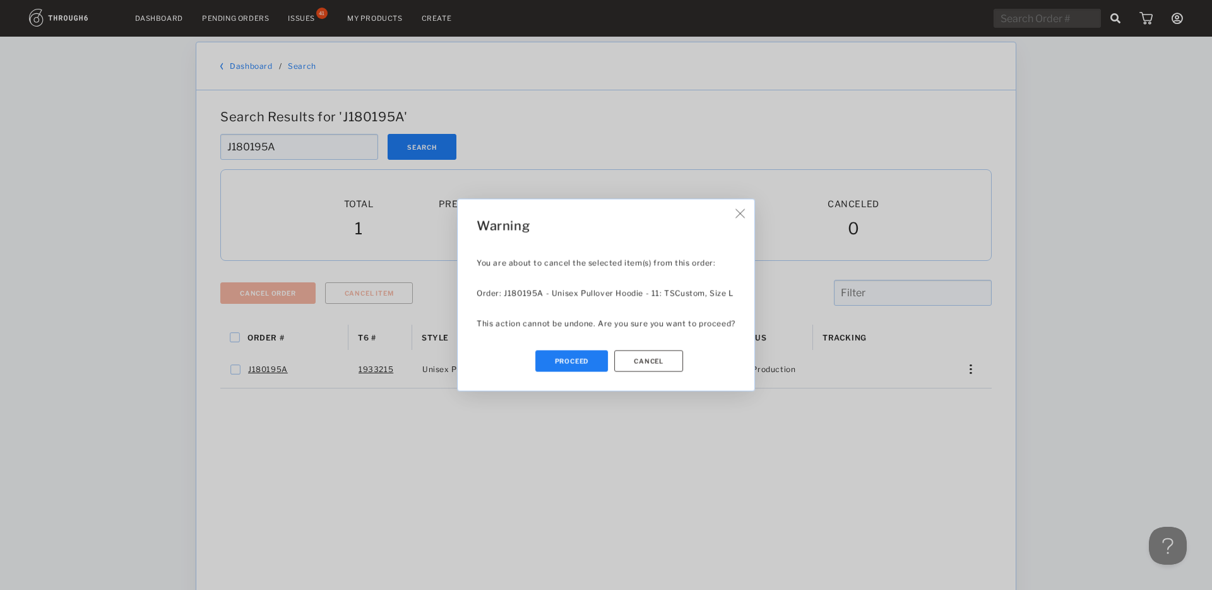
click at [576, 361] on button "Proceed" at bounding box center [571, 360] width 73 height 21
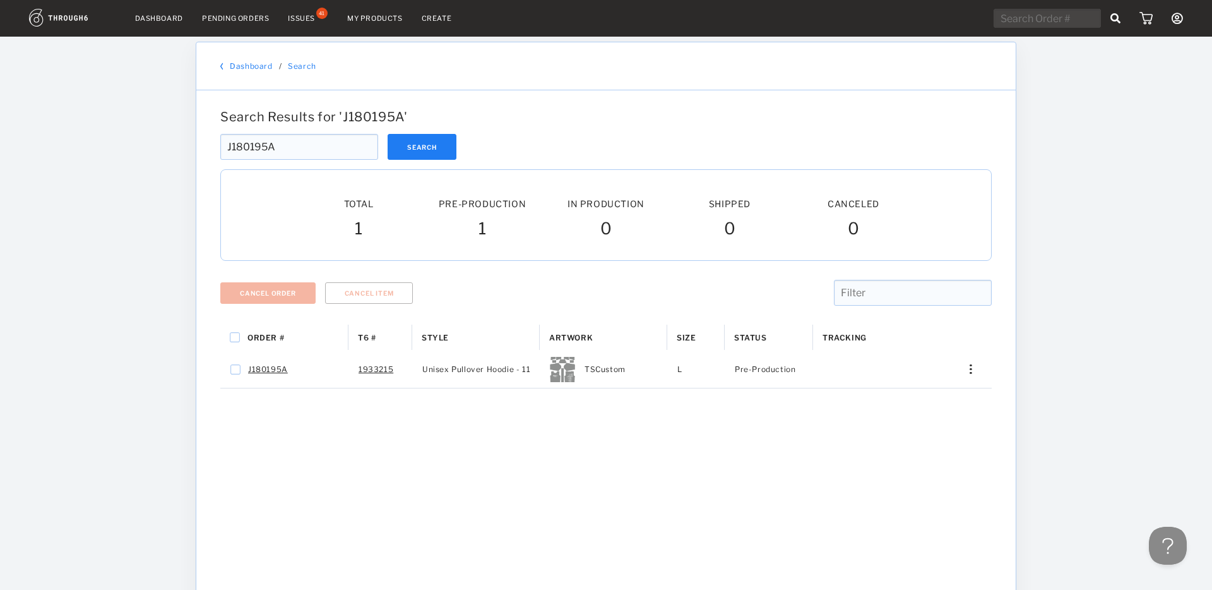
click at [294, 146] on input "J180195A" at bounding box center [299, 147] width 158 height 26
paste input "9"
type input "J1801959"
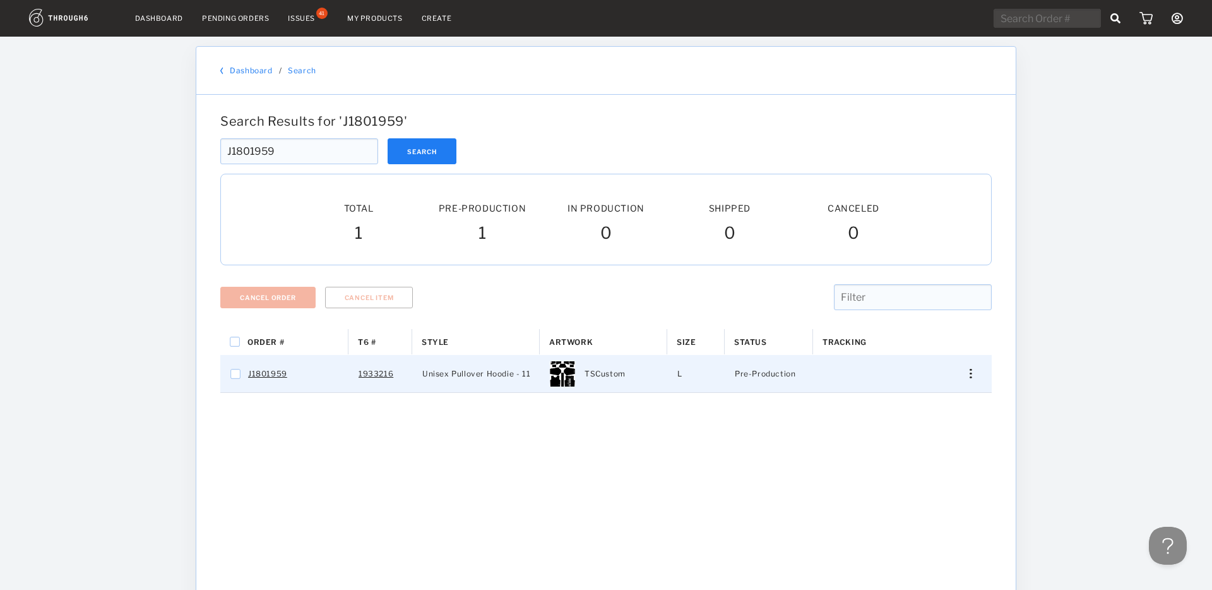
click at [969, 373] on div "Press SPACE to select this row." at bounding box center [966, 373] width 30 height 9
click at [919, 493] on span "Cancel Item" at bounding box center [910, 494] width 47 height 16
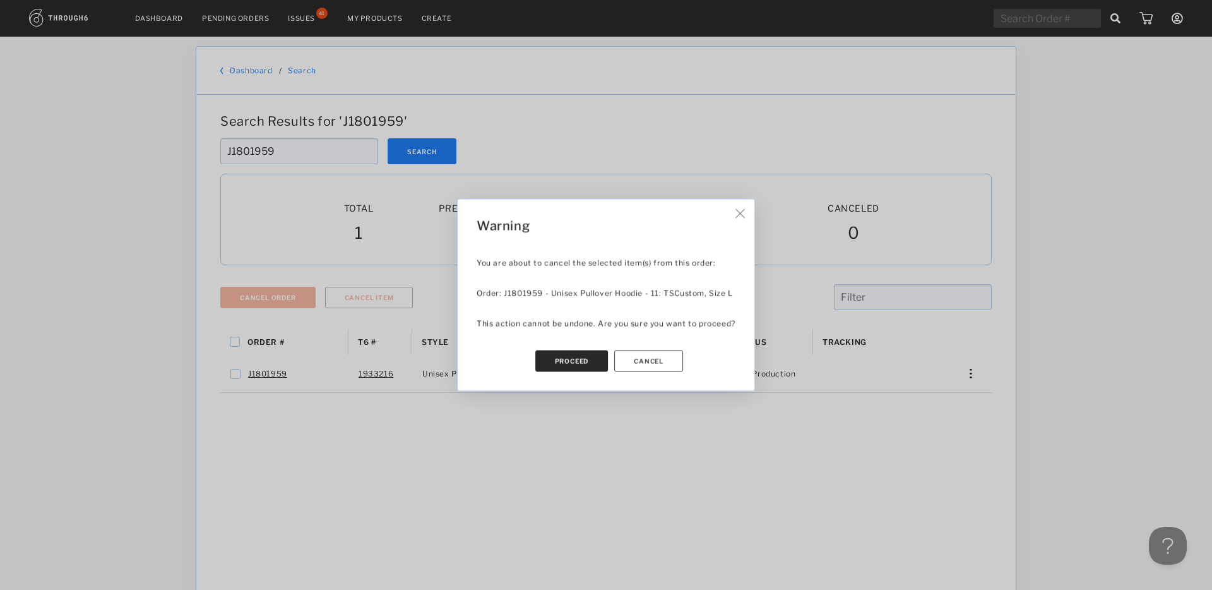
click at [582, 362] on button "Proceed" at bounding box center [571, 360] width 73 height 21
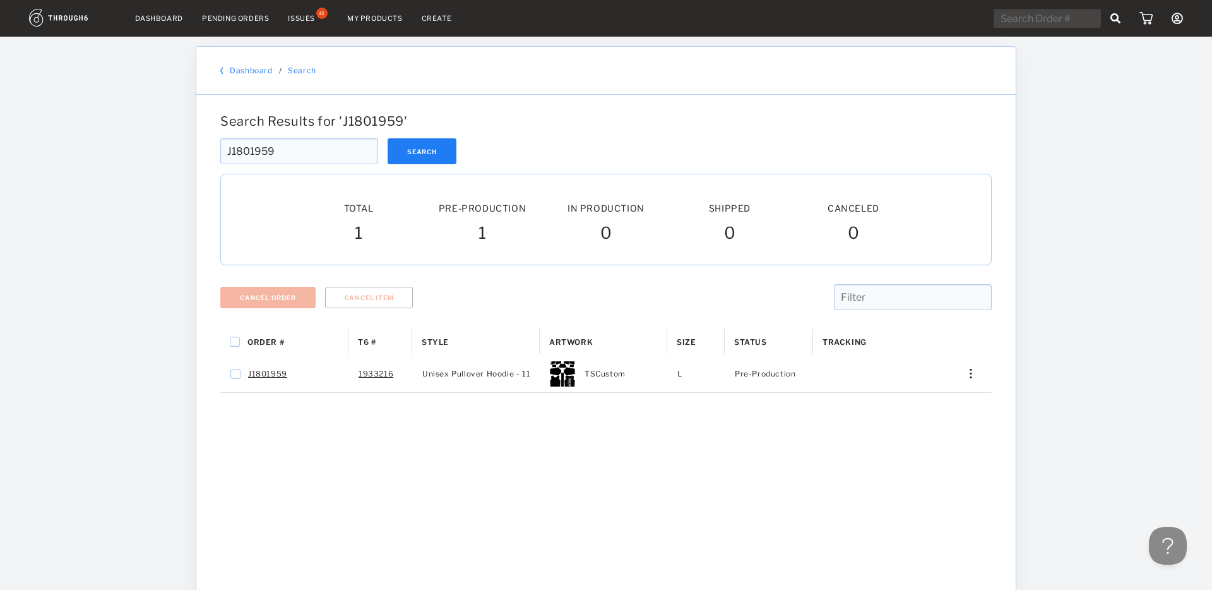
click at [311, 153] on input "J1801959" at bounding box center [299, 151] width 158 height 26
paste input "79C2"
type input "J18079C2"
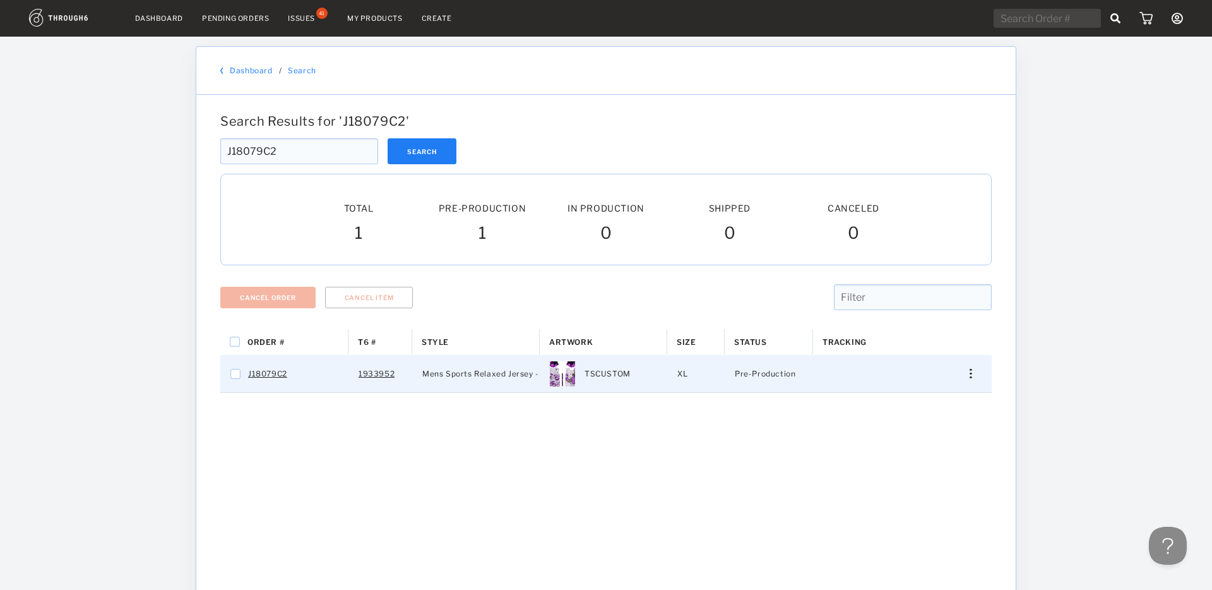
click at [971, 375] on img "Press SPACE to select this row." at bounding box center [971, 373] width 2 height 9
click at [912, 500] on span "Cancel Item" at bounding box center [910, 494] width 47 height 16
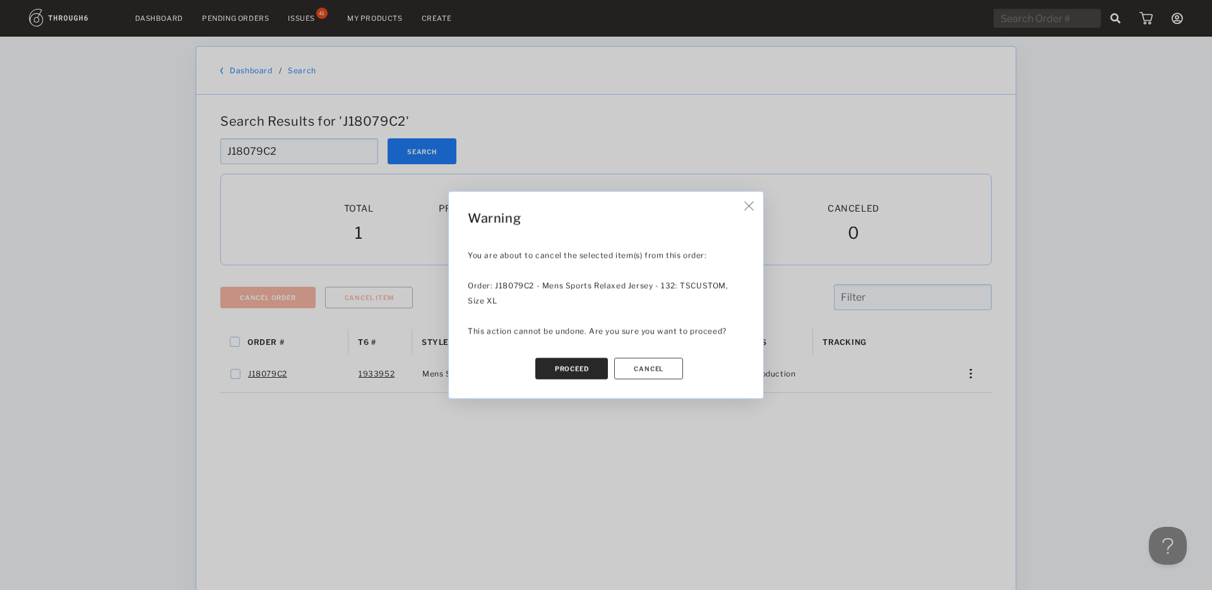
click at [582, 373] on button "Proceed" at bounding box center [571, 368] width 73 height 21
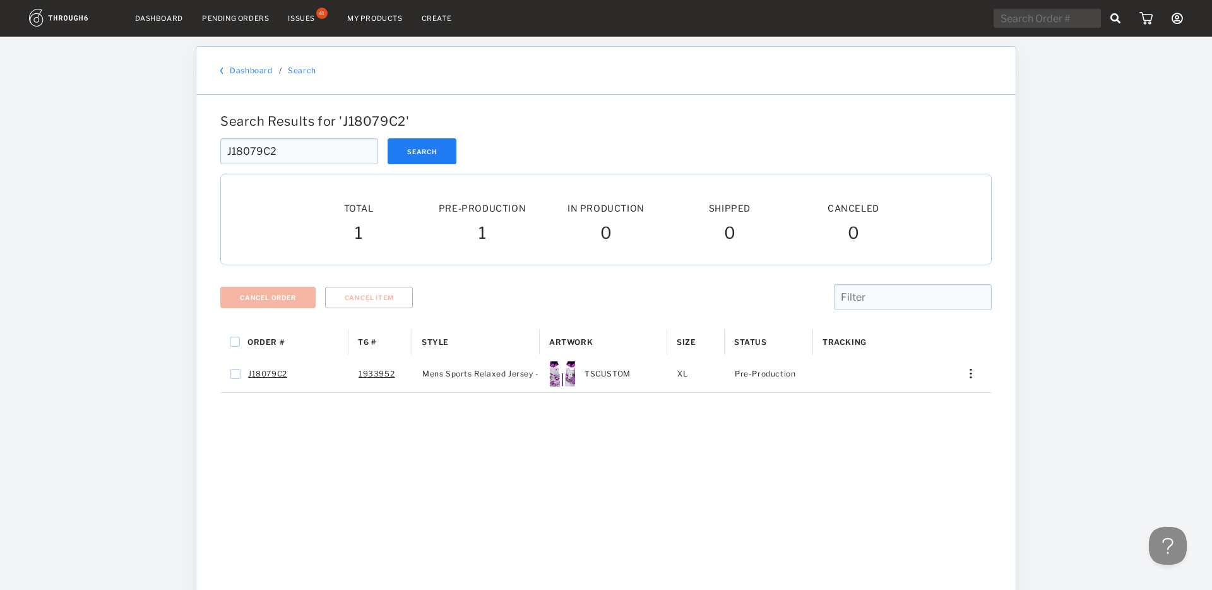
click at [304, 149] on input "J18079C2" at bounding box center [299, 151] width 158 height 26
click at [302, 150] on input "J18079C2" at bounding box center [299, 151] width 158 height 26
paste input "6"
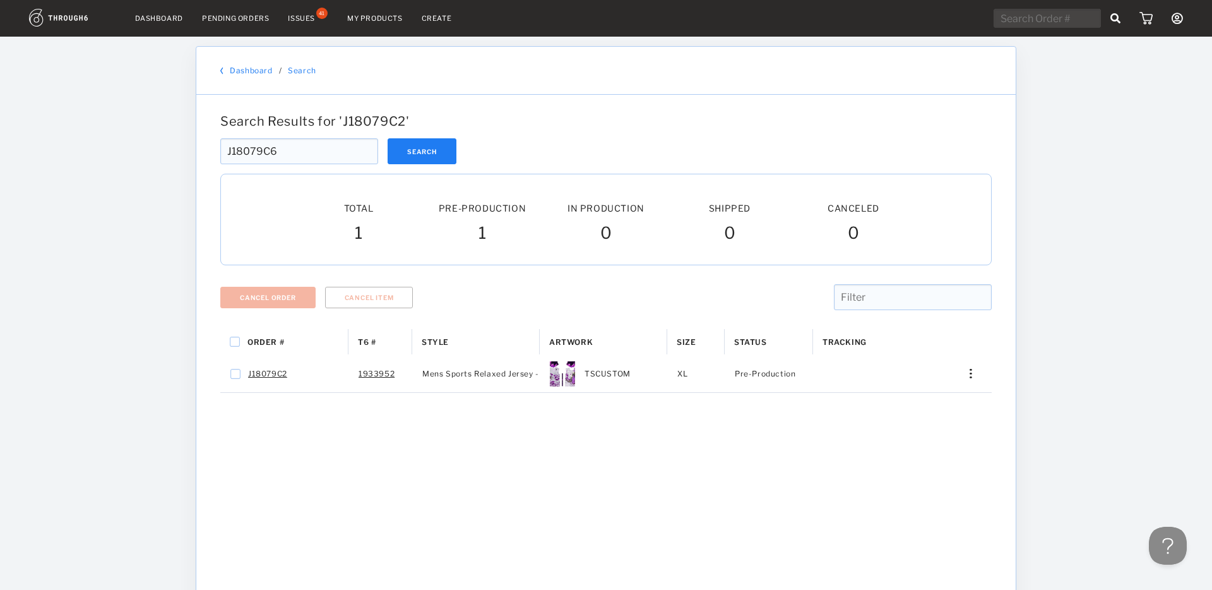
type input "J18079C6"
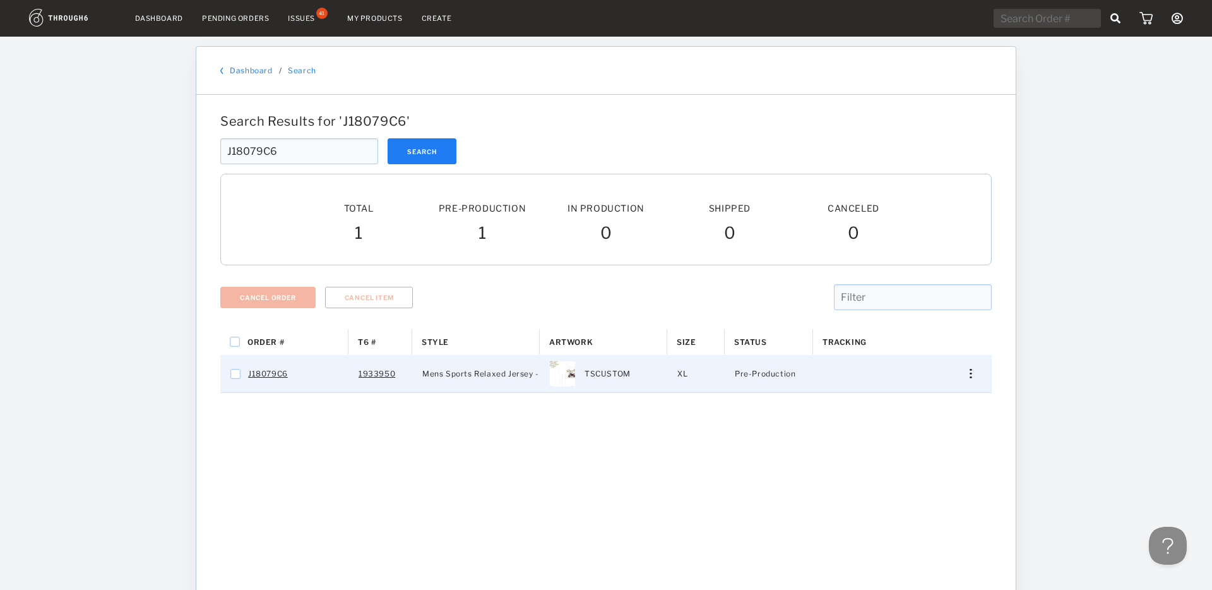
click at [974, 374] on div "Press SPACE to select this row." at bounding box center [966, 373] width 30 height 9
click at [917, 497] on span "Cancel Item" at bounding box center [910, 494] width 47 height 16
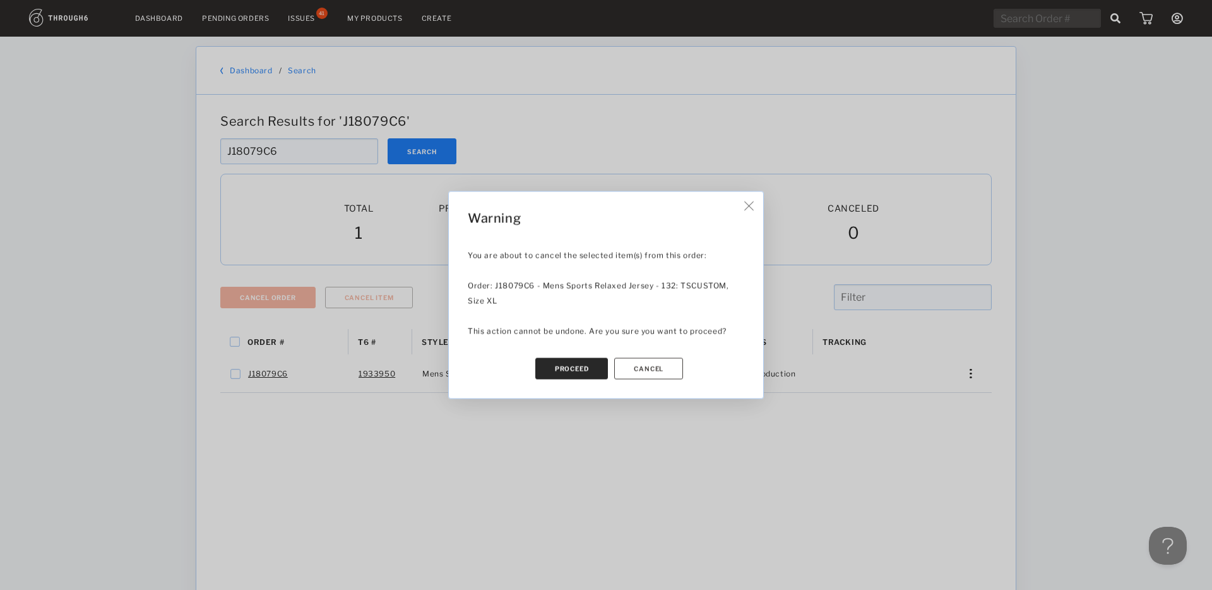
click at [565, 371] on button "Proceed" at bounding box center [571, 368] width 73 height 21
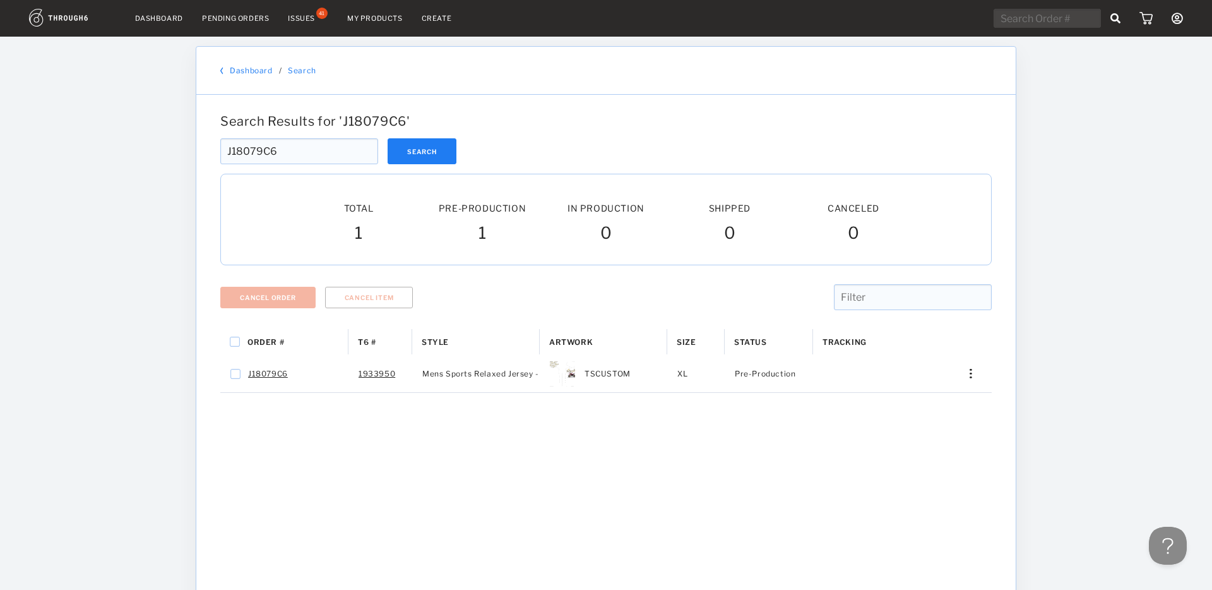
click at [301, 151] on input "J18079C6" at bounding box center [299, 151] width 158 height 26
paste input ""J18079C5 ""
type input ""J18079C5 ""
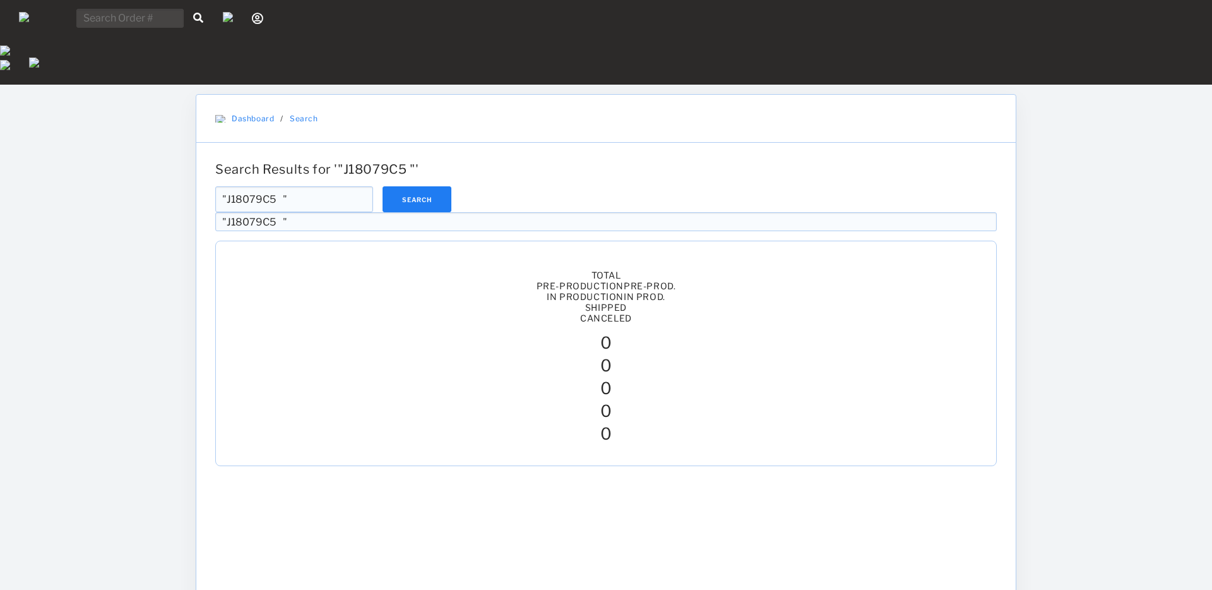
type input "J18079C5"
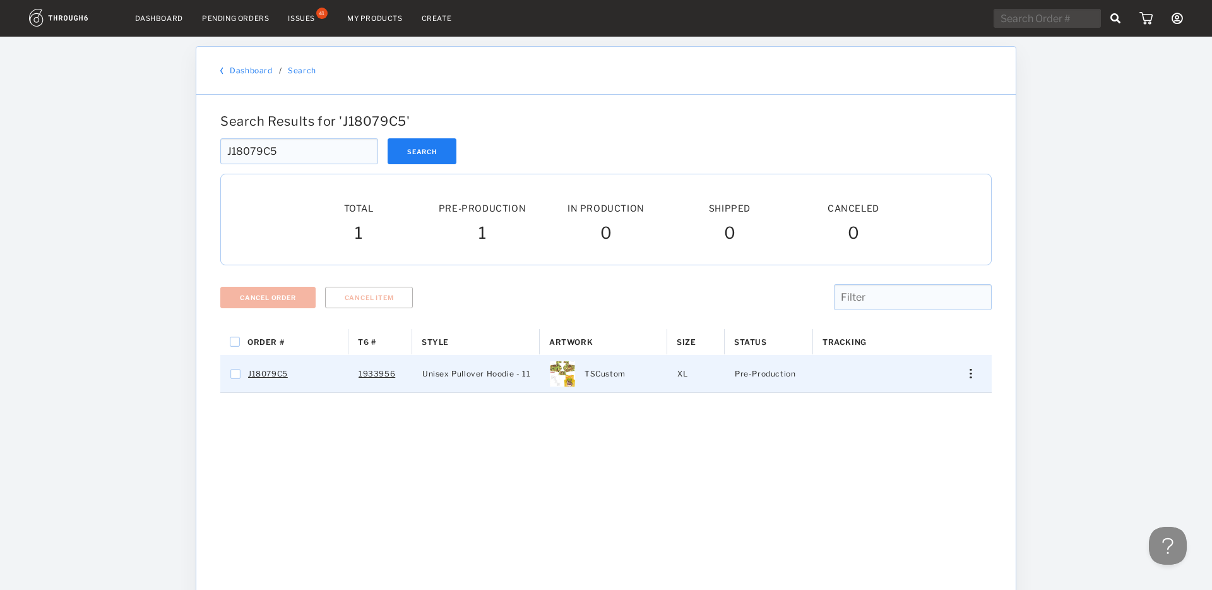
click at [972, 375] on div "Press SPACE to select this row." at bounding box center [966, 373] width 30 height 9
click at [911, 494] on span "Cancel Item" at bounding box center [910, 494] width 47 height 16
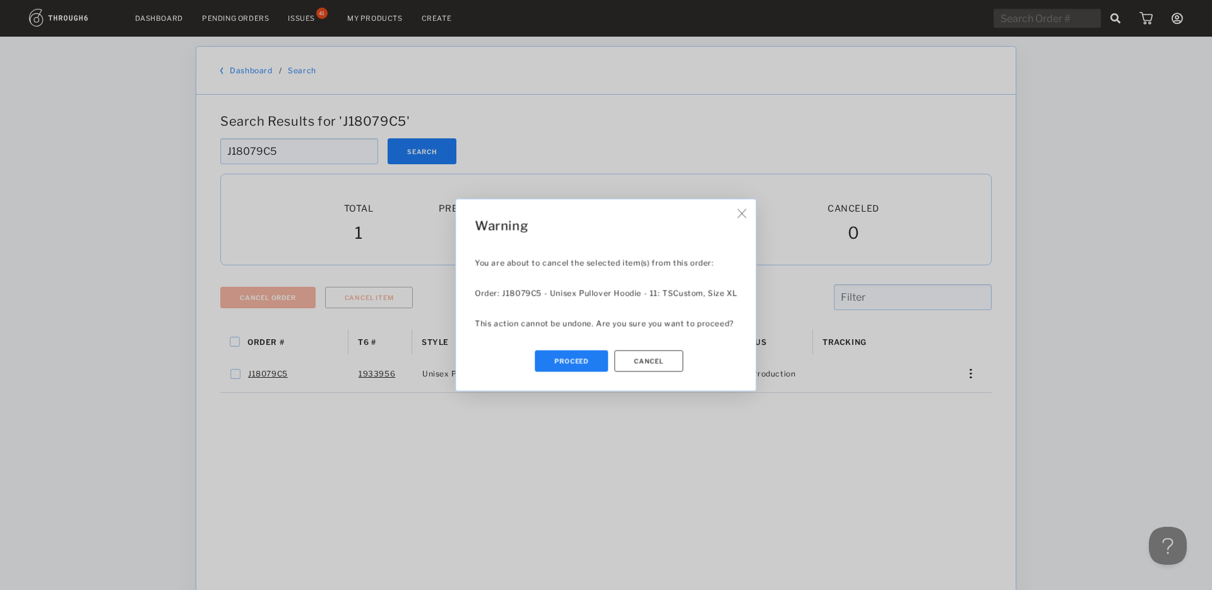
click at [566, 361] on button "Proceed" at bounding box center [571, 360] width 73 height 21
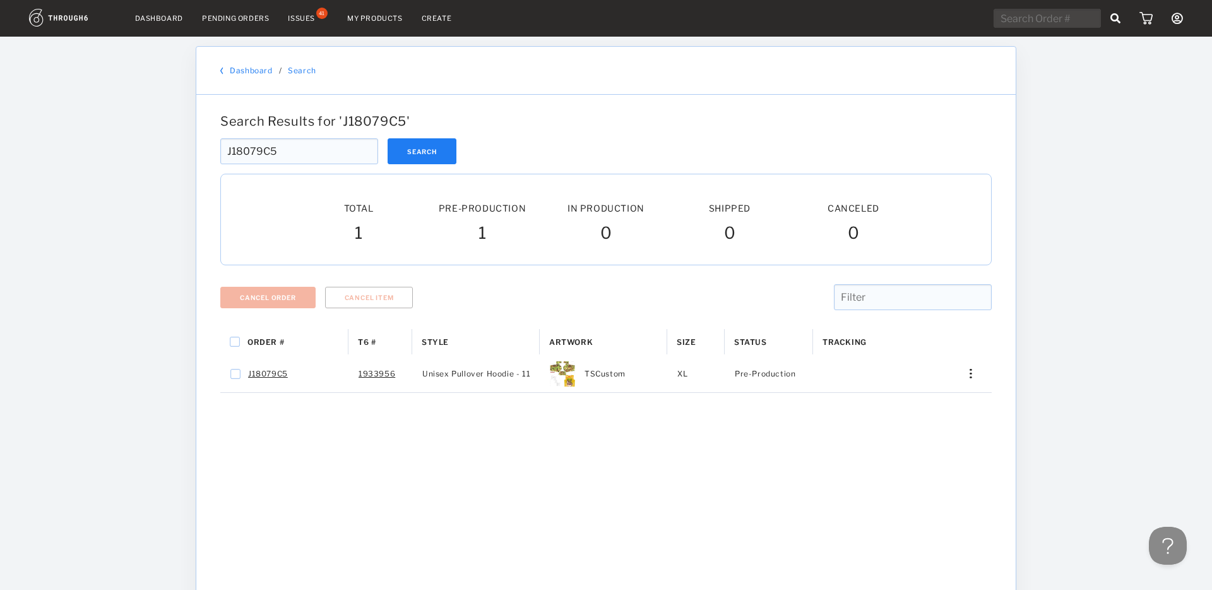
click at [279, 150] on input "J18079C5" at bounding box center [299, 151] width 158 height 26
paste input ""J18079C4 ""
type input "J18079C4"
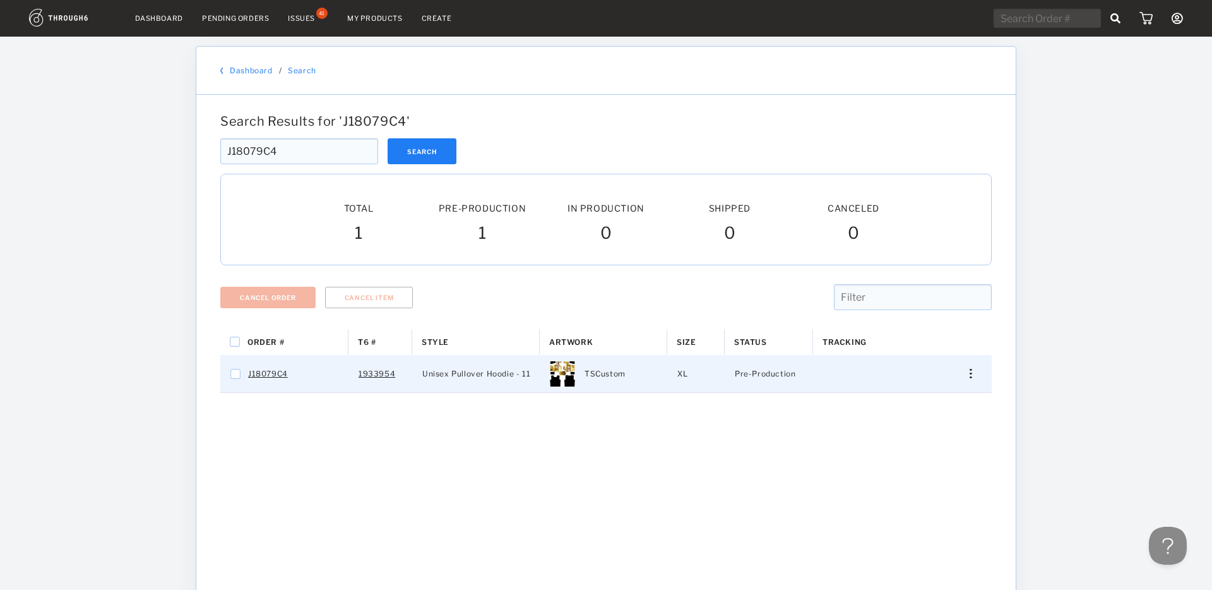
click at [976, 374] on div "Press SPACE to select this row." at bounding box center [966, 373] width 30 height 9
click at [923, 491] on span "Cancel Item" at bounding box center [910, 494] width 47 height 16
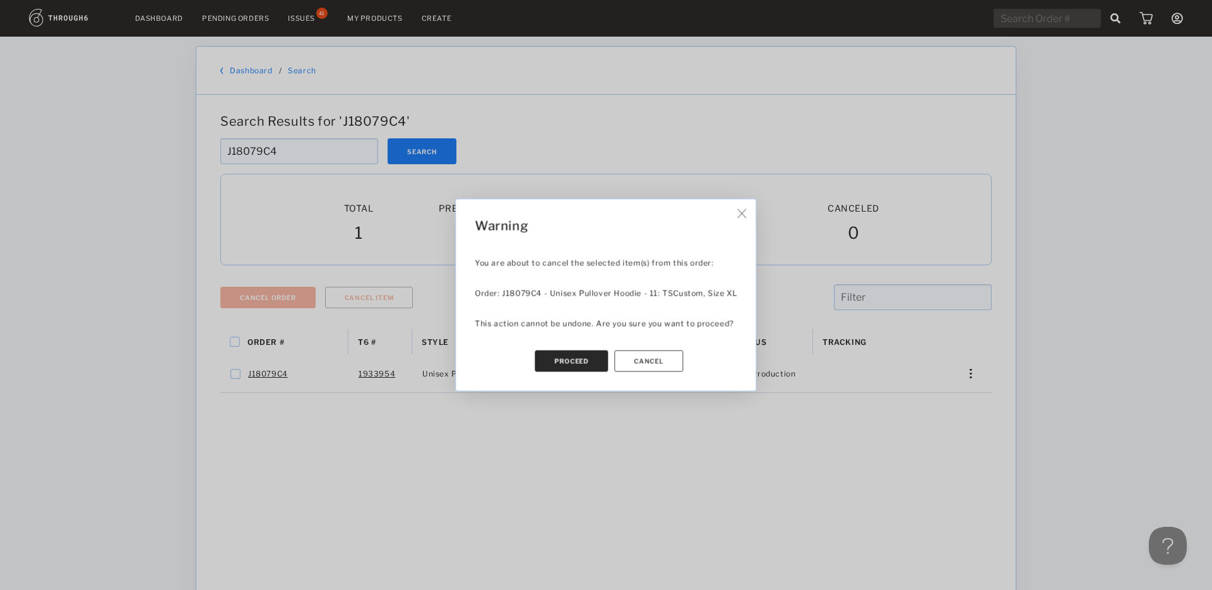
click at [594, 363] on button "Proceed" at bounding box center [571, 360] width 73 height 21
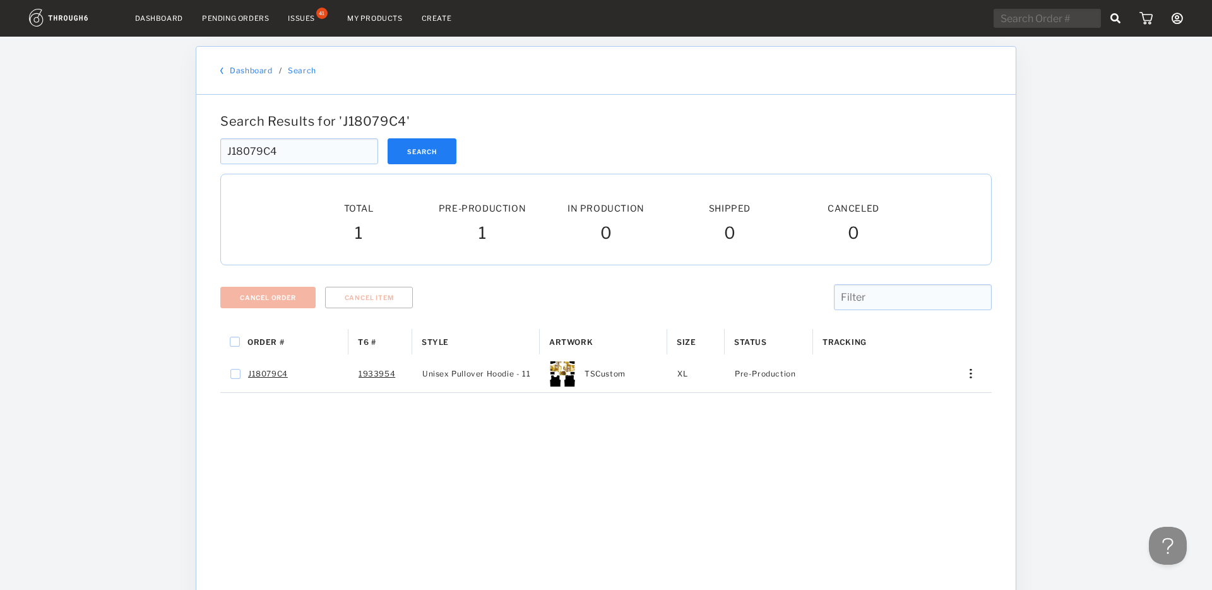
click at [297, 157] on input "J18079C4" at bounding box center [299, 151] width 158 height 26
paste input "3"
type input "J18079C3"
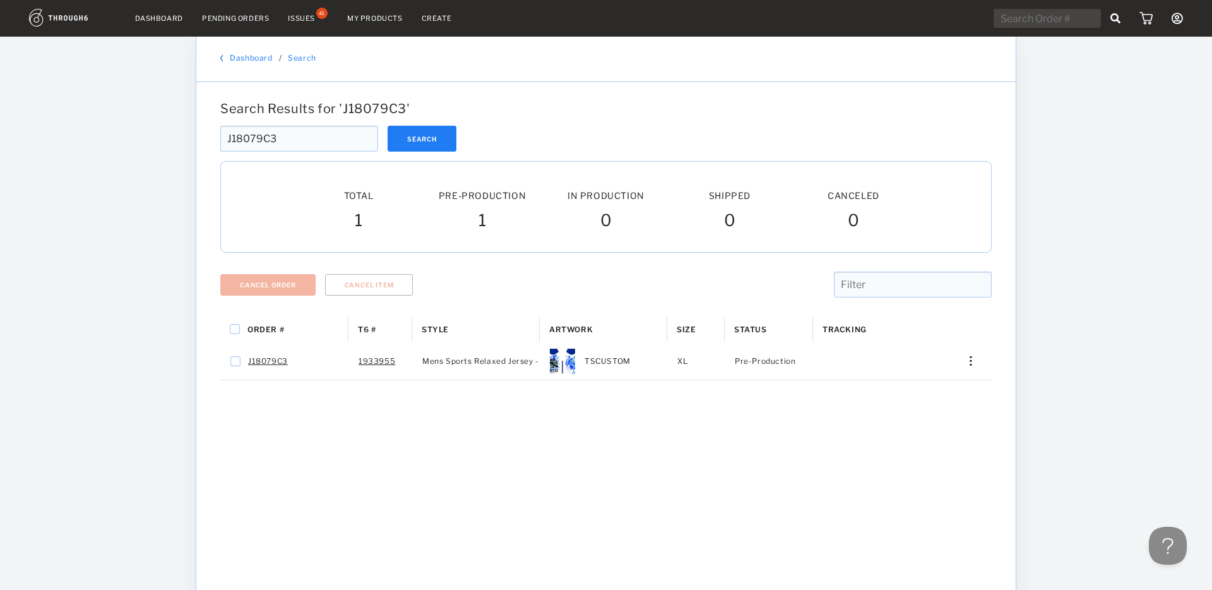
scroll to position [15, 0]
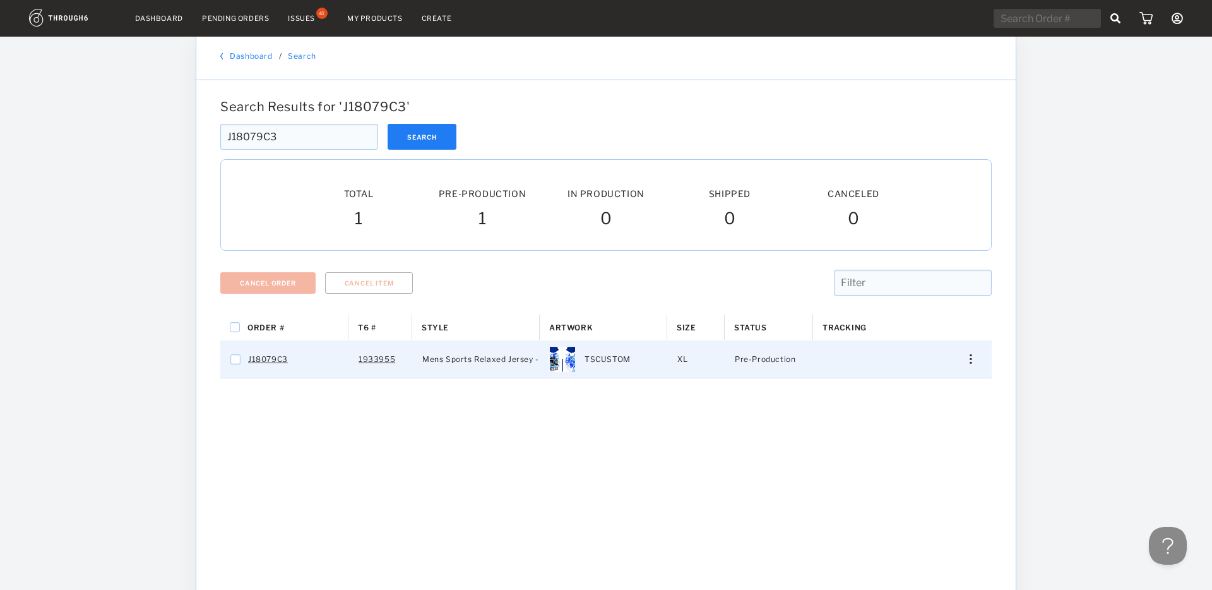
click at [969, 363] on div "Press SPACE to select this row." at bounding box center [966, 358] width 30 height 9
click at [911, 482] on span "Cancel Item" at bounding box center [910, 479] width 47 height 16
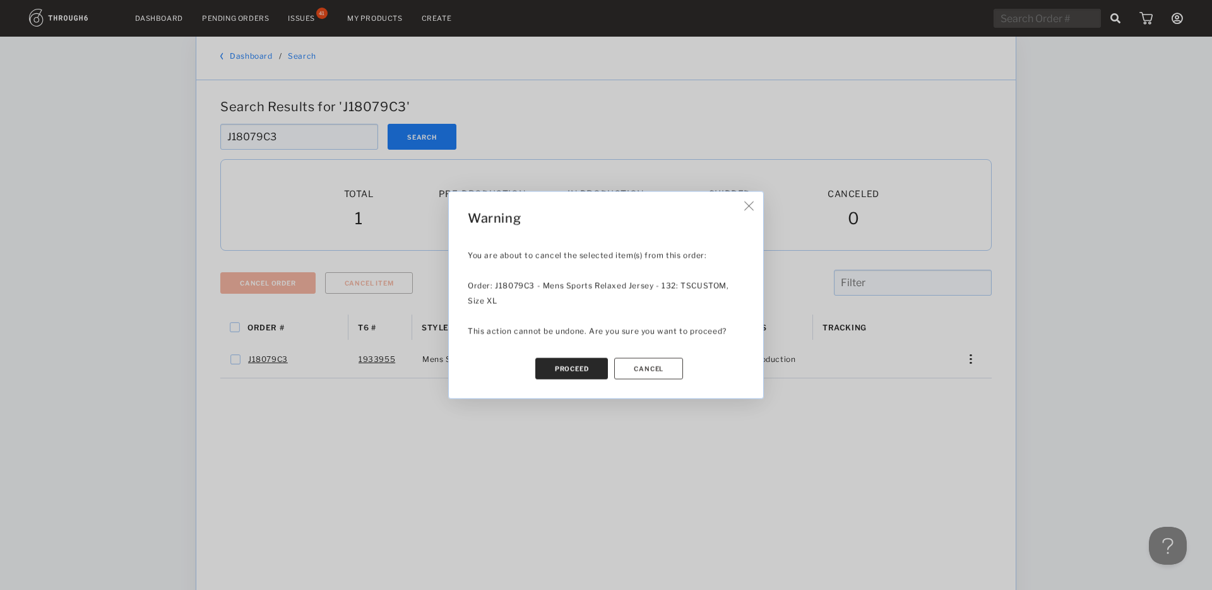
click at [595, 369] on button "Proceed" at bounding box center [571, 368] width 73 height 21
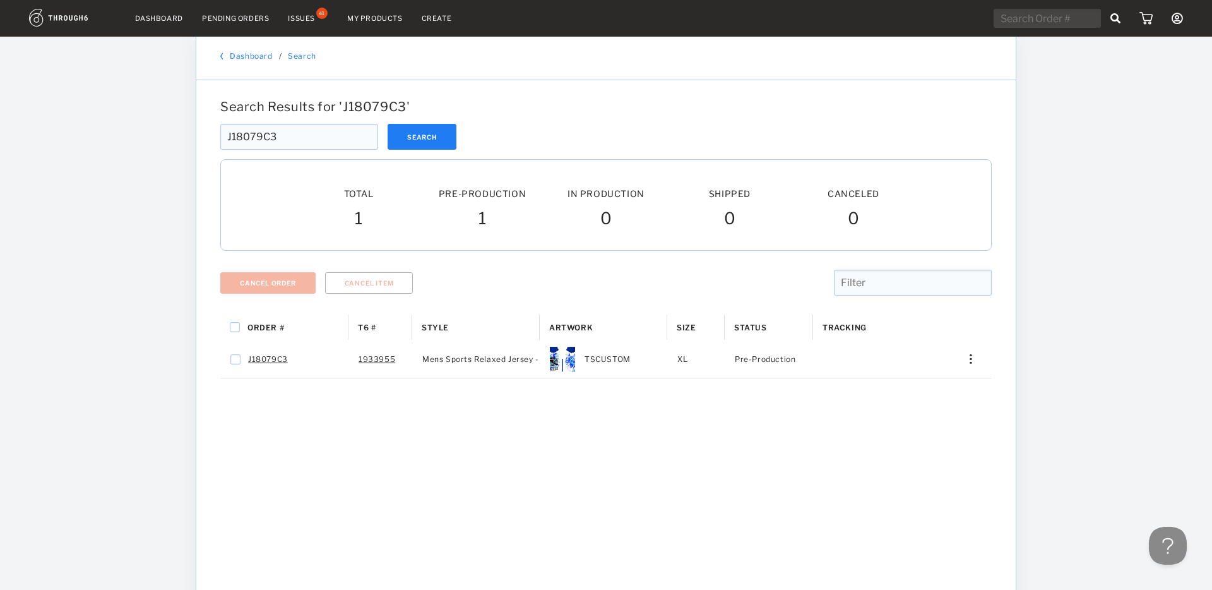
click at [304, 138] on input "J18079C3" at bounding box center [299, 137] width 158 height 26
paste input "0"
type input "J18079C0"
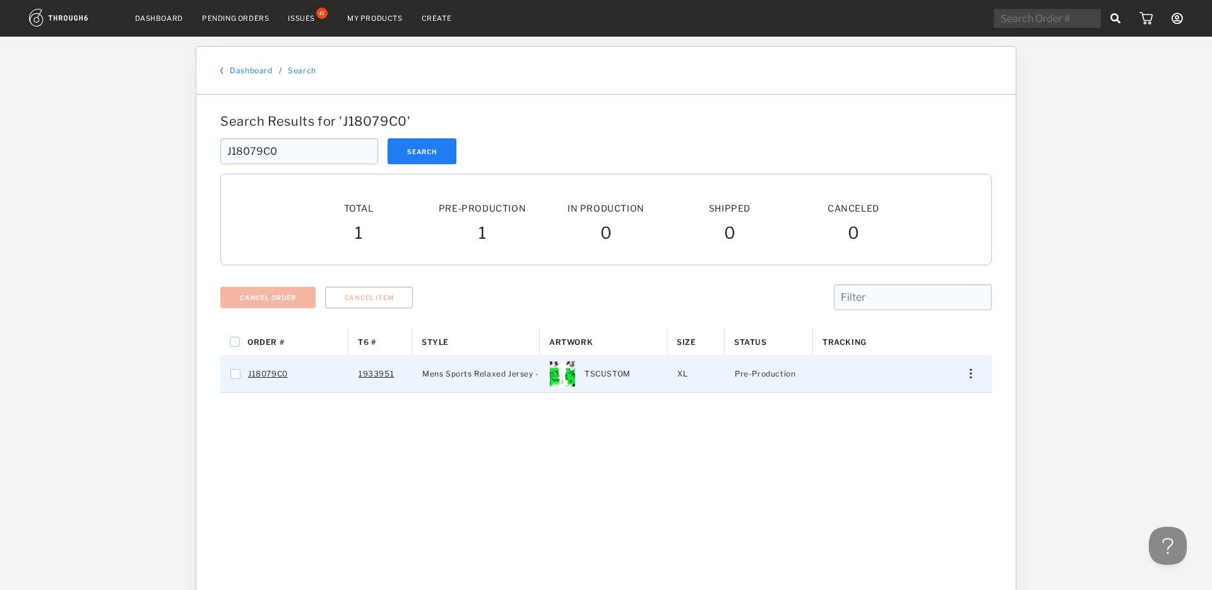
click at [980, 376] on div "Press SPACE to select this row." at bounding box center [966, 373] width 30 height 9
click at [908, 493] on span "Cancel Item" at bounding box center [910, 494] width 47 height 16
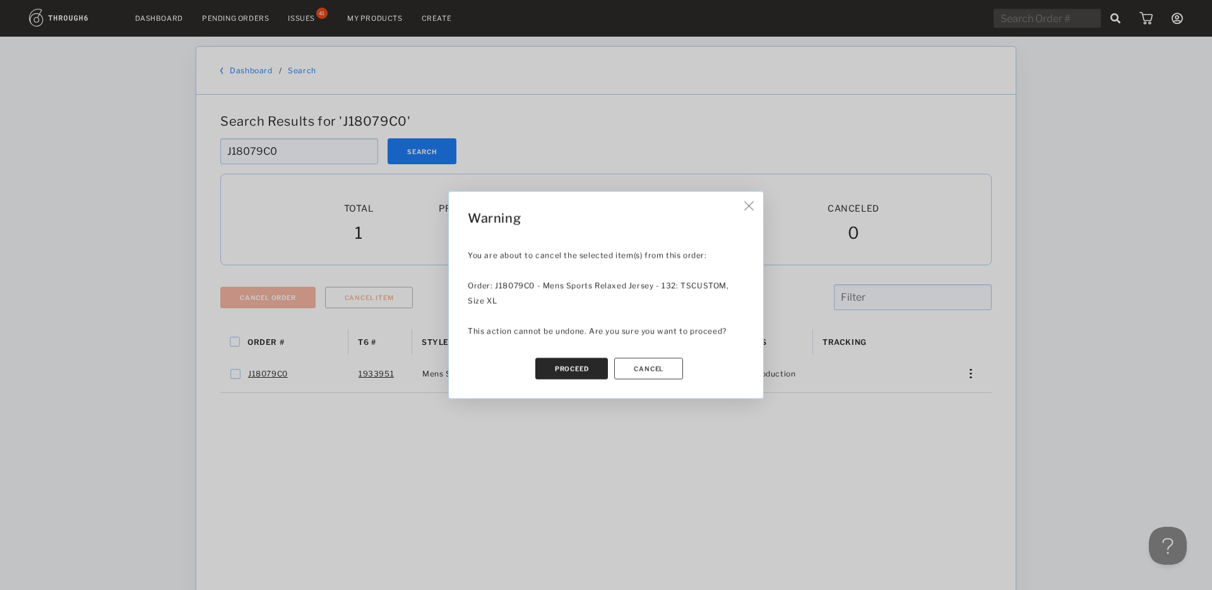
click at [585, 371] on button "Proceed" at bounding box center [571, 368] width 73 height 21
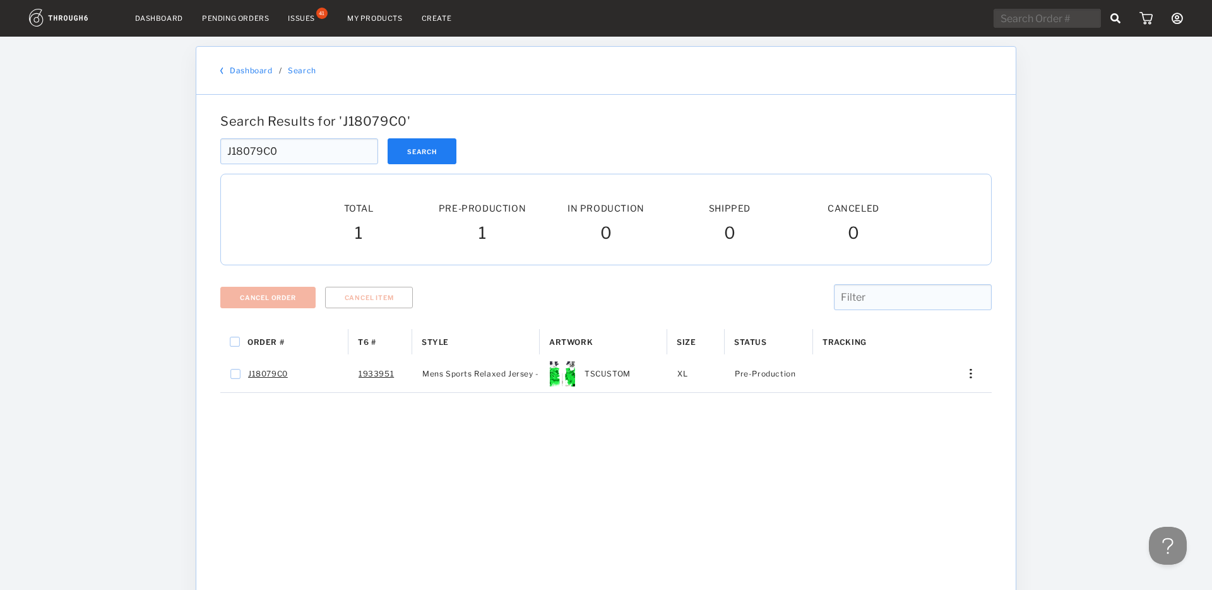
click at [297, 148] on input "J18079C0" at bounding box center [299, 151] width 158 height 26
paste input "1"
type input "J18079C1"
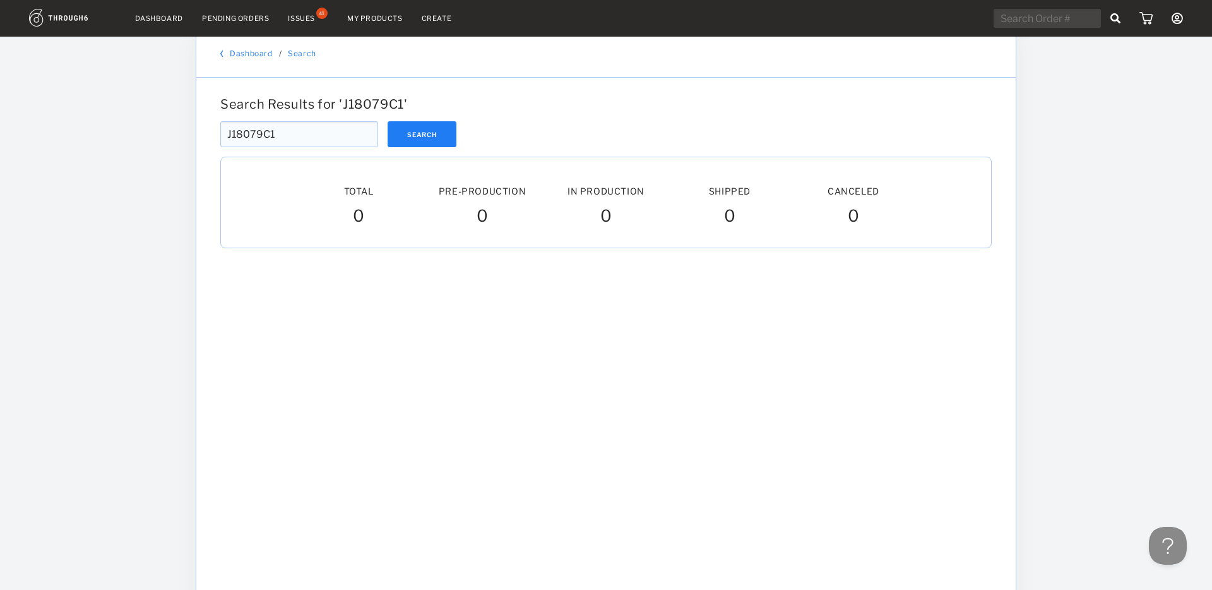
scroll to position [18, 0]
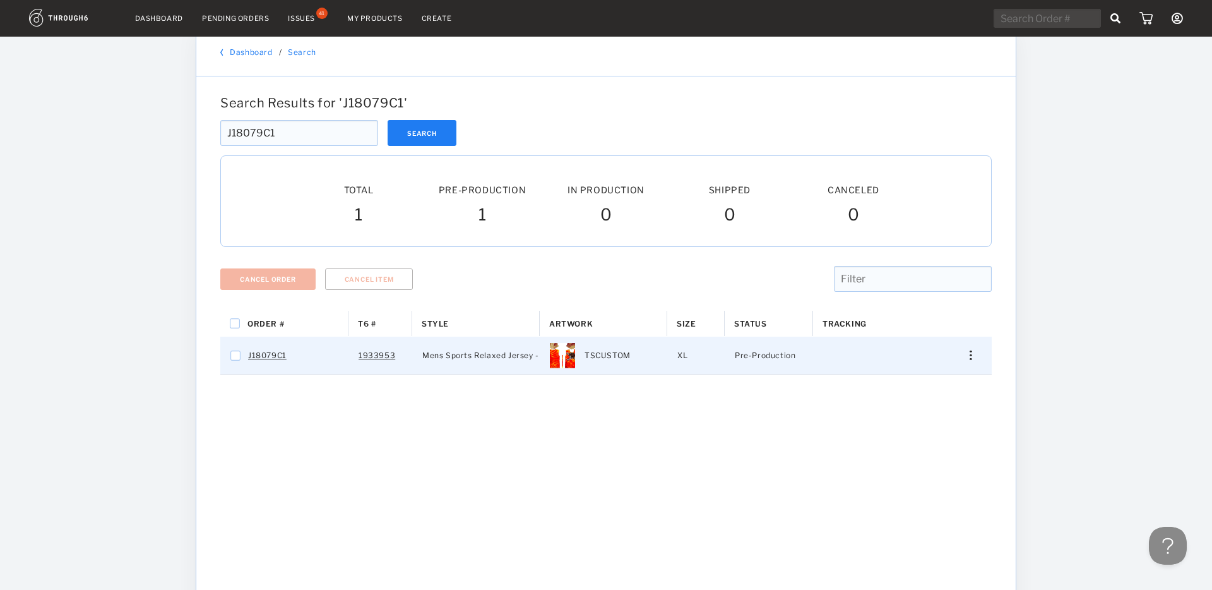
click at [969, 357] on div "Press SPACE to select this row." at bounding box center [966, 354] width 30 height 9
click at [893, 475] on span "Cancel Item" at bounding box center [910, 475] width 47 height 16
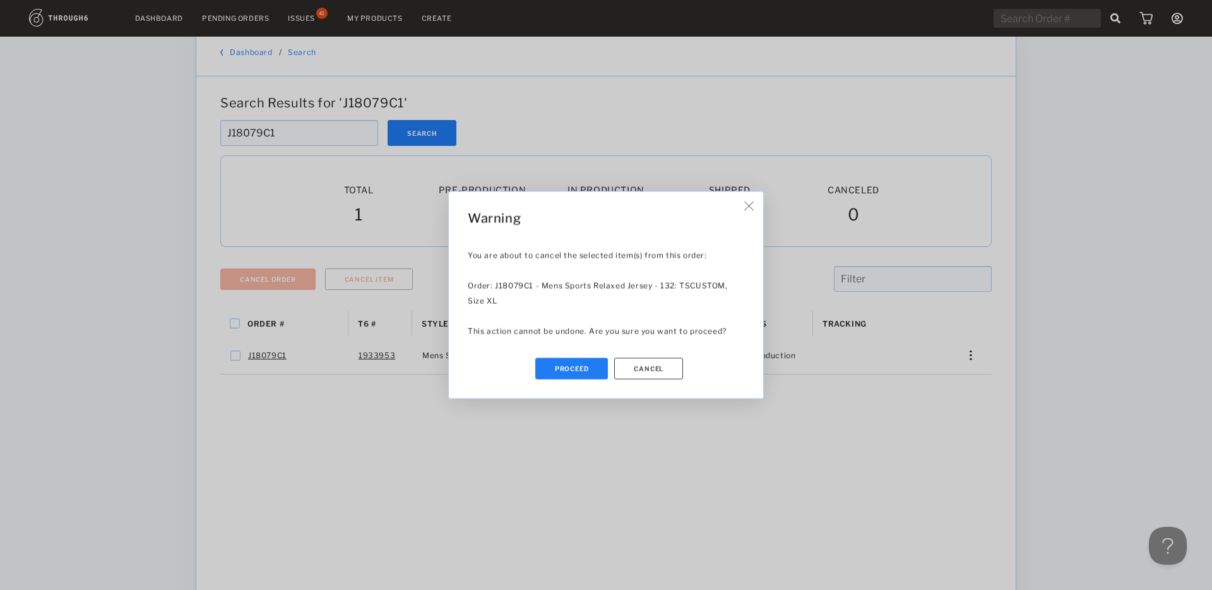
click at [528, 366] on div "Proceed Cancel" at bounding box center [606, 368] width 277 height 21
click at [563, 367] on button "Proceed" at bounding box center [571, 368] width 73 height 21
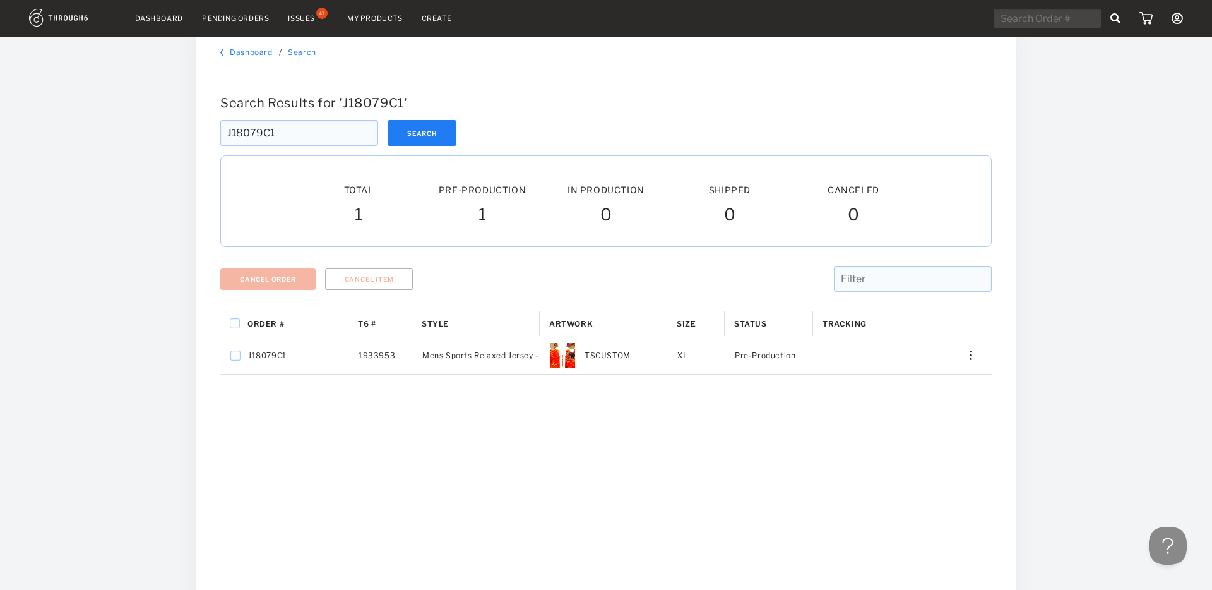
click at [289, 134] on input "J18079C1" at bounding box center [299, 133] width 158 height 26
paste input "BF"
type input "J18079BF"
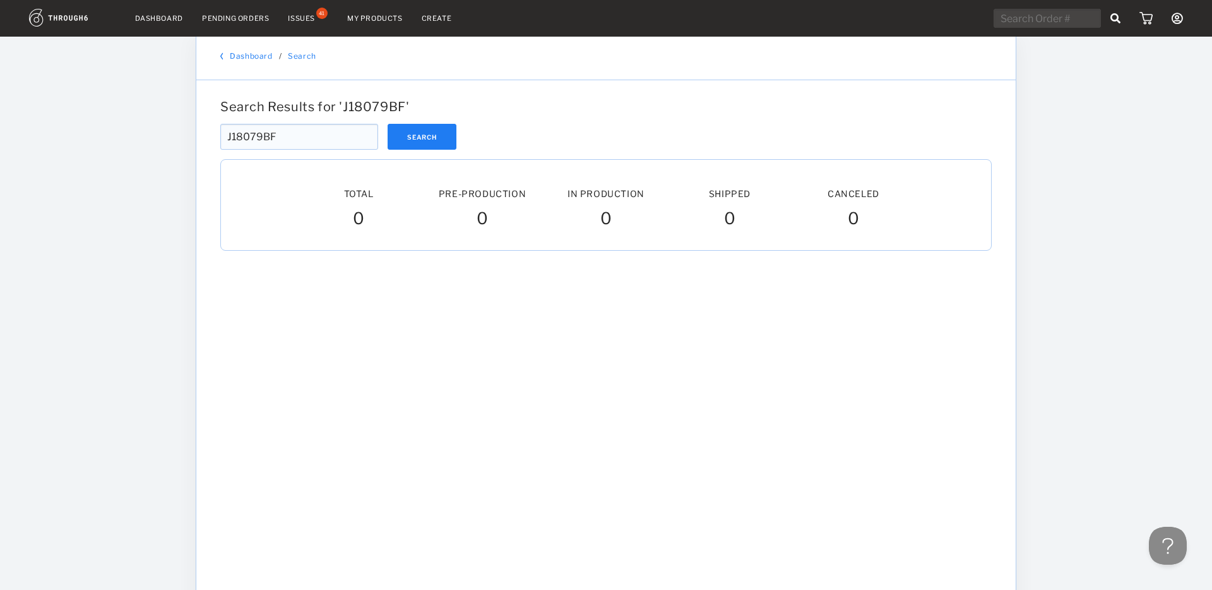
scroll to position [16, 0]
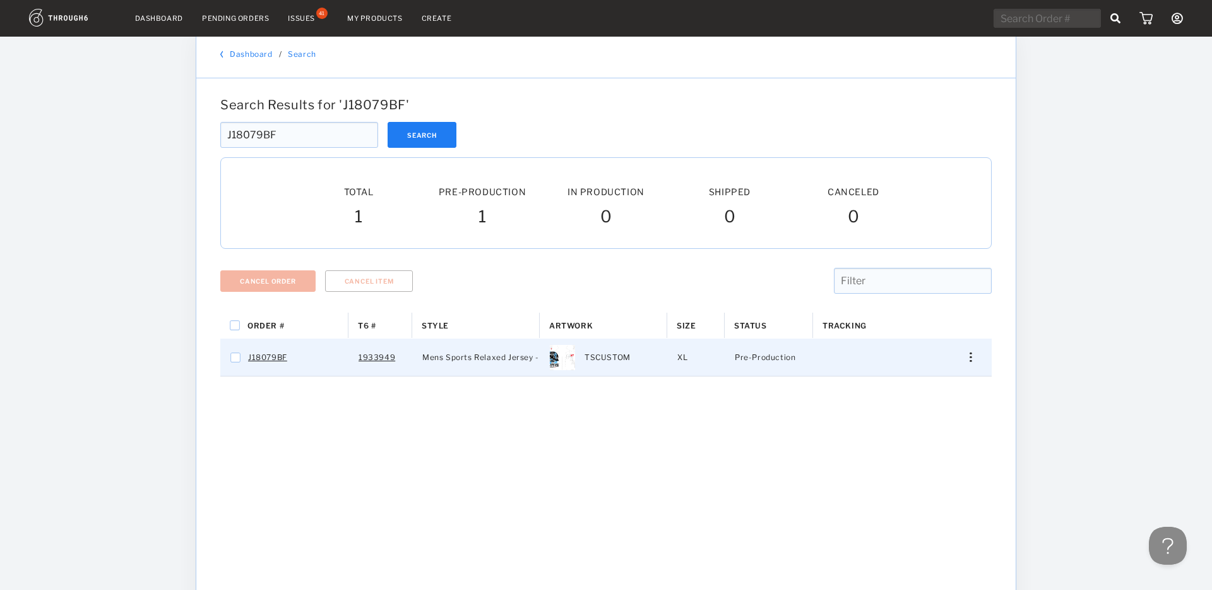
click at [970, 359] on img "Press SPACE to select this row." at bounding box center [971, 356] width 2 height 9
click at [904, 479] on span "Cancel Item" at bounding box center [910, 477] width 47 height 16
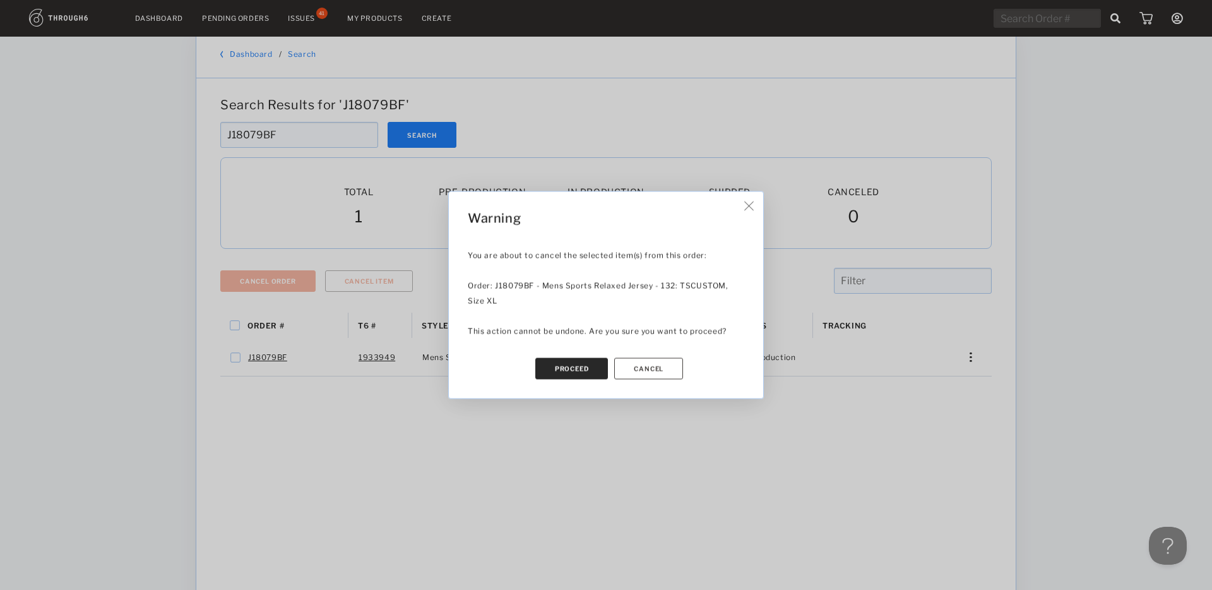
click at [587, 376] on button "Proceed" at bounding box center [571, 368] width 73 height 21
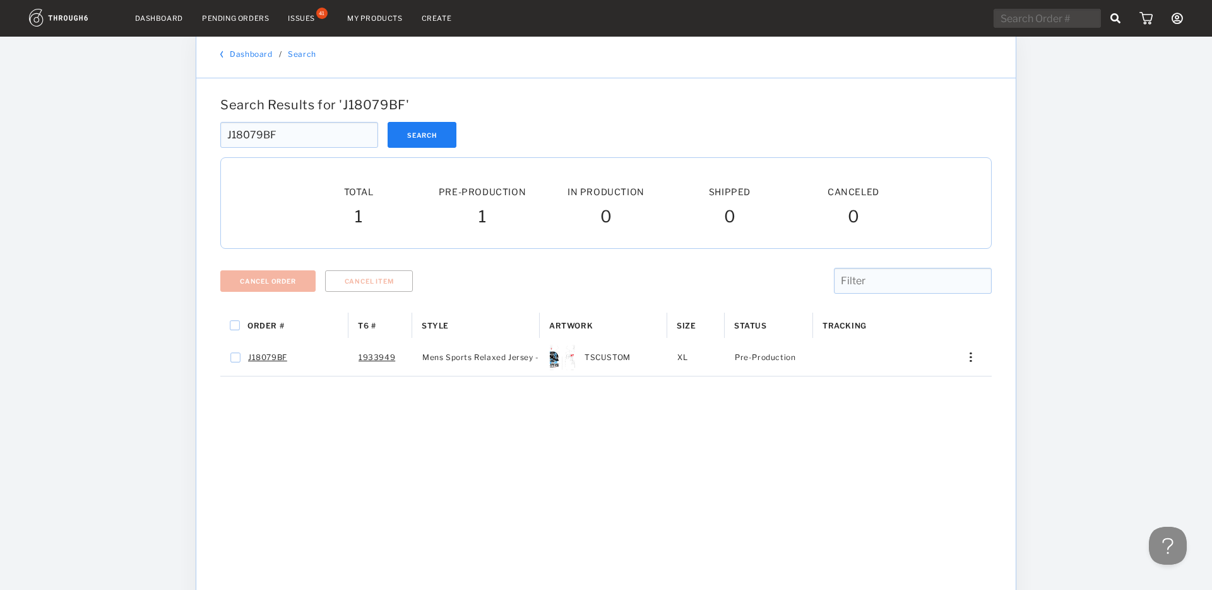
click at [296, 131] on input "J18079BF" at bounding box center [299, 135] width 158 height 26
paste input "E"
type input "J18079BE"
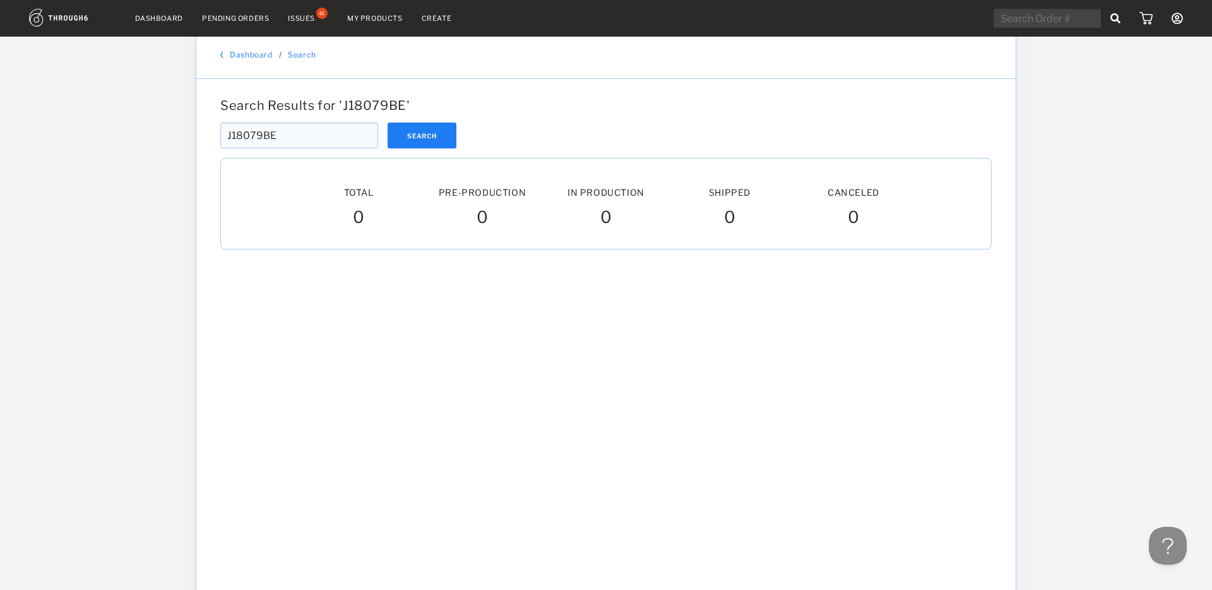
scroll to position [17, 0]
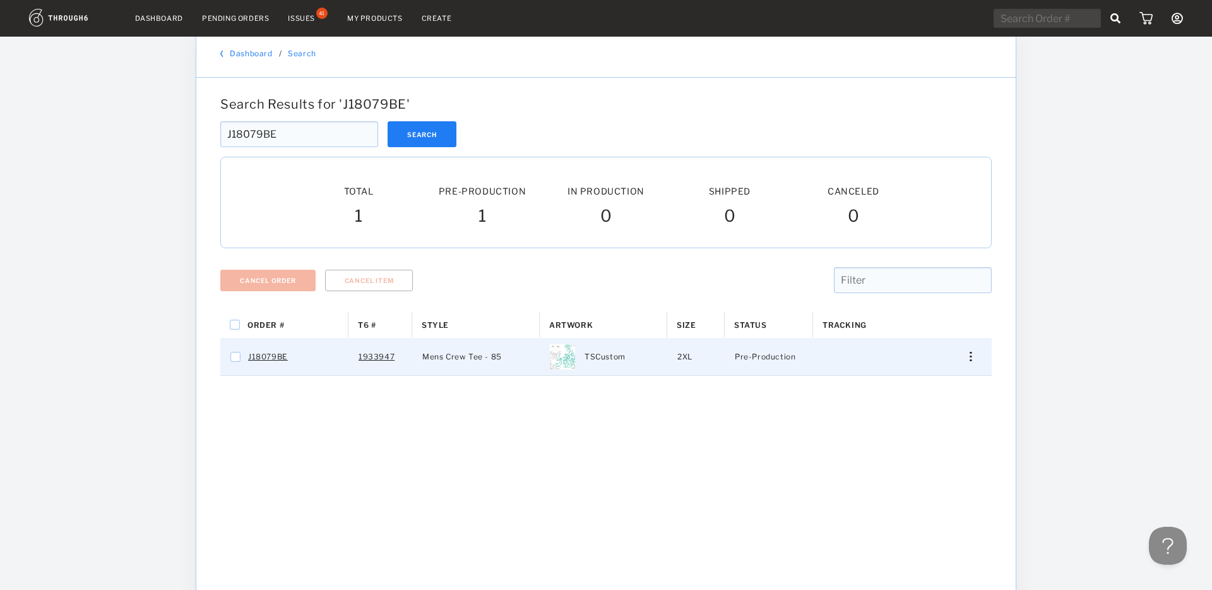
click at [974, 359] on div "Press SPACE to select this row." at bounding box center [966, 356] width 30 height 9
click at [913, 476] on span "Cancel Item" at bounding box center [910, 477] width 47 height 16
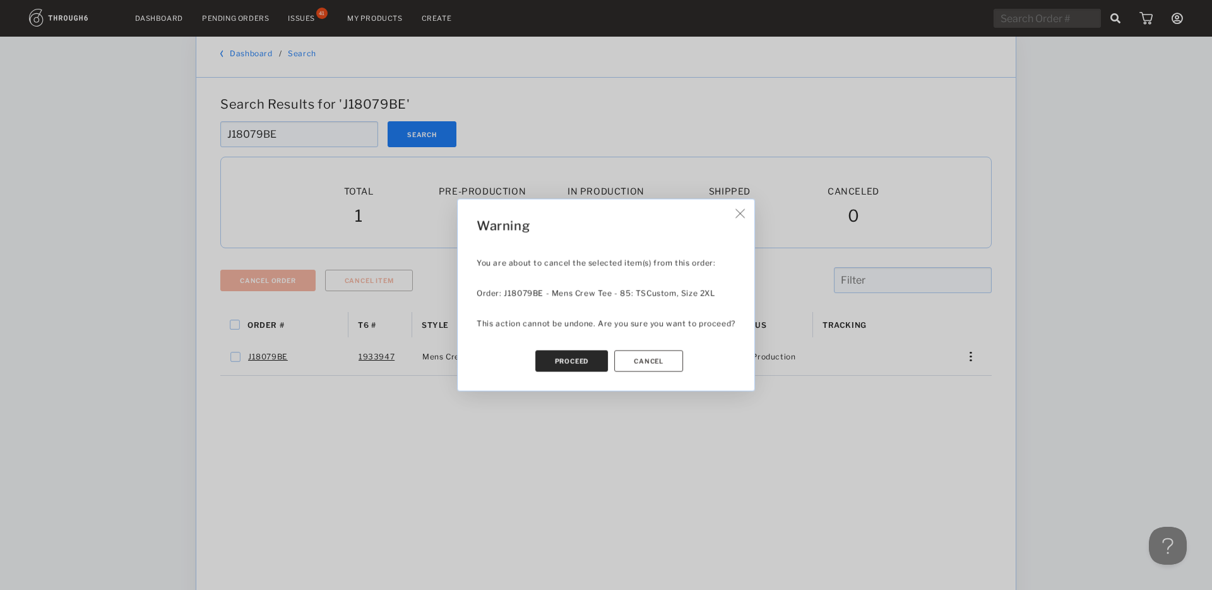
click at [576, 350] on button "Proceed" at bounding box center [571, 360] width 73 height 21
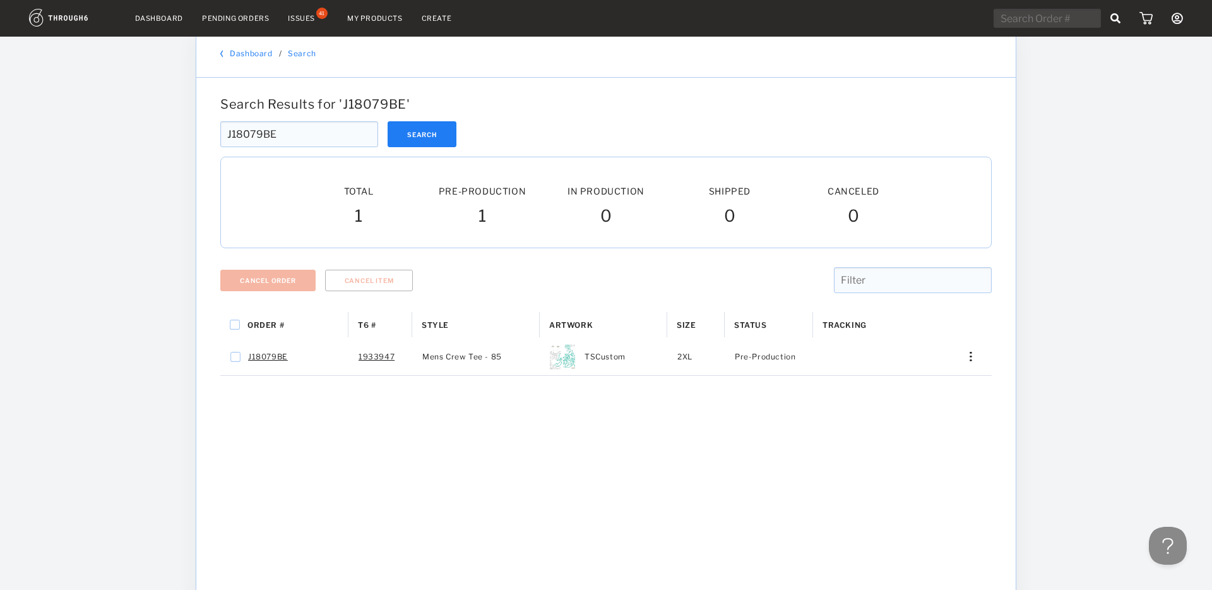
click at [300, 144] on input "J18079BE" at bounding box center [299, 134] width 158 height 26
paste input "D"
type input "J18079BD"
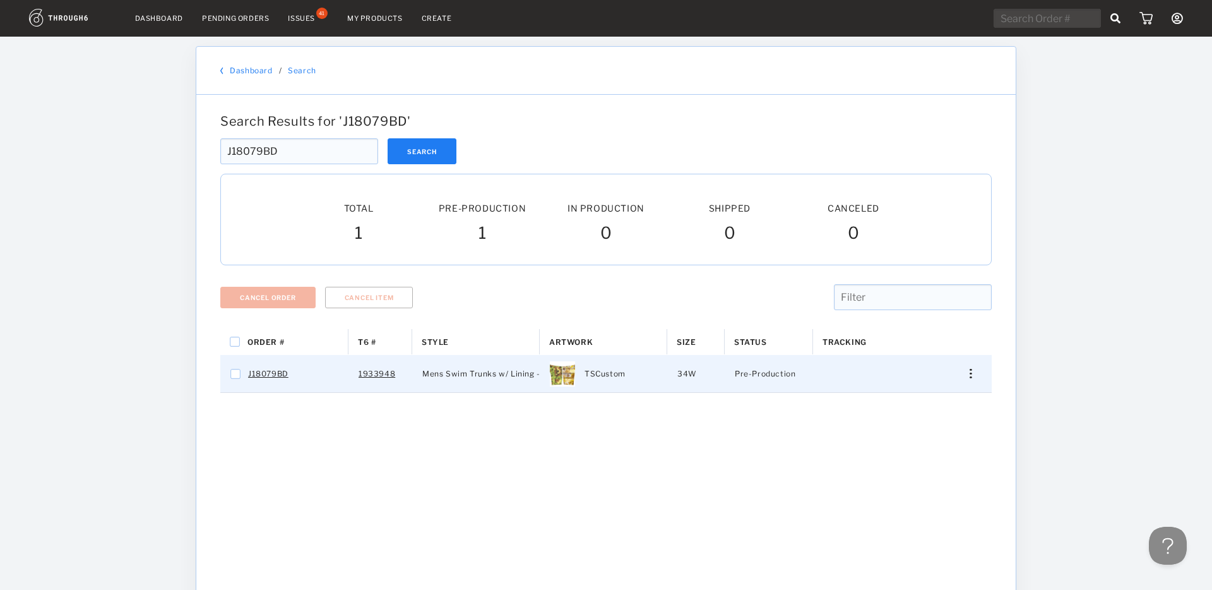
click at [974, 374] on div "Press SPACE to select this row." at bounding box center [966, 373] width 30 height 9
click at [918, 494] on span "Cancel Item" at bounding box center [910, 494] width 47 height 16
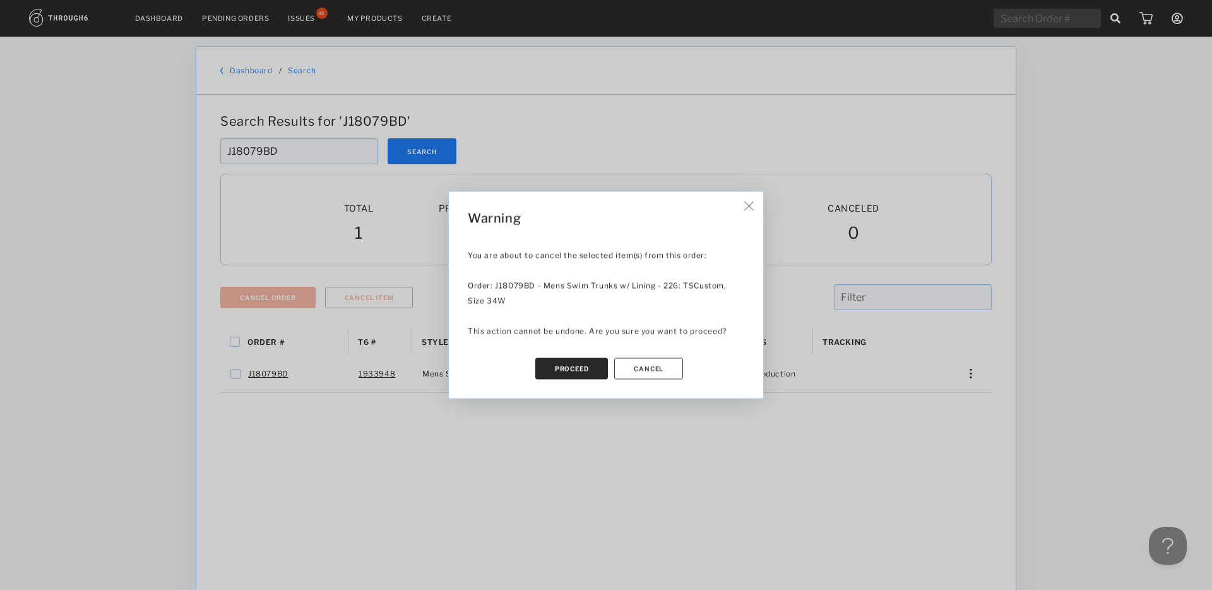
click at [574, 378] on button "Proceed" at bounding box center [571, 368] width 73 height 21
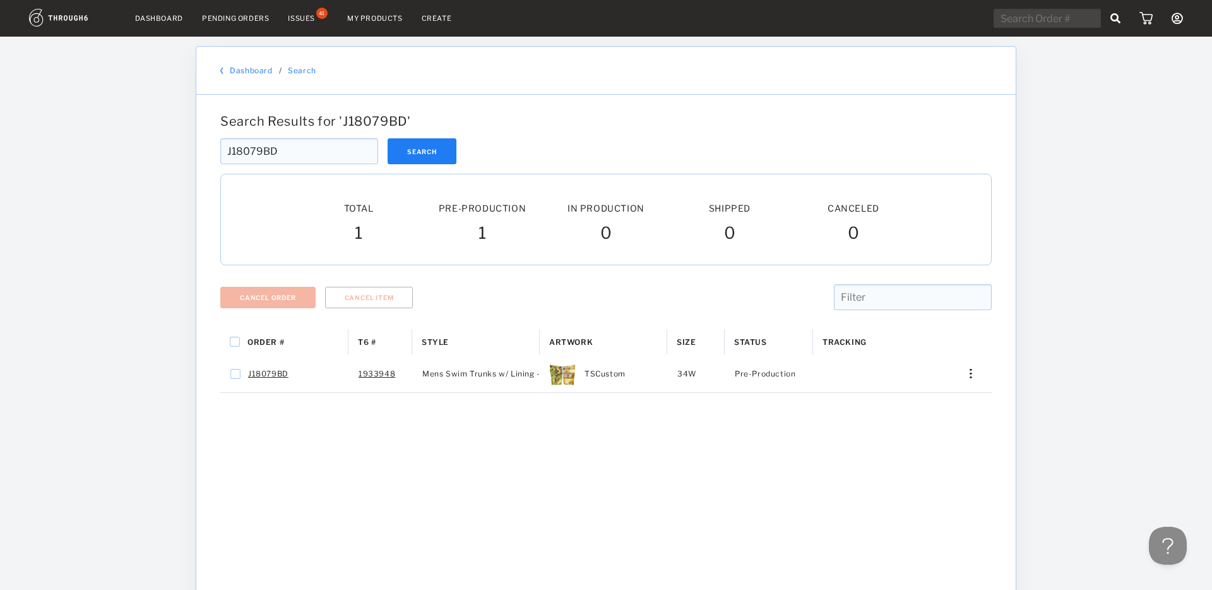
click at [303, 149] on input "J18079BD" at bounding box center [299, 151] width 158 height 26
paste input "E438"
type input "J180E438"
click at [426, 157] on button "Search" at bounding box center [422, 151] width 69 height 26
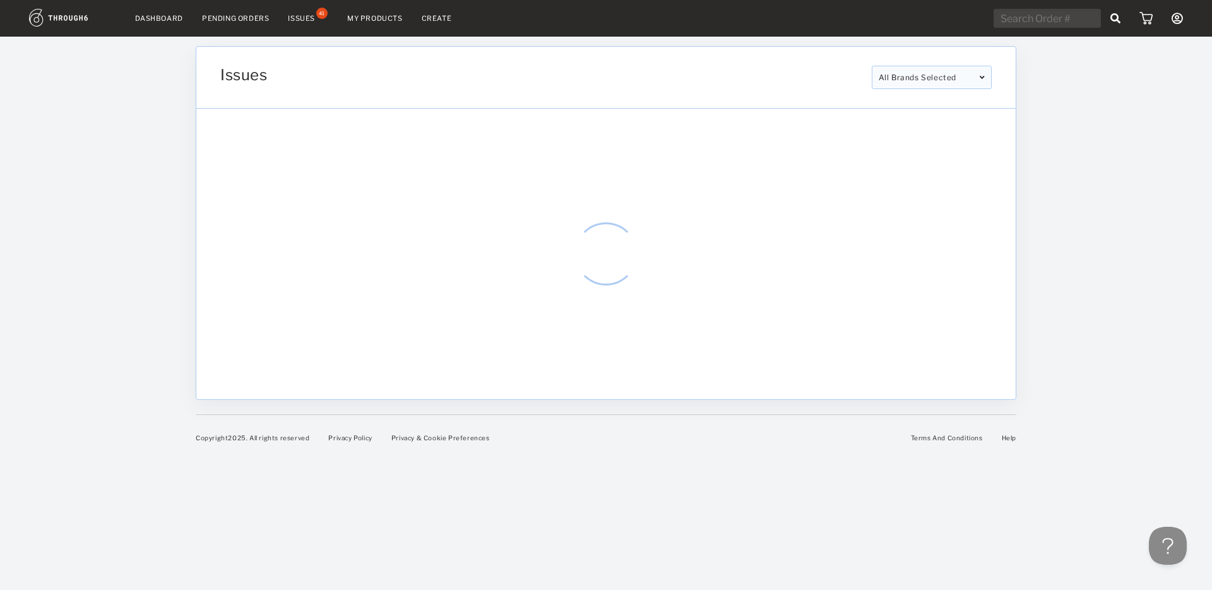
click at [226, 16] on div "Pending Orders" at bounding box center [235, 18] width 67 height 9
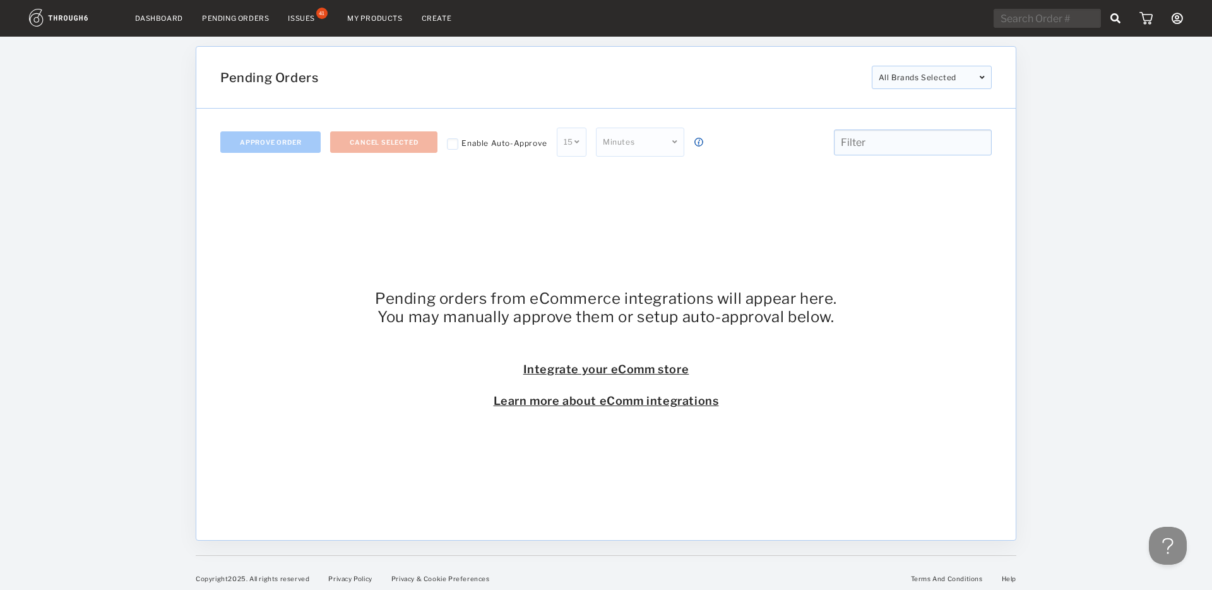
click at [163, 20] on link "Dashboard" at bounding box center [159, 18] width 48 height 9
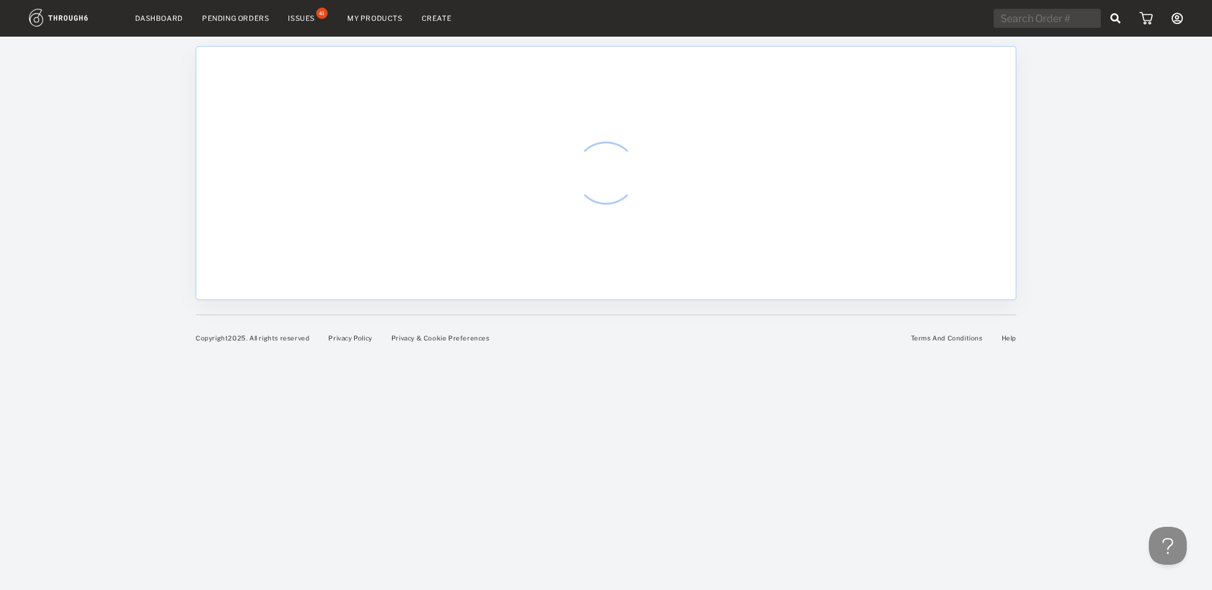
select select "8"
select select "2025"
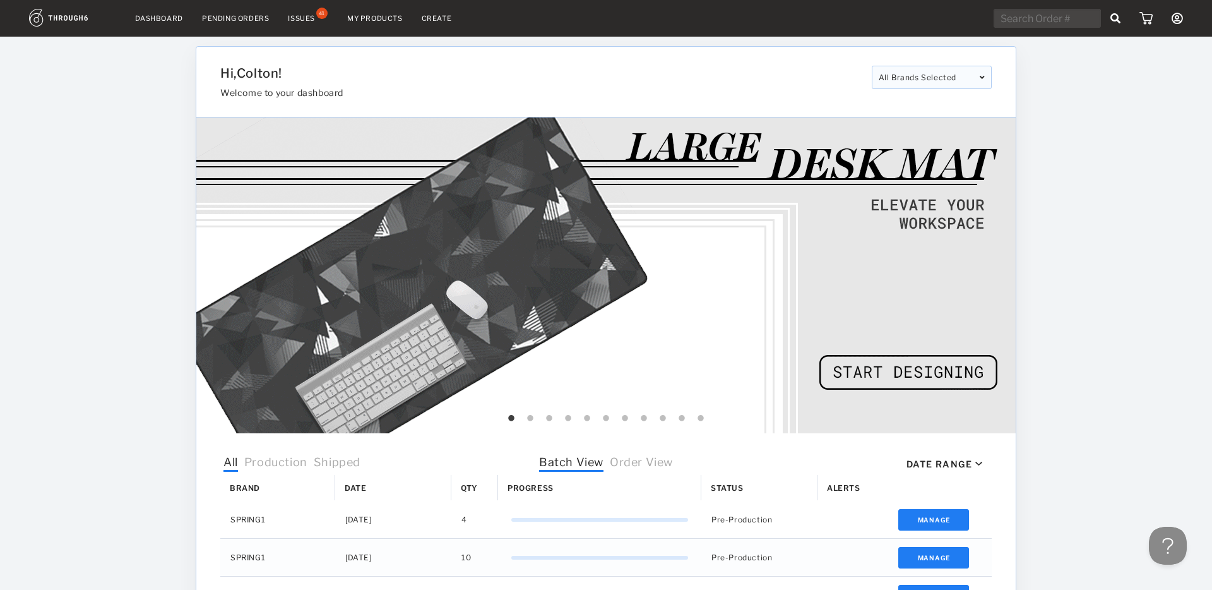
click at [1060, 19] on input "text" at bounding box center [1047, 18] width 107 height 19
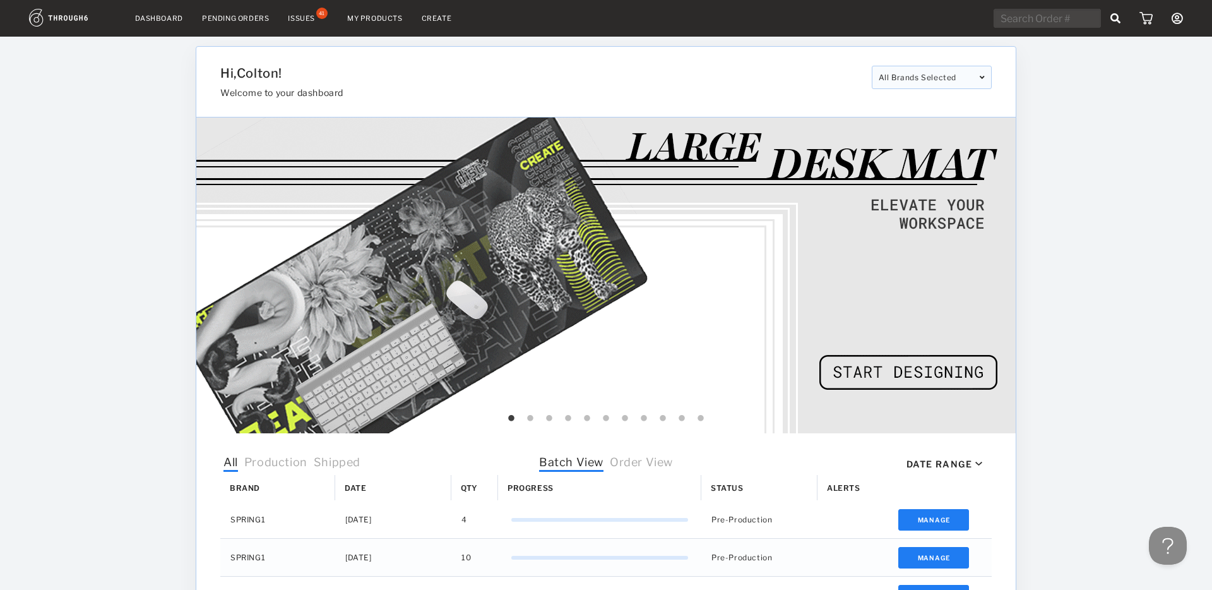
paste input "J1815B49"
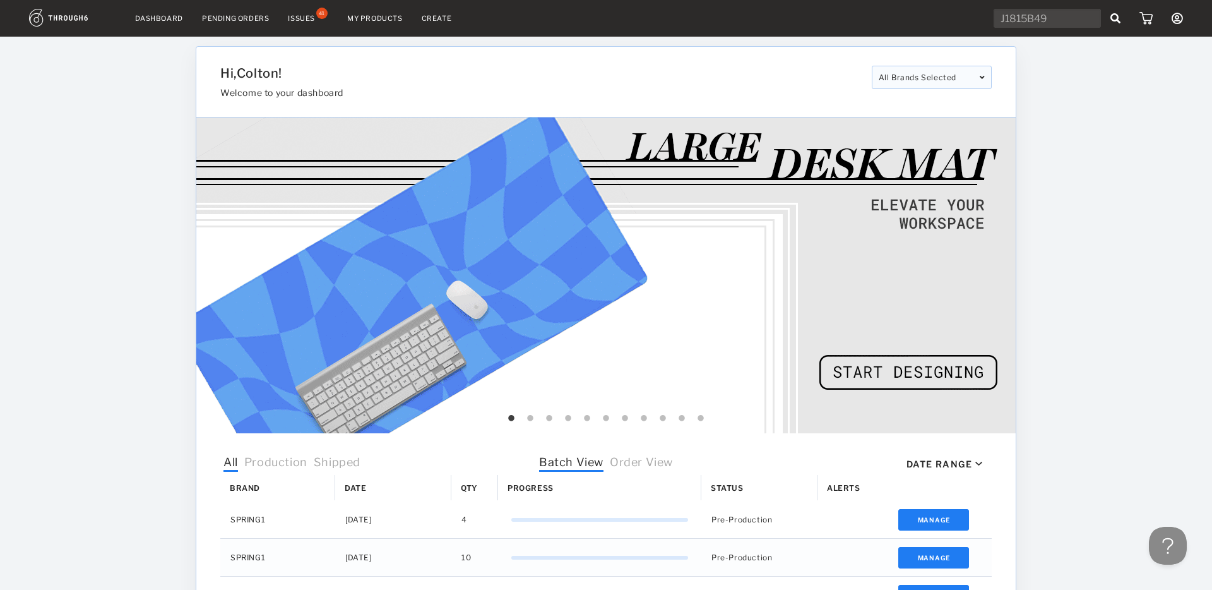
type input "J1815B49"
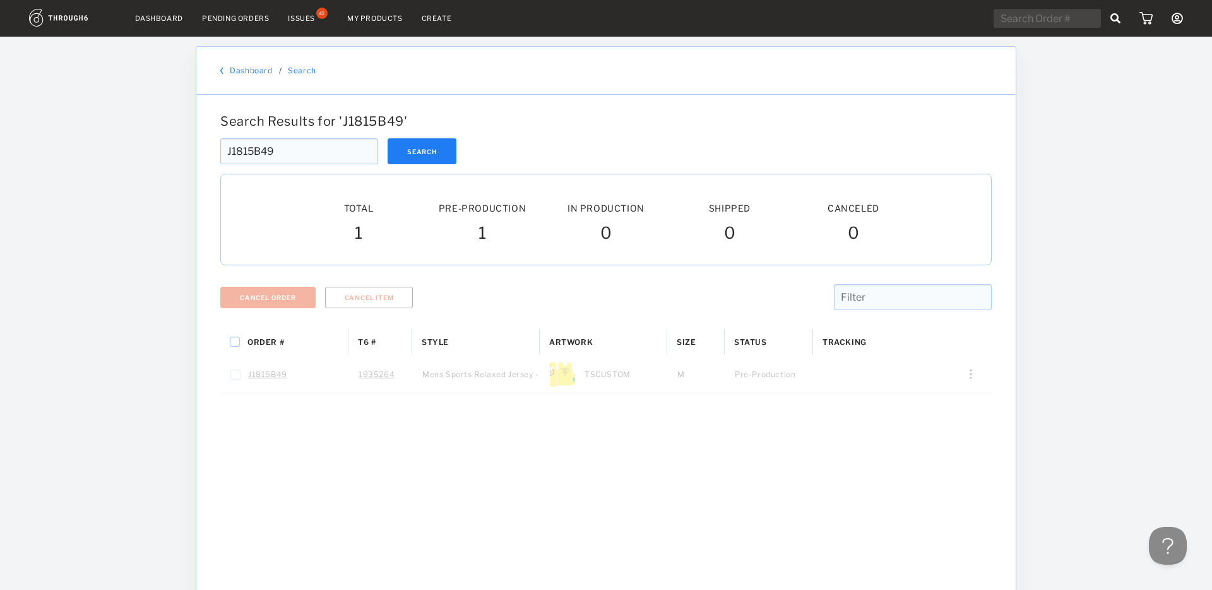
click at [1127, 232] on div "Dashboard Pending Orders Issues 41 My Products Create My Account Payment Histor…" at bounding box center [606, 415] width 1212 height 830
click at [1039, 16] on input "text" at bounding box center [1047, 18] width 107 height 19
paste input "J17B424B"
type input "J17B424B"
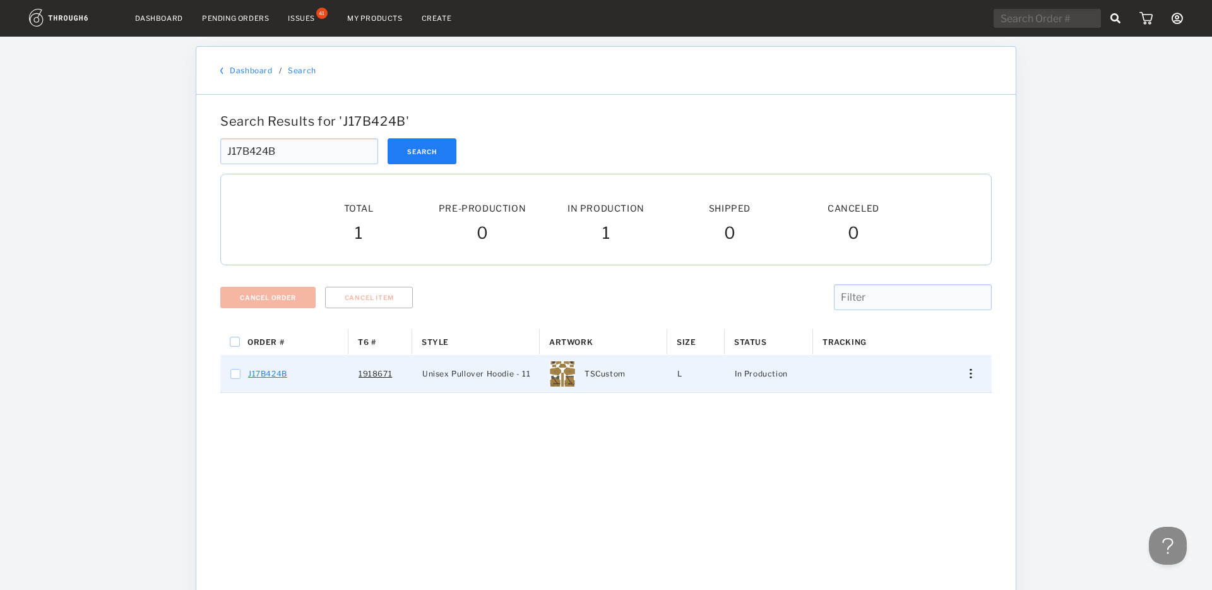
click at [268, 375] on link "J17B424B" at bounding box center [267, 374] width 39 height 16
checkbox input "true"
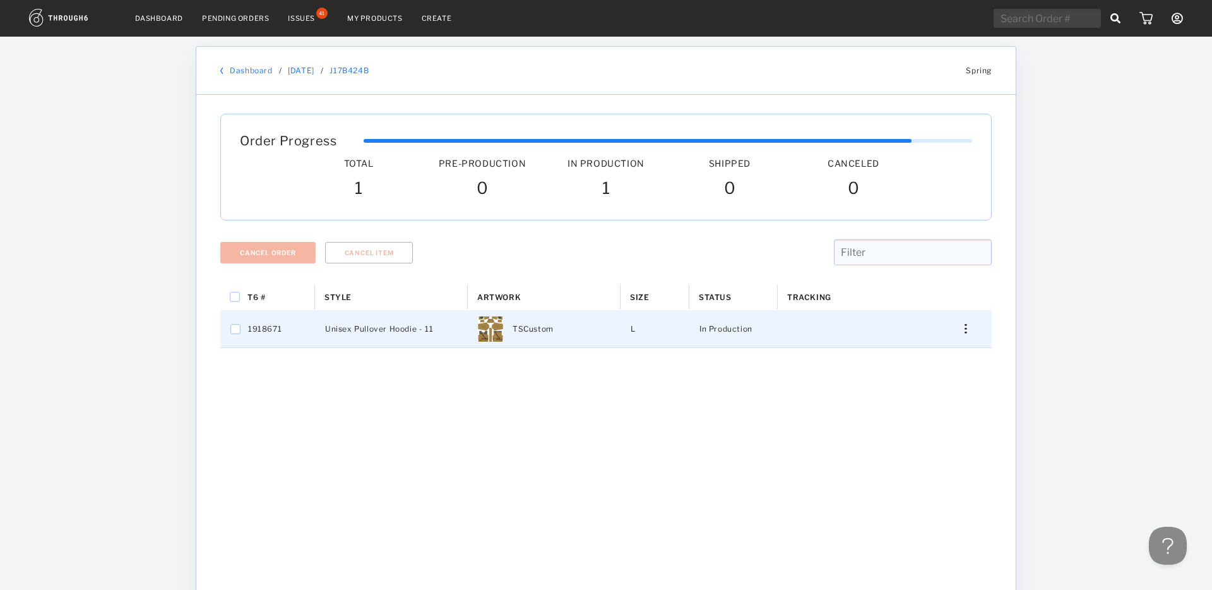
click at [966, 330] on img "Press SPACE to select this row." at bounding box center [966, 328] width 2 height 9
click at [909, 400] on span "View History" at bounding box center [908, 396] width 50 height 16
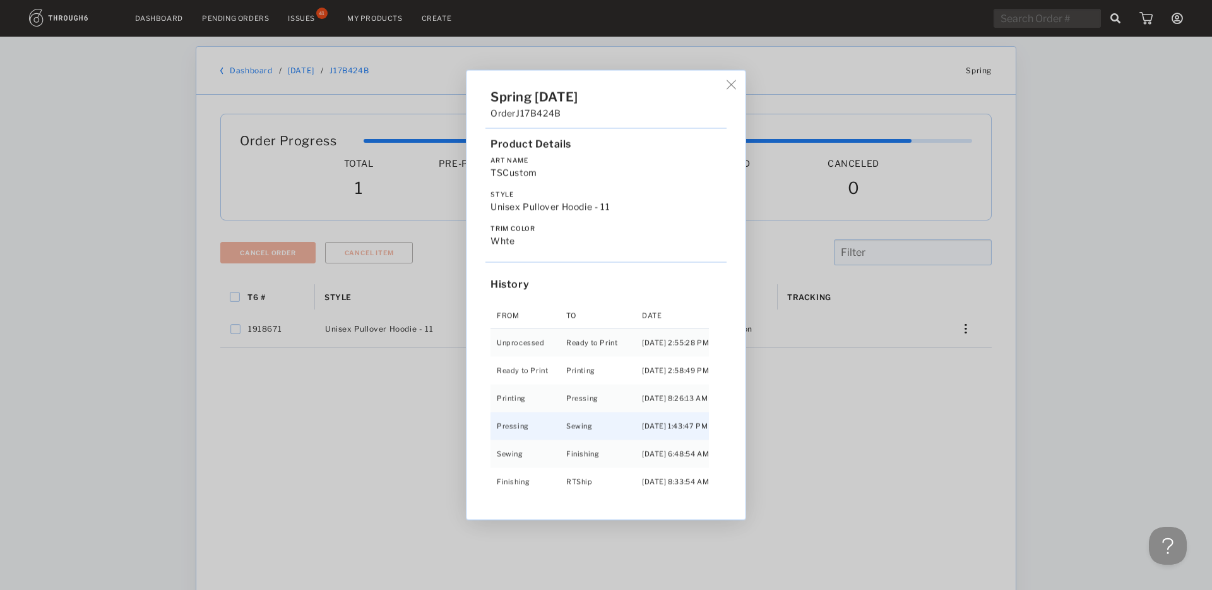
scroll to position [32, 0]
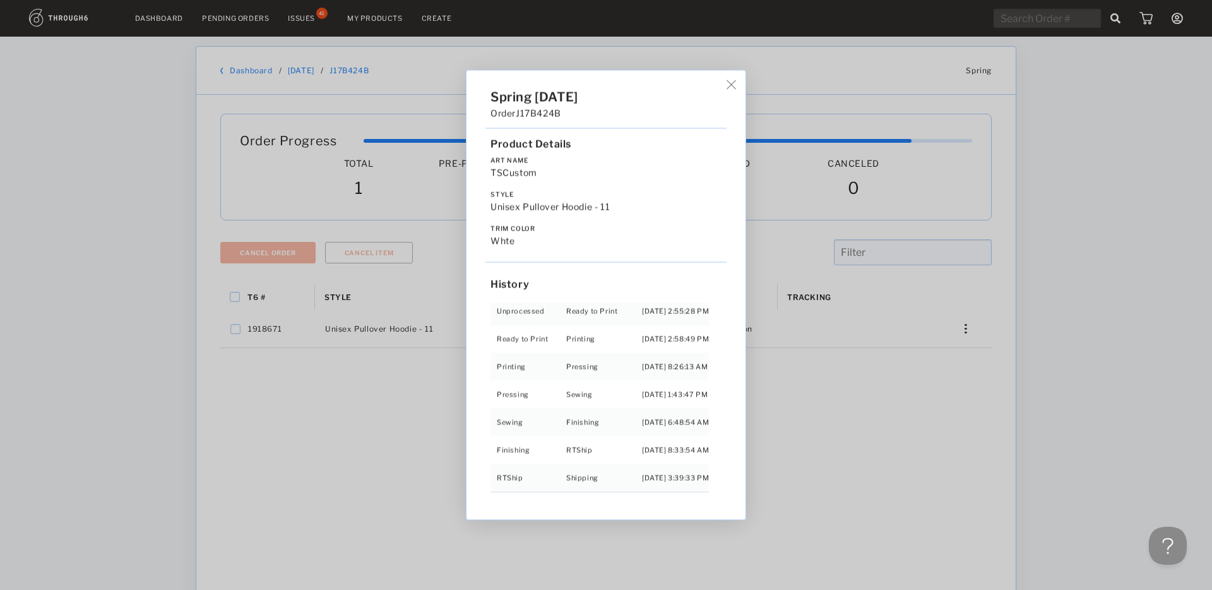
click at [809, 421] on div "Spring 02/11/25 Order J17B424B Product Details Art Name TSCustom Style Unisex P…" at bounding box center [606, 295] width 1212 height 590
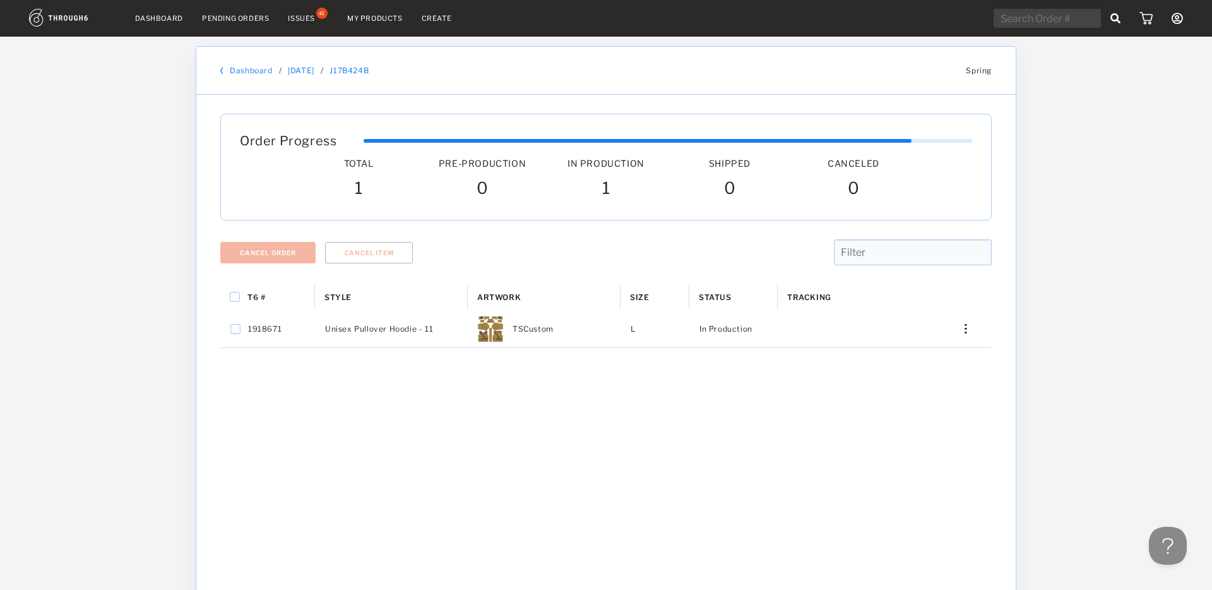
drag, startPoint x: 1014, startPoint y: 75, endPoint x: 989, endPoint y: 74, distance: 24.6
click at [1013, 75] on div "Dashboard / 02/11/25 / J17B424B Spring" at bounding box center [606, 71] width 820 height 48
click at [261, 73] on link "Dashboard" at bounding box center [251, 70] width 42 height 9
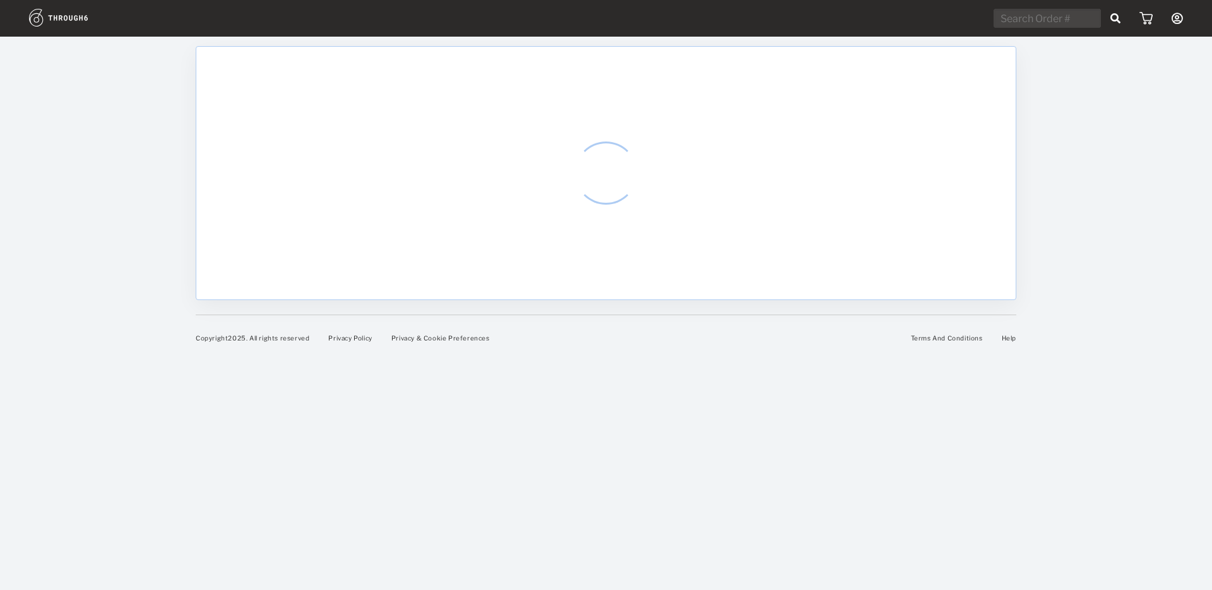
select select "8"
select select "2025"
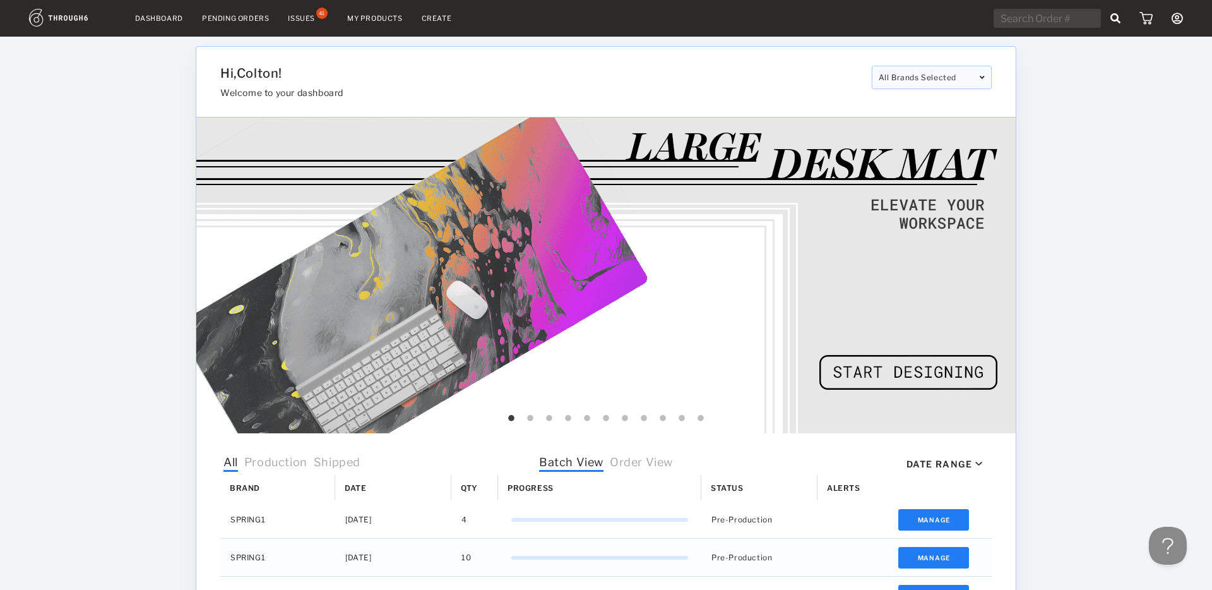
click at [922, 76] on div "All Brands Selected" at bounding box center [932, 77] width 120 height 23
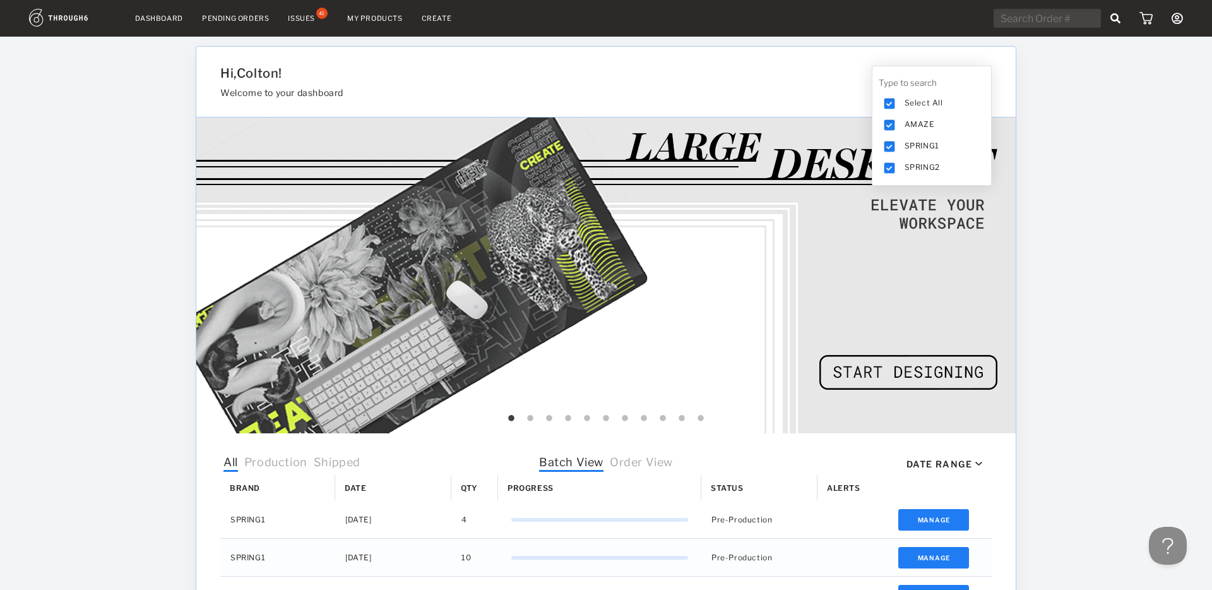
click at [1068, 118] on div "Dashboard Pending Orders Issues 41 My Products Create My Account Payment Histor…" at bounding box center [606, 501] width 1212 height 1002
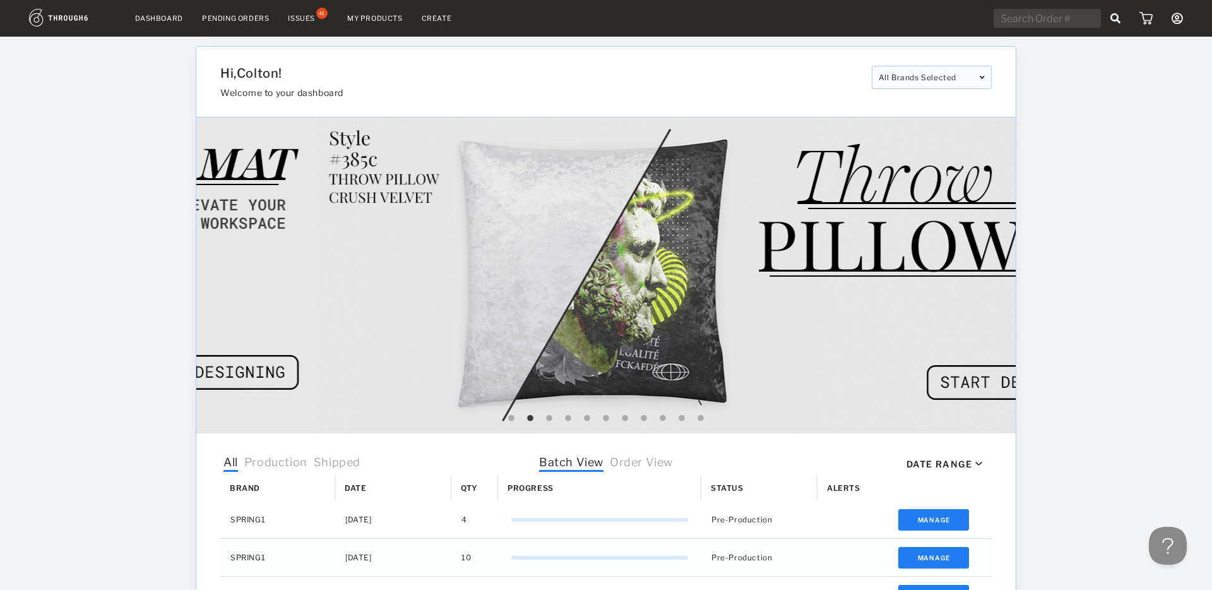
click at [922, 76] on div "All Brands Selected" at bounding box center [932, 77] width 120 height 23
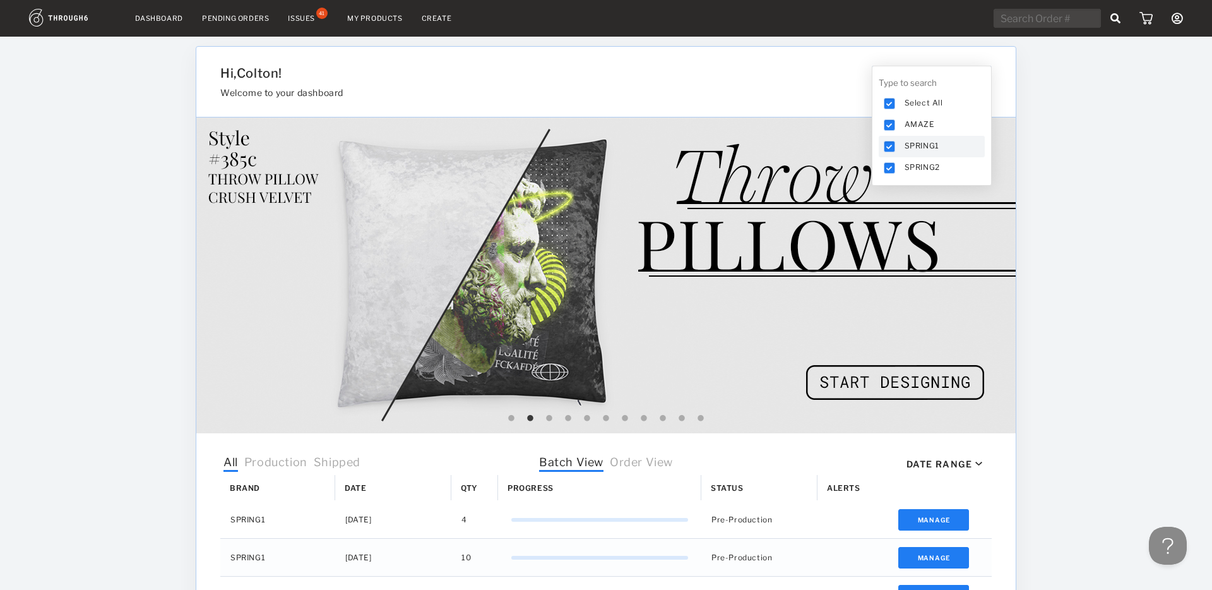
drag, startPoint x: 888, startPoint y: 143, endPoint x: 887, endPoint y: 128, distance: 15.9
click at [888, 144] on icon at bounding box center [890, 147] width 6 height 6
click at [887, 124] on icon at bounding box center [890, 125] width 6 height 6
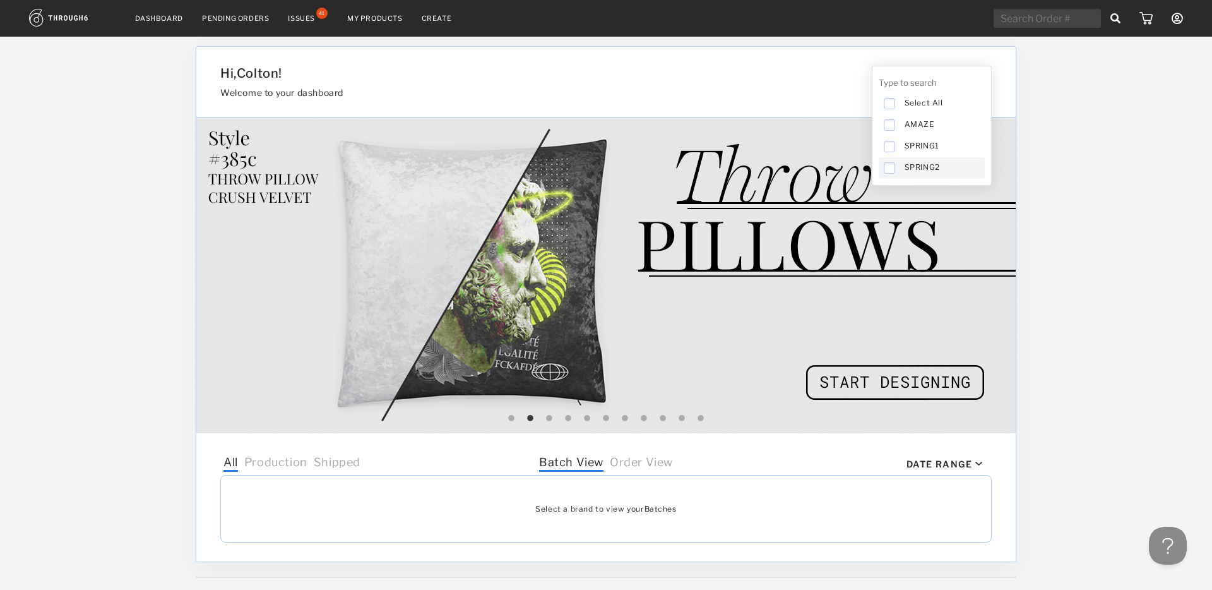
click at [889, 164] on div at bounding box center [889, 167] width 11 height 11
click at [890, 150] on div at bounding box center [889, 146] width 11 height 11
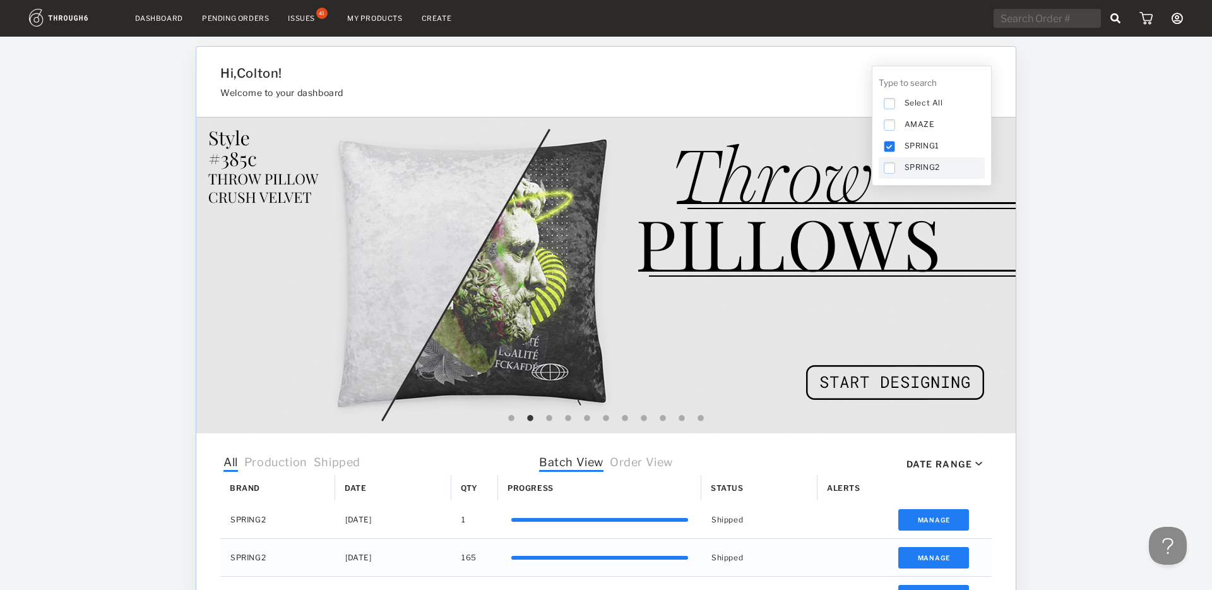
drag, startPoint x: 890, startPoint y: 170, endPoint x: 890, endPoint y: 158, distance: 12.0
click at [890, 170] on icon at bounding box center [890, 168] width 6 height 6
click at [890, 150] on div at bounding box center [889, 146] width 11 height 11
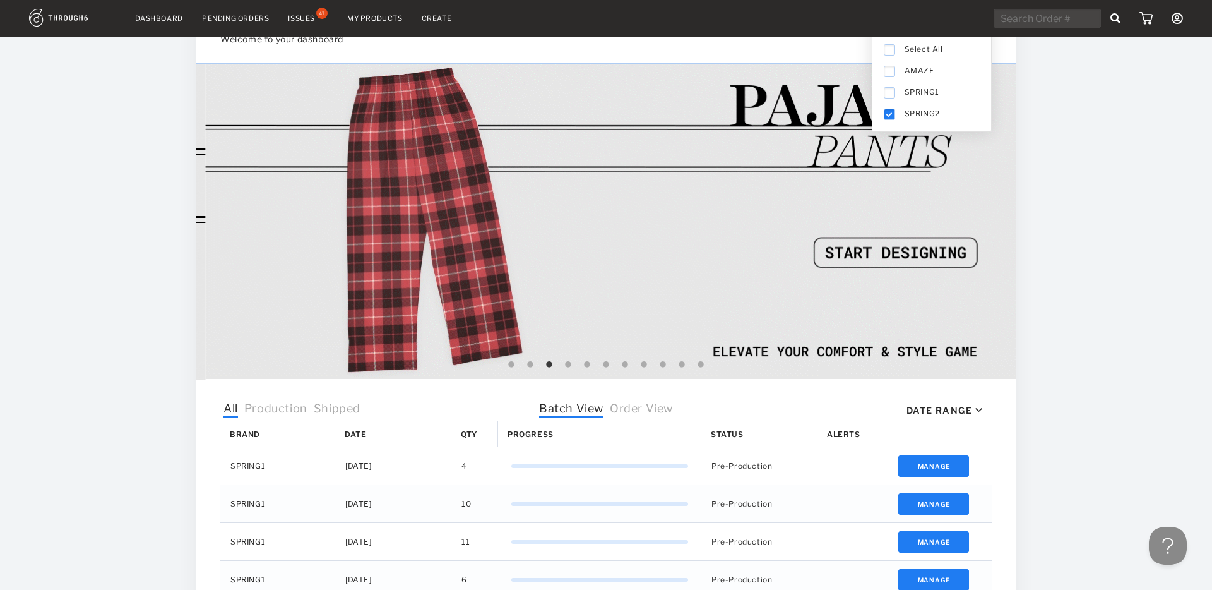
scroll to position [54, 0]
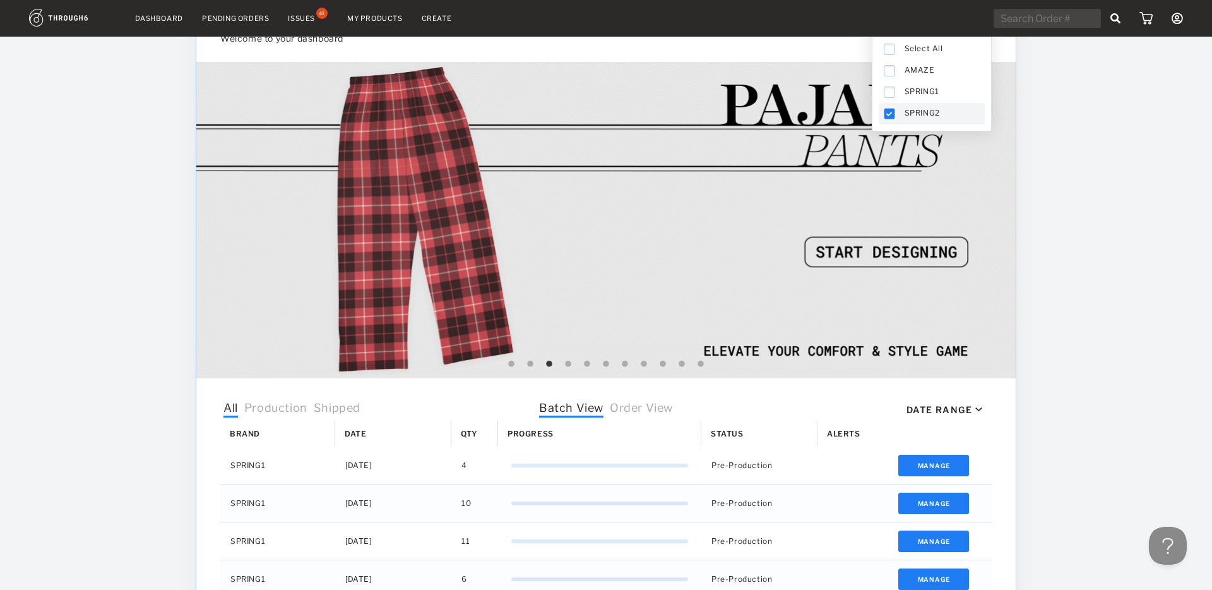
click at [890, 113] on icon at bounding box center [890, 114] width 6 height 6
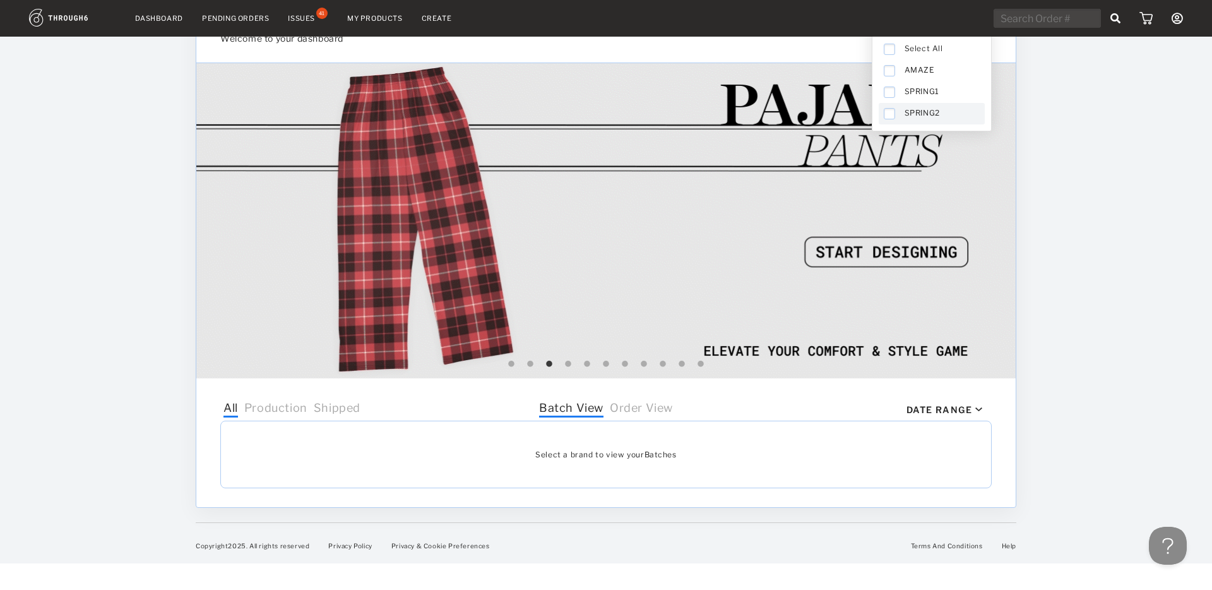
click at [890, 113] on icon at bounding box center [890, 114] width 6 height 6
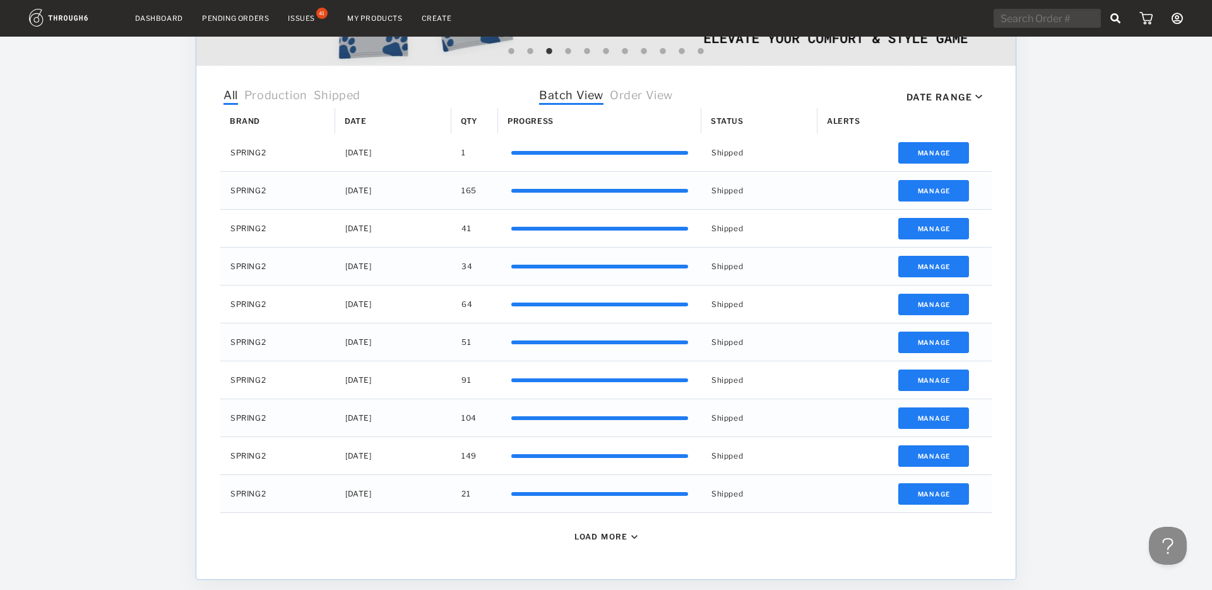
scroll to position [367, 0]
click at [609, 535] on div "Load More" at bounding box center [602, 535] width 54 height 9
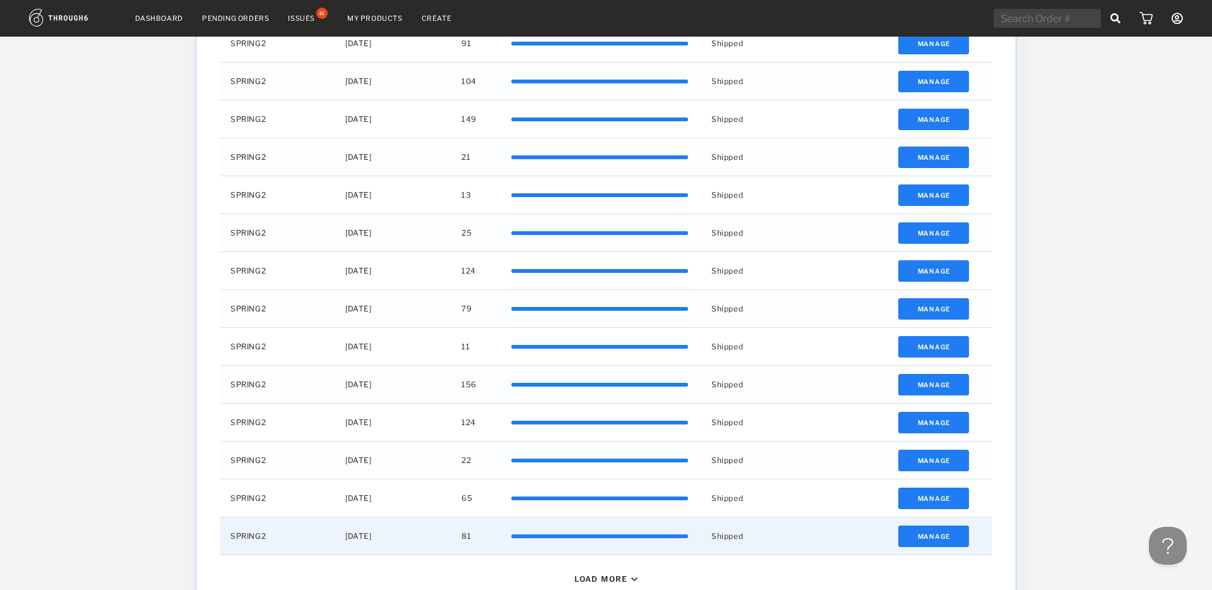
scroll to position [791, 0]
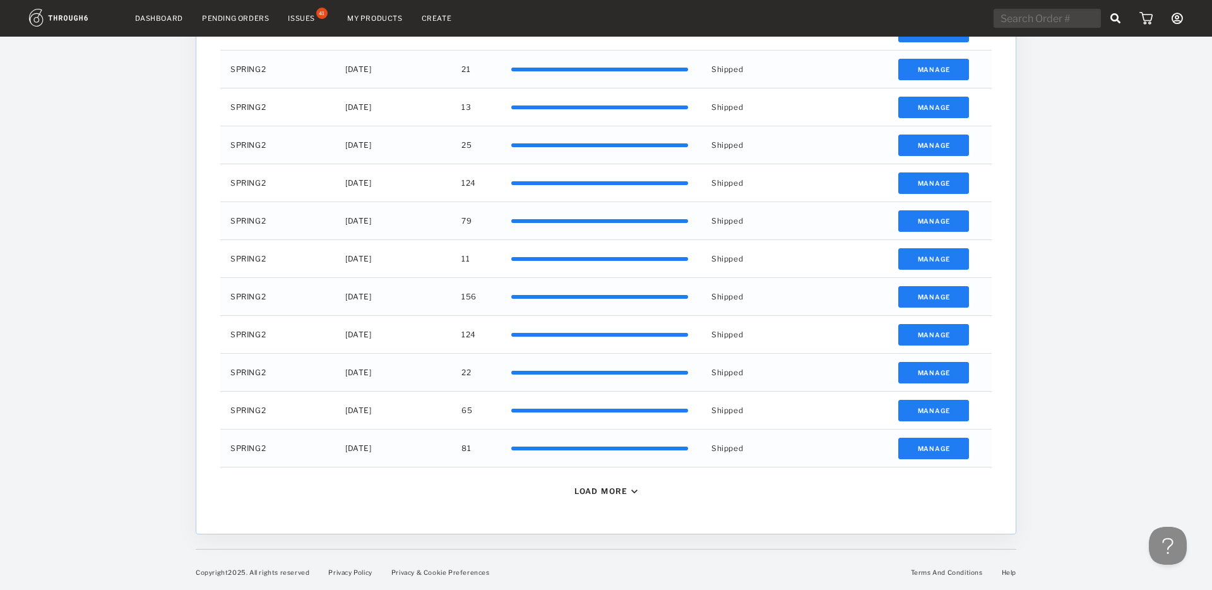
click at [602, 486] on div "Load More" at bounding box center [602, 490] width 54 height 9
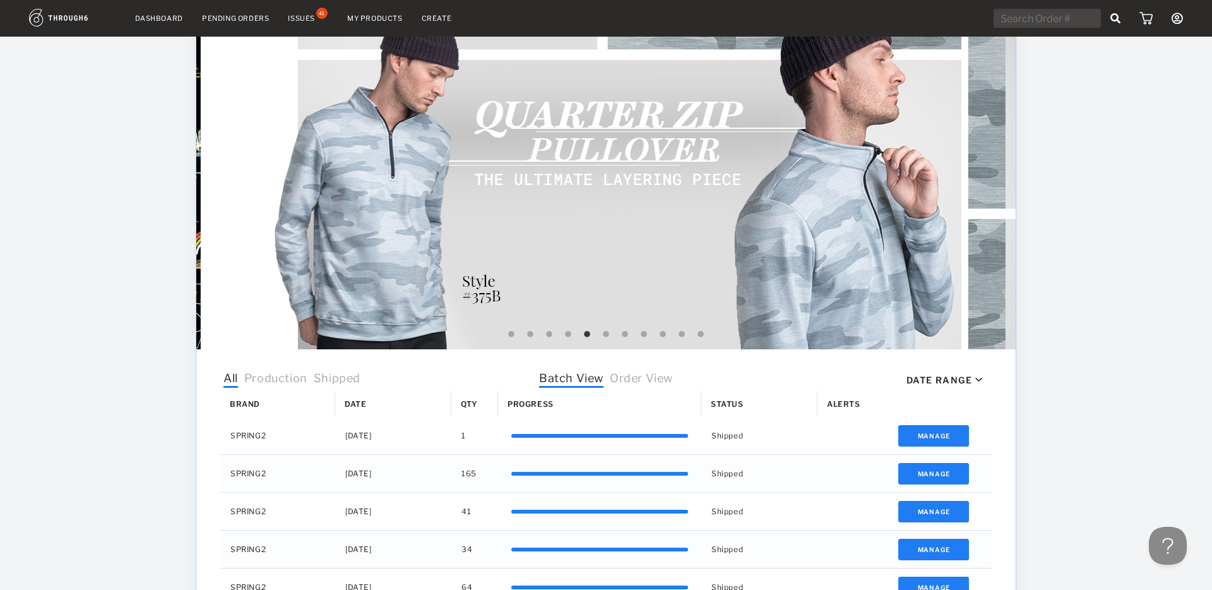
scroll to position [102, 0]
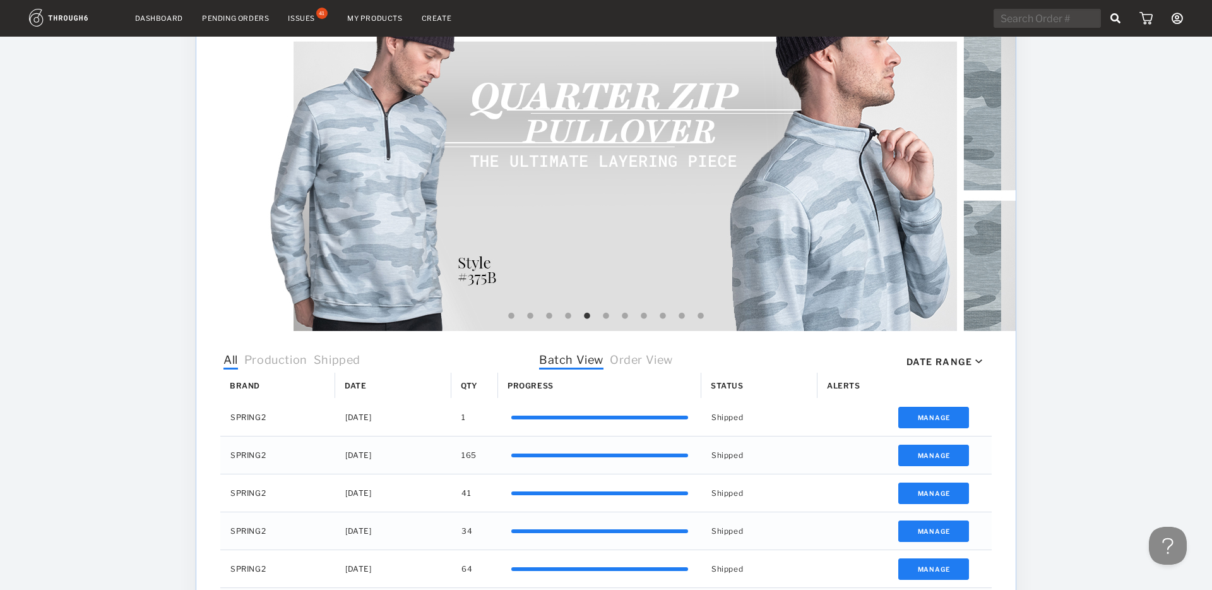
click at [969, 359] on div "Date Range" at bounding box center [940, 361] width 66 height 11
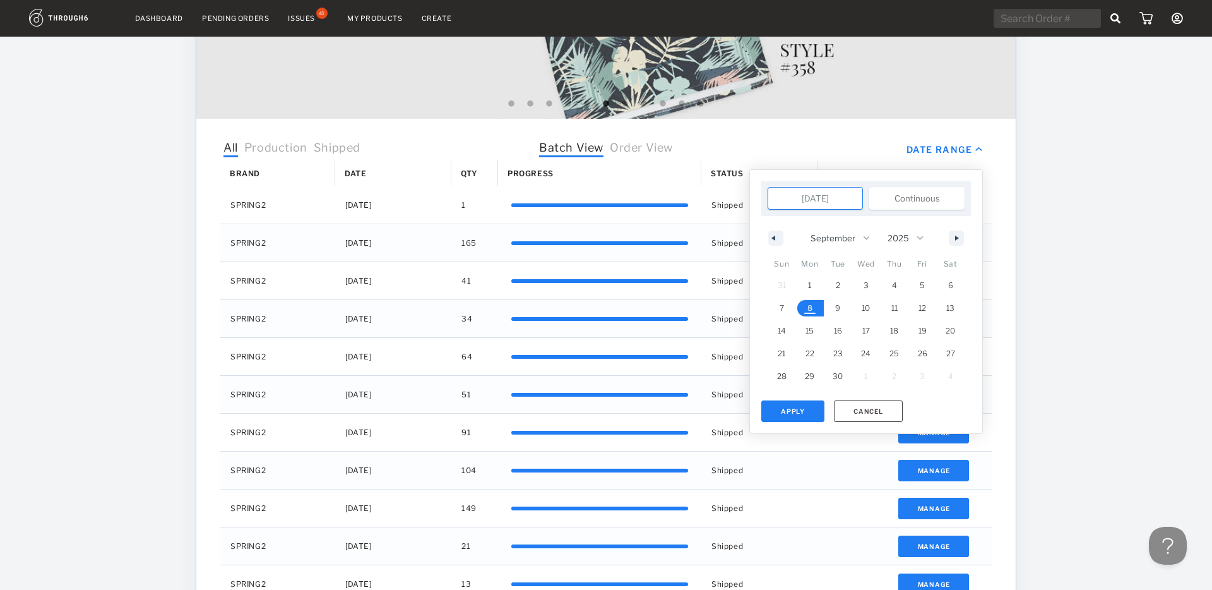
scroll to position [346, 0]
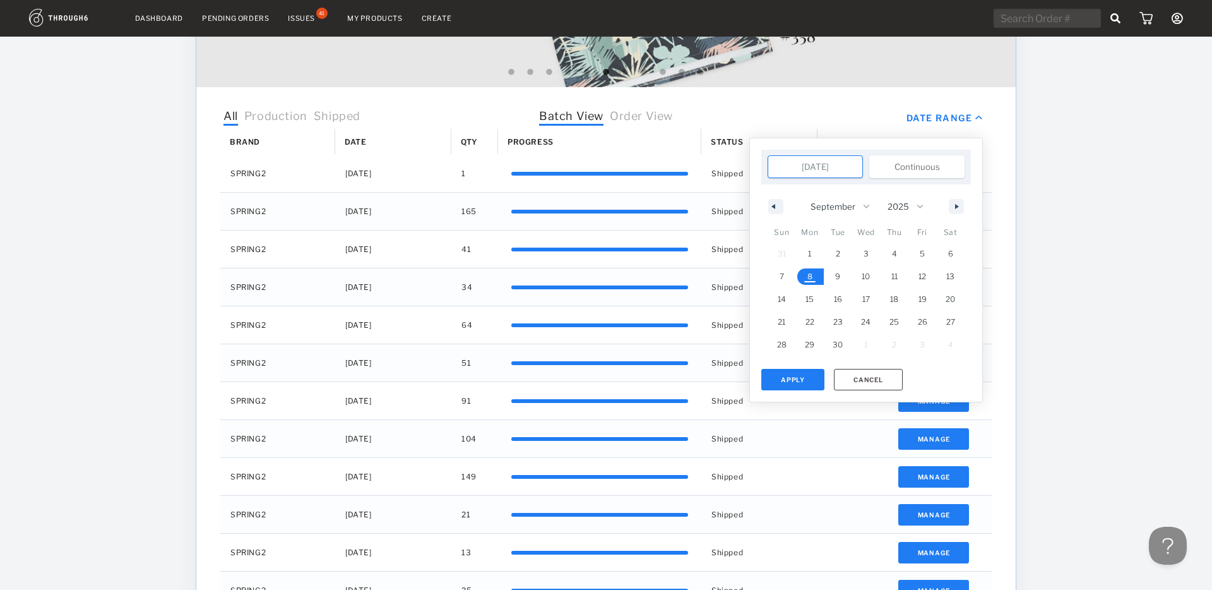
click at [277, 118] on div at bounding box center [606, 529] width 820 height 1657
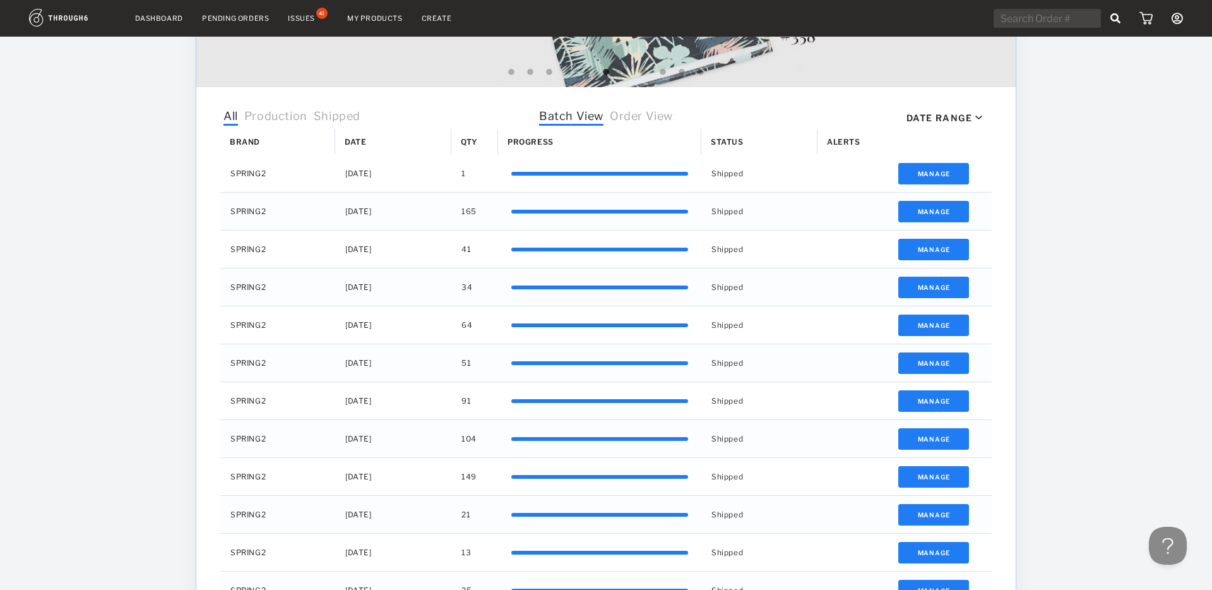
click at [274, 118] on span "Production" at bounding box center [275, 117] width 63 height 16
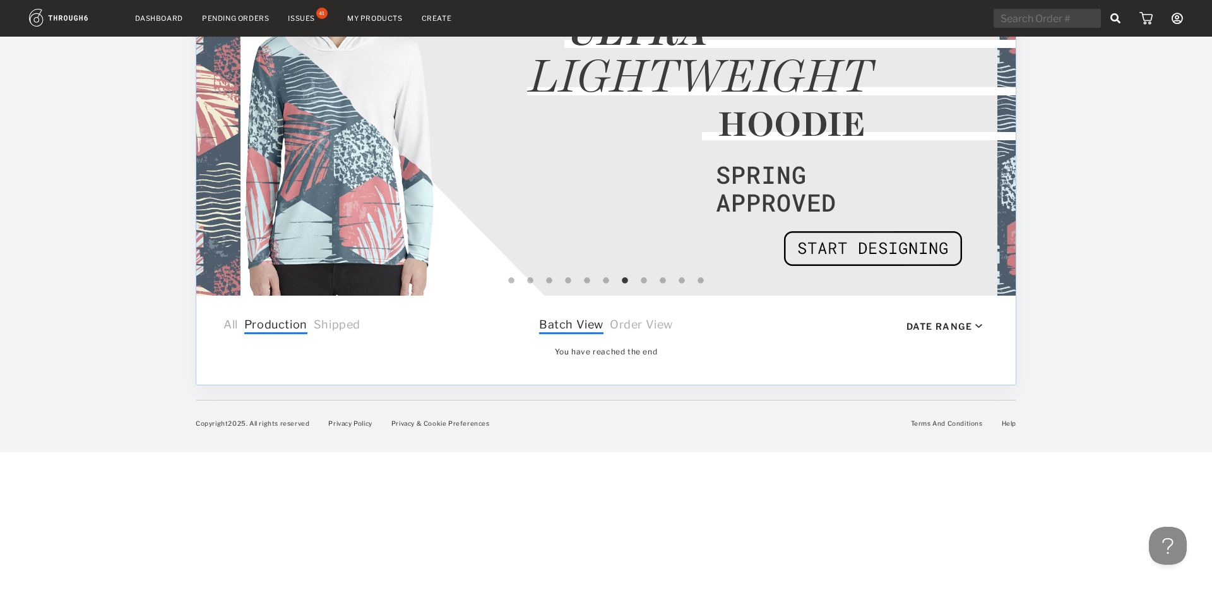
scroll to position [0, 0]
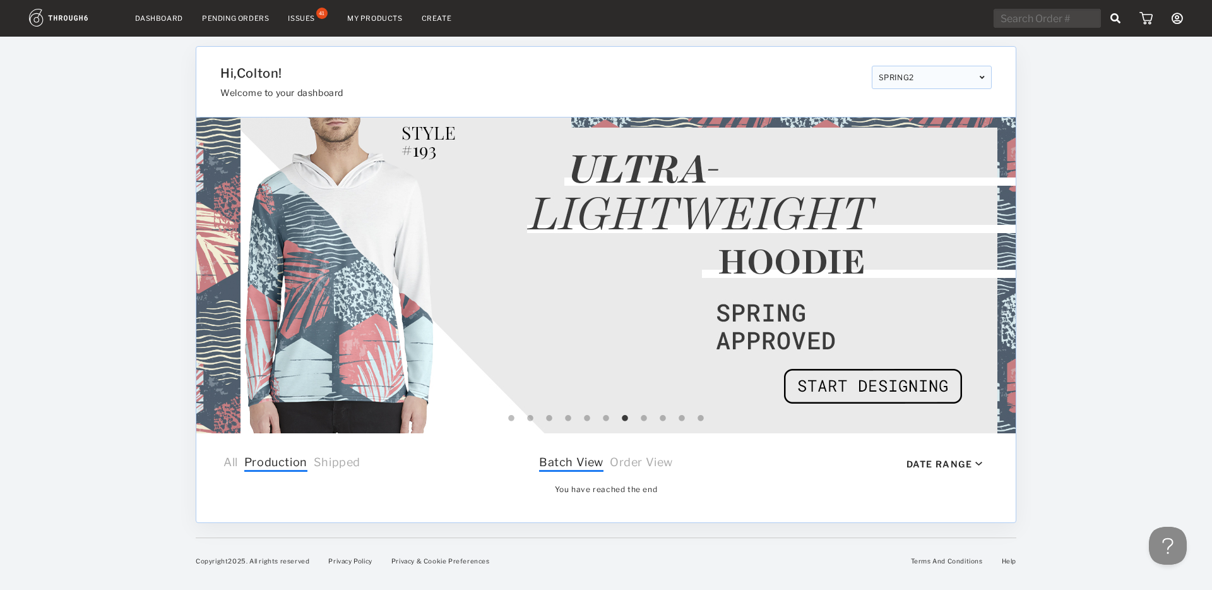
click at [982, 74] on icon at bounding box center [983, 78] width 6 height 8
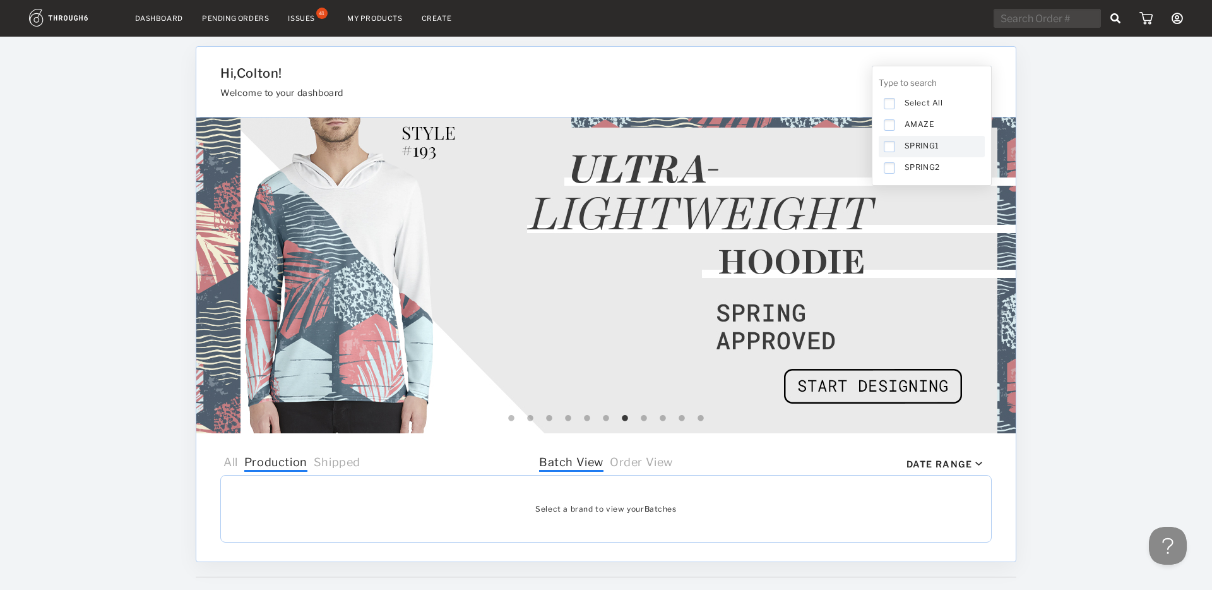
drag, startPoint x: 891, startPoint y: 166, endPoint x: 890, endPoint y: 148, distance: 17.7
click at [891, 166] on icon at bounding box center [890, 168] width 6 height 6
click at [890, 125] on icon at bounding box center [890, 125] width 6 height 6
drag, startPoint x: 890, startPoint y: 129, endPoint x: 890, endPoint y: 136, distance: 6.9
click at [890, 131] on span "AMAZE" at bounding box center [932, 124] width 106 height 21
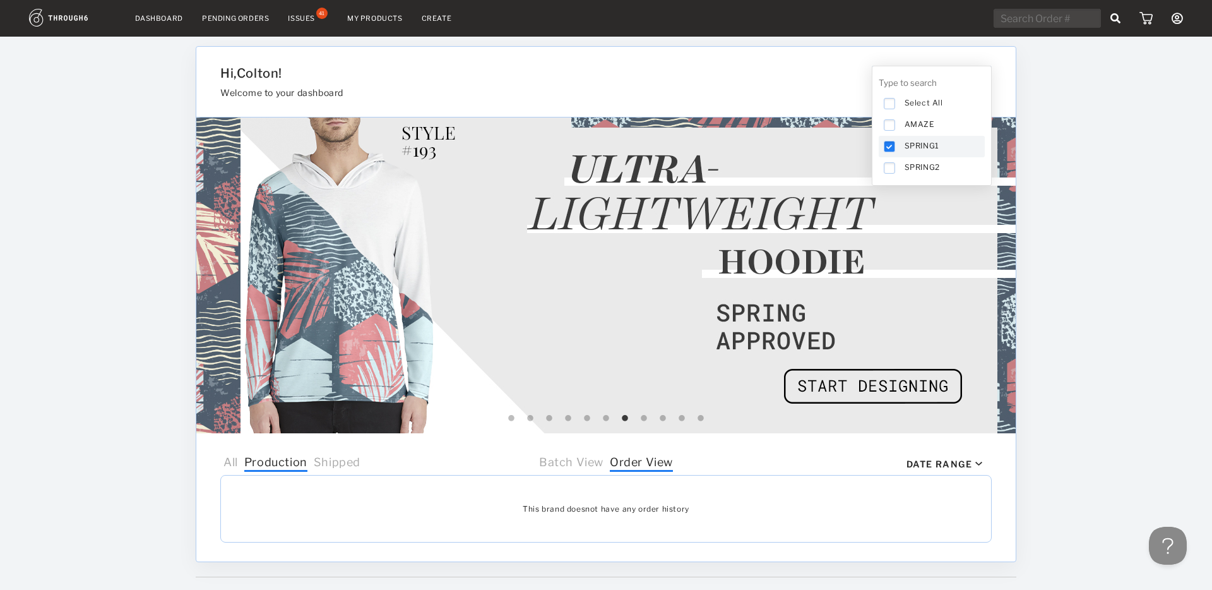
drag, startPoint x: 890, startPoint y: 143, endPoint x: 899, endPoint y: 152, distance: 12.5
click at [890, 144] on icon at bounding box center [890, 147] width 6 height 6
click at [1079, 191] on div "Dashboard Pending Orders Issues 41 My Products Create My Account Payment Histor…" at bounding box center [606, 309] width 1212 height 618
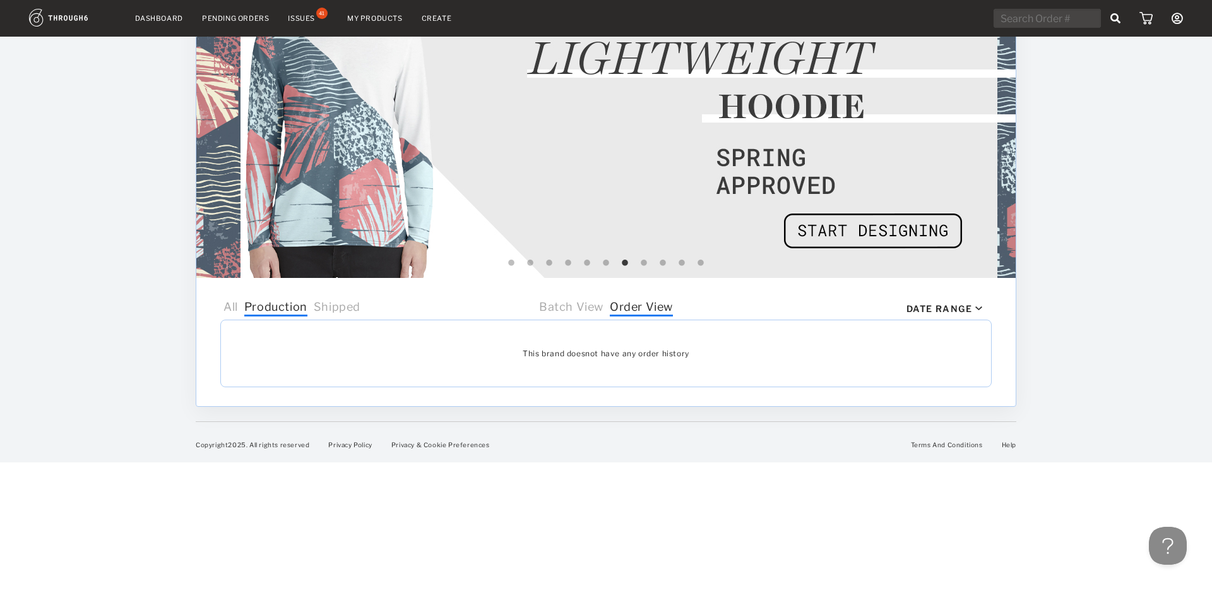
click at [237, 306] on span "All" at bounding box center [231, 308] width 15 height 16
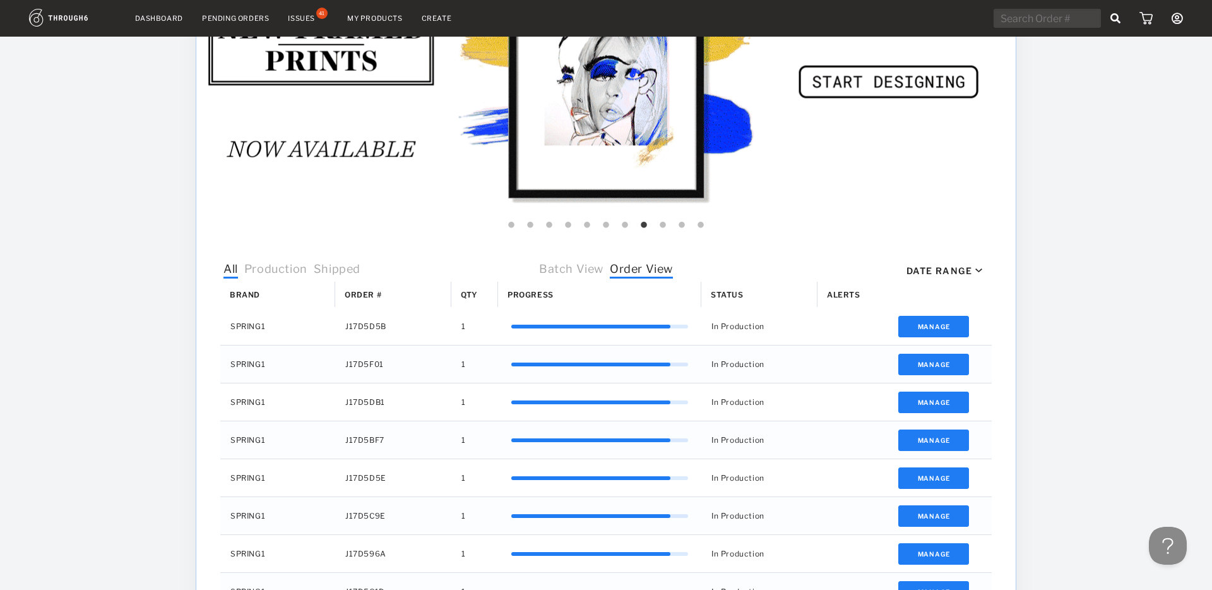
scroll to position [0, 0]
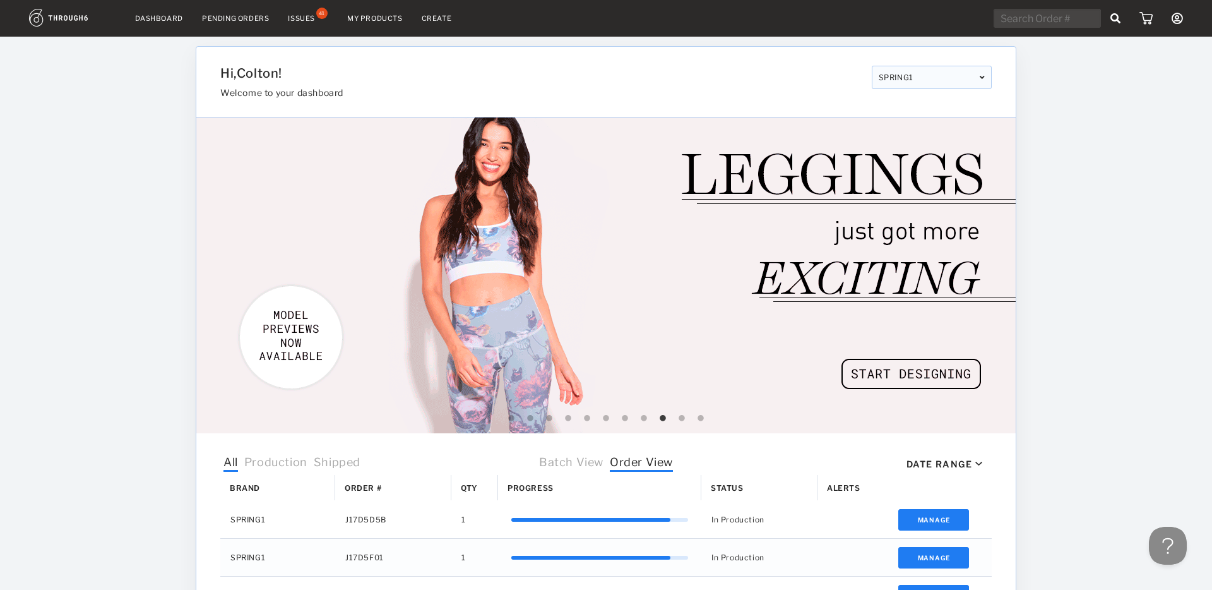
click at [444, 18] on link "Create" at bounding box center [437, 18] width 30 height 9
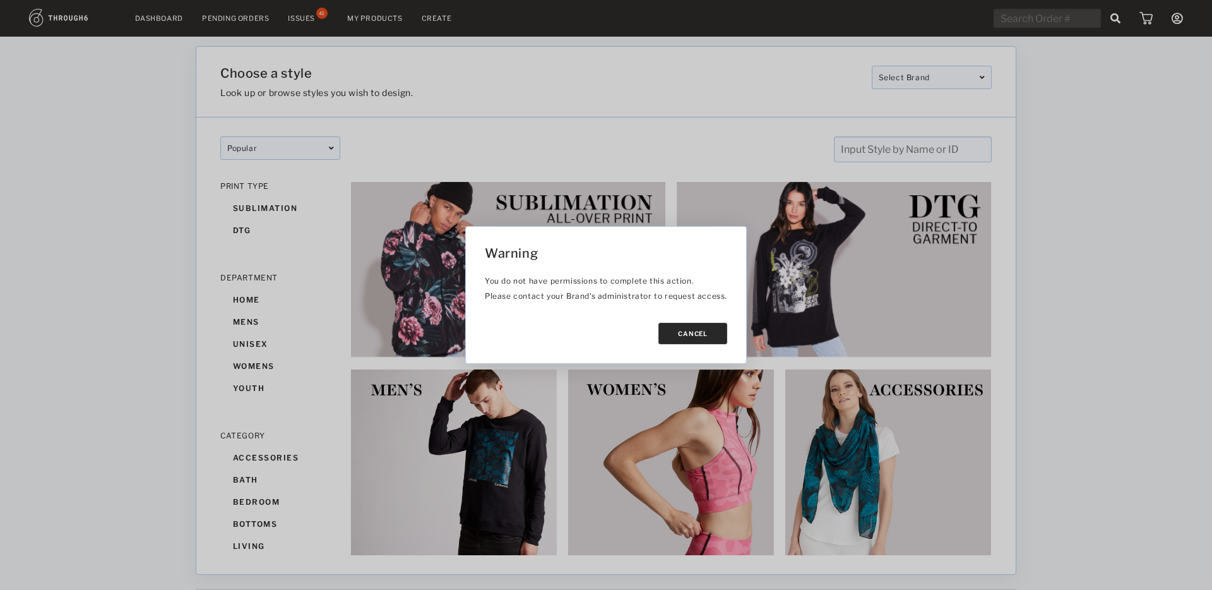
click at [671, 326] on button "Cancel" at bounding box center [693, 333] width 69 height 21
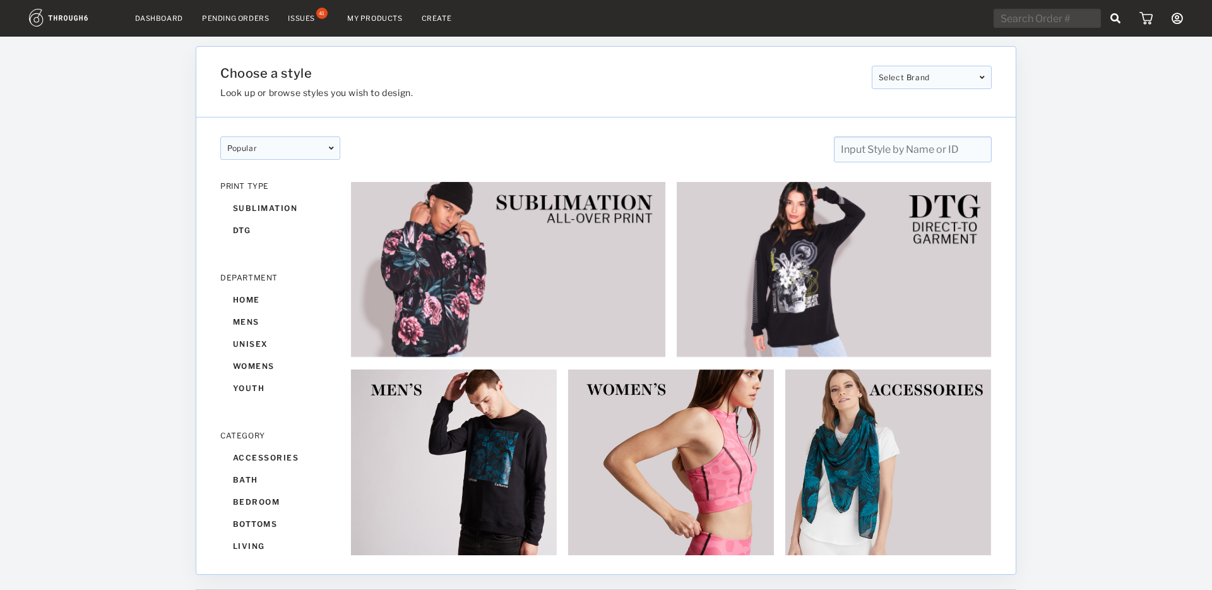
click at [163, 17] on link "Dashboard" at bounding box center [159, 18] width 48 height 9
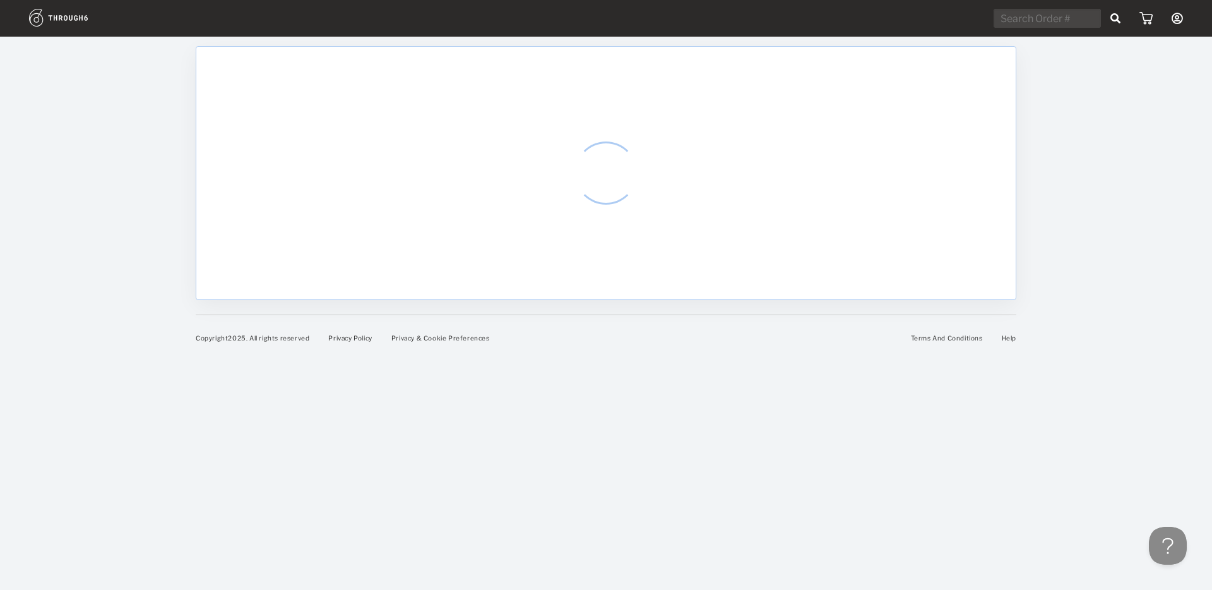
select select "8"
select select "2025"
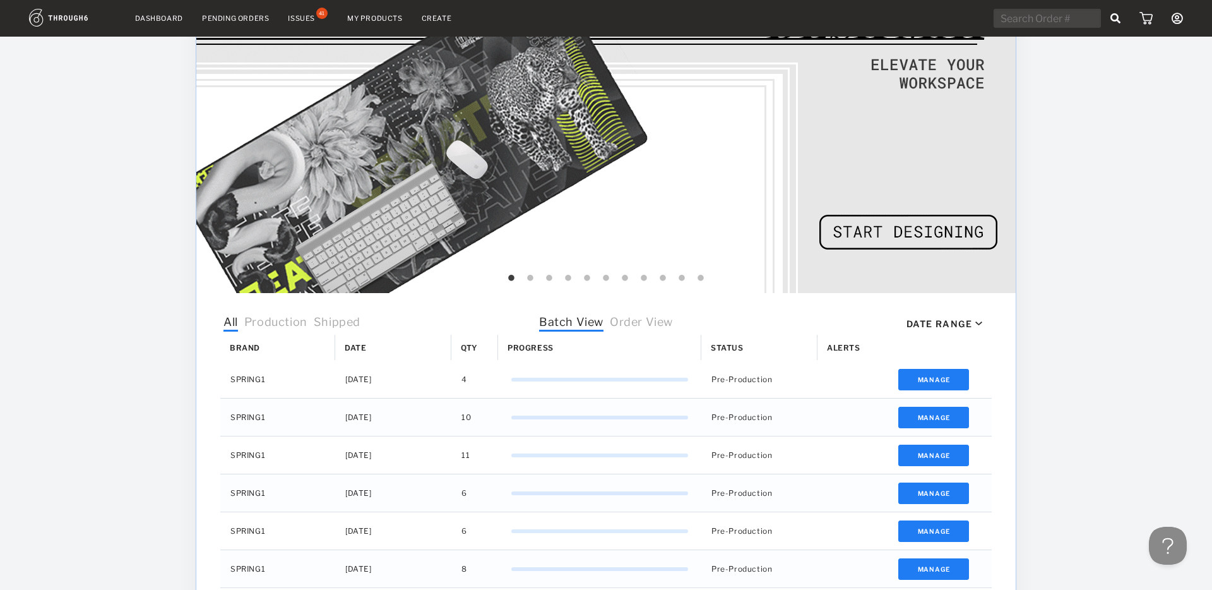
scroll to position [275, 0]
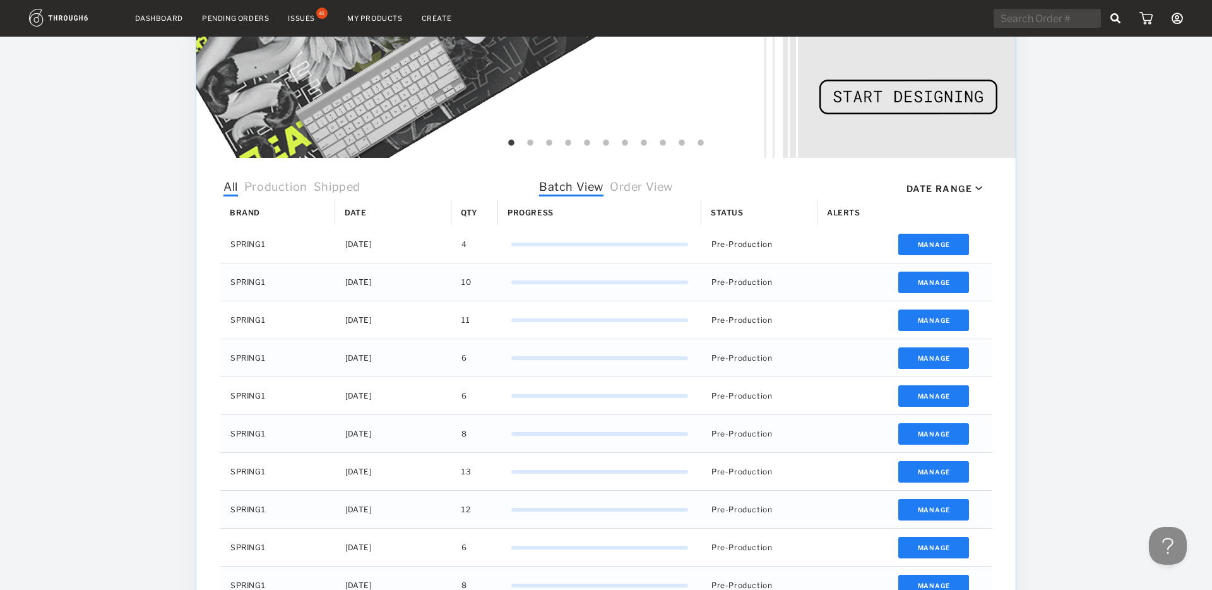
click at [638, 188] on span "Order View" at bounding box center [641, 188] width 63 height 16
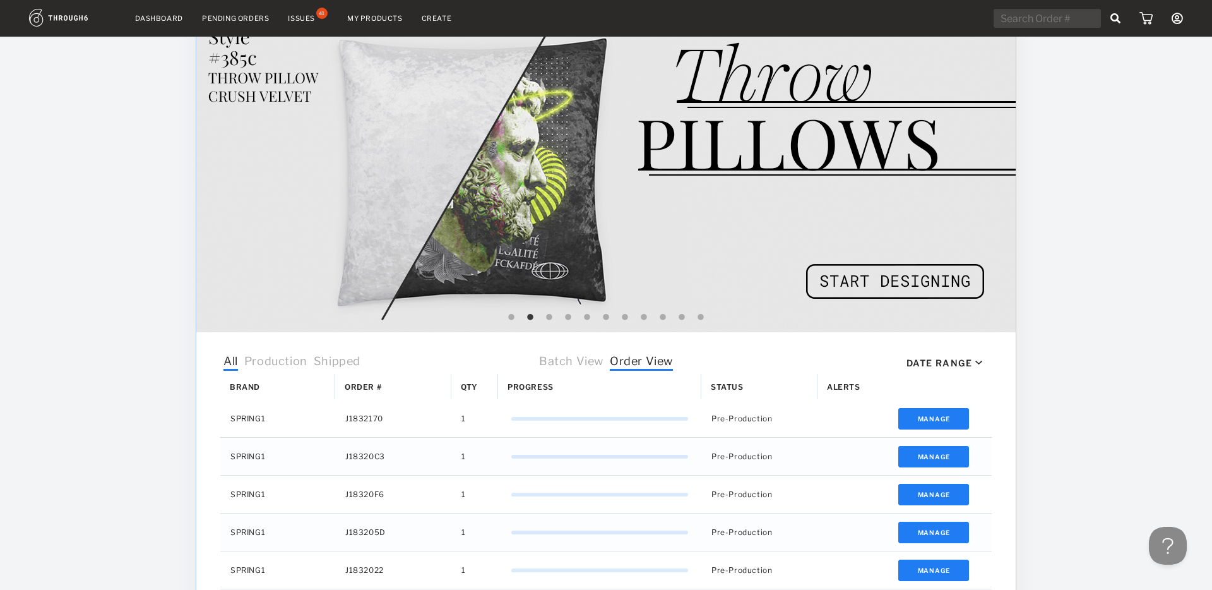
scroll to position [0, 0]
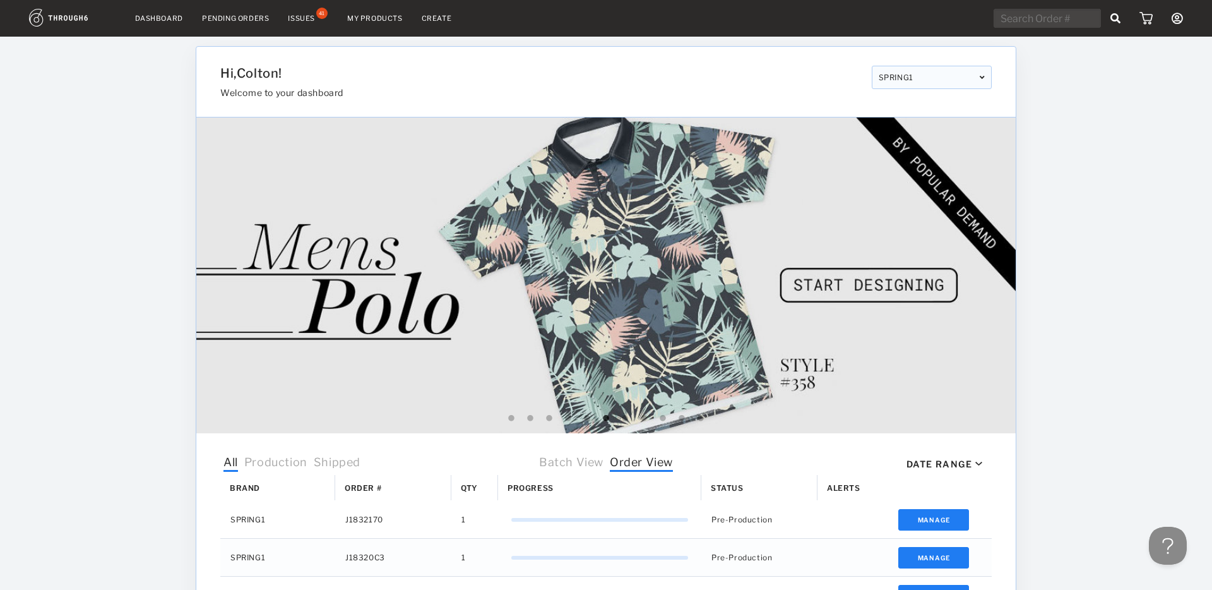
click at [1039, 25] on input "text" at bounding box center [1047, 18] width 107 height 19
paste input "J180E438"
type input "J180E438"
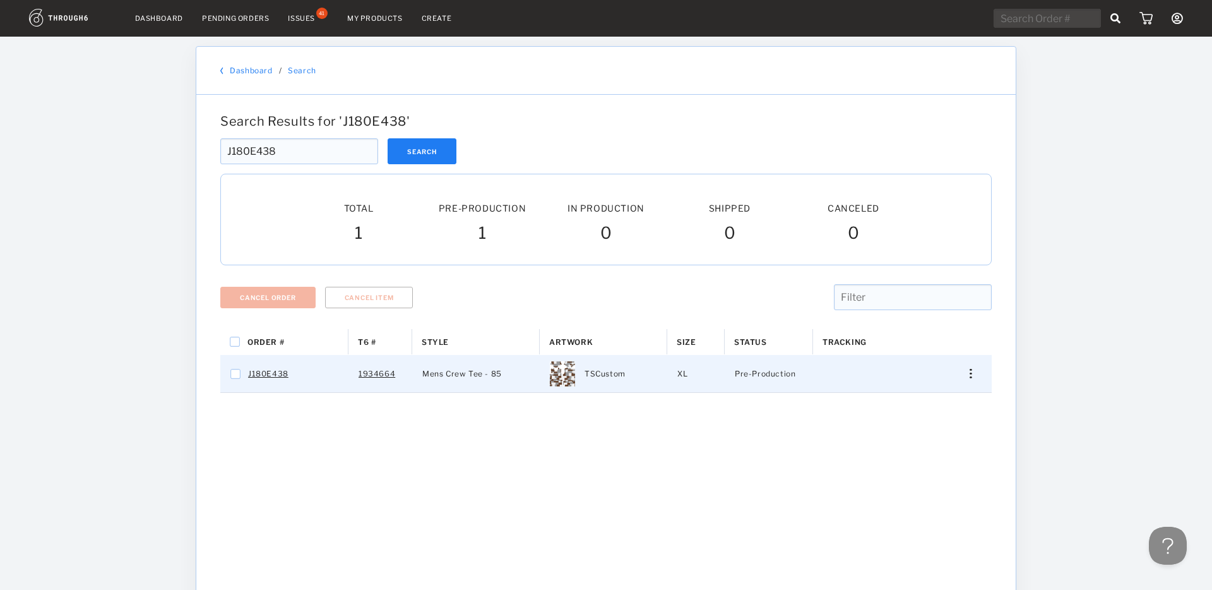
click at [965, 372] on div "Press SPACE to select this row." at bounding box center [966, 373] width 30 height 9
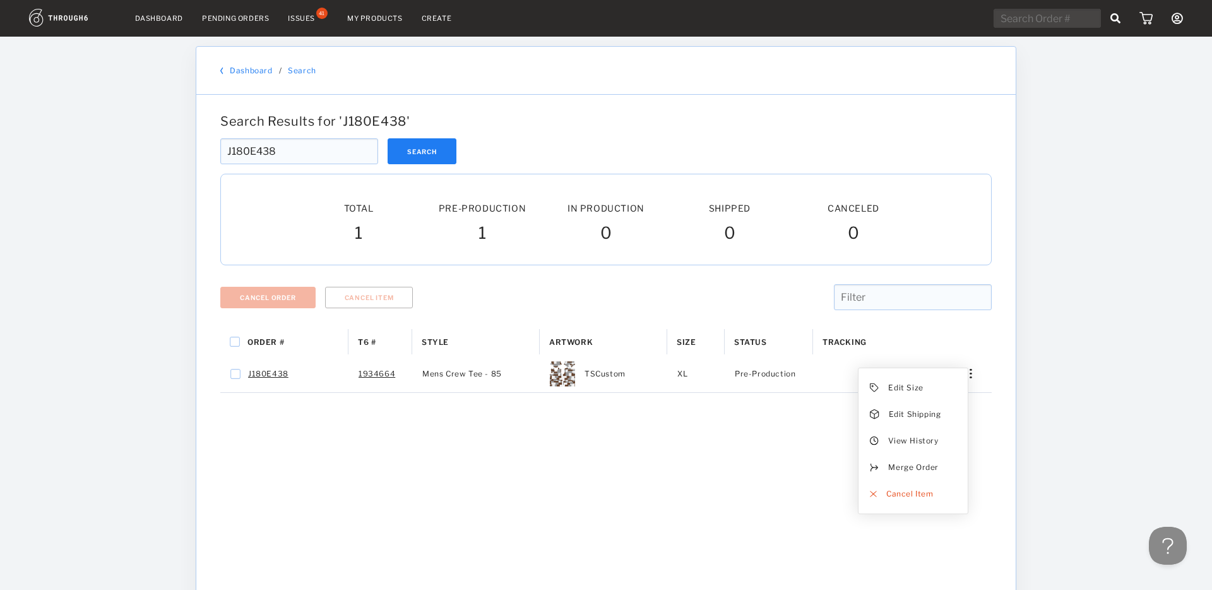
click at [252, 70] on link "Dashboard" at bounding box center [251, 70] width 42 height 9
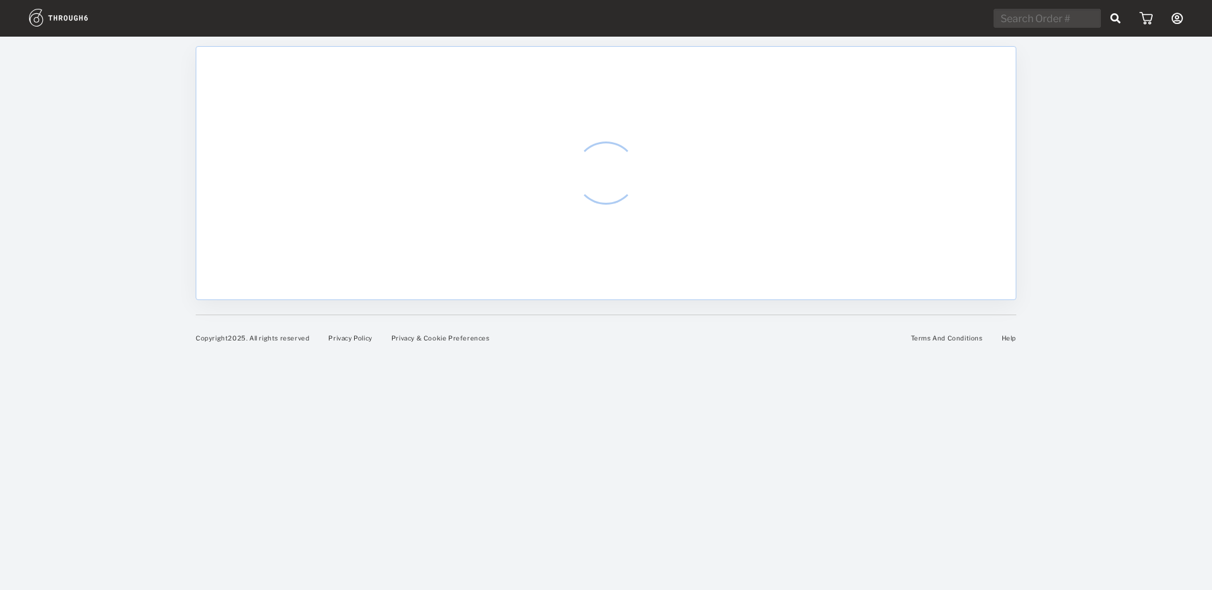
select select "8"
select select "2025"
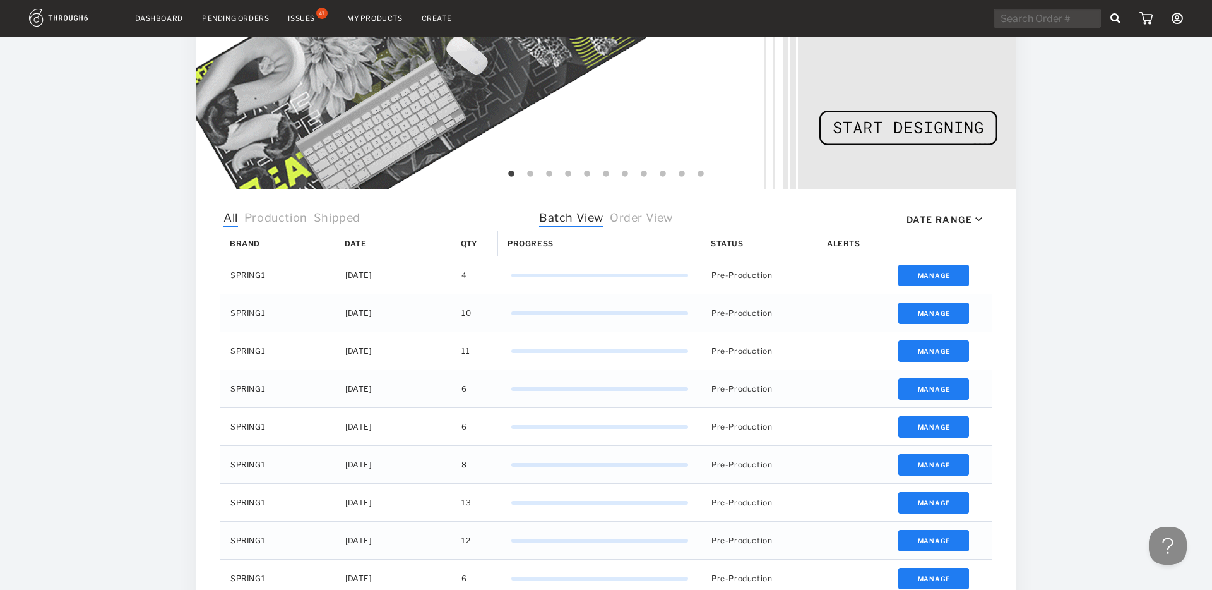
scroll to position [246, 0]
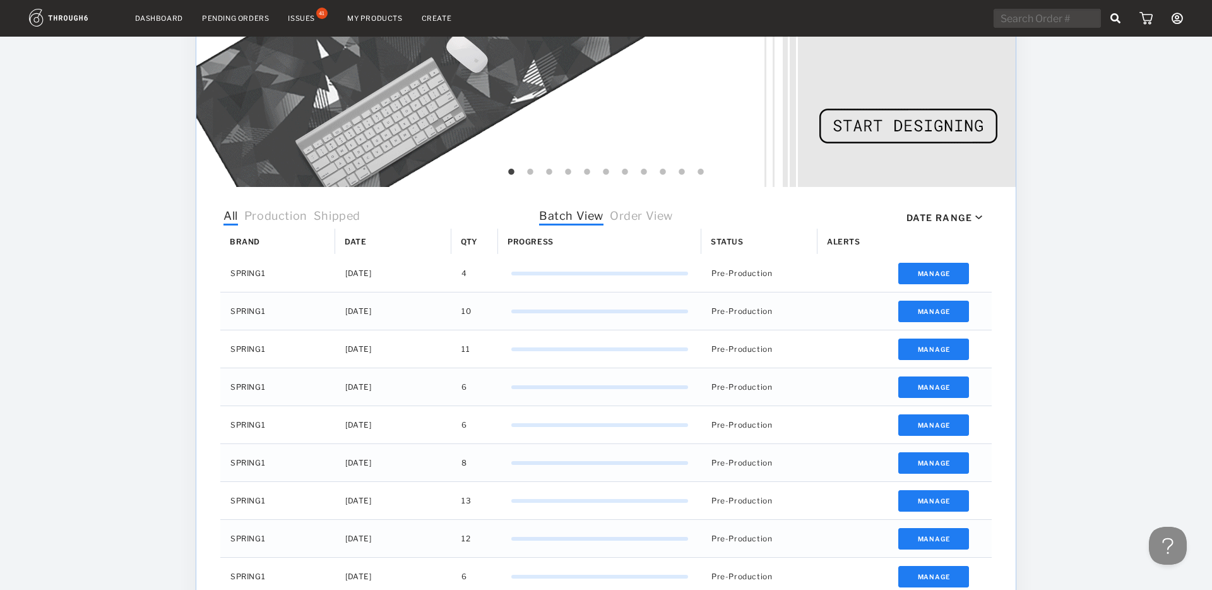
click at [634, 213] on span "Order View" at bounding box center [641, 217] width 63 height 16
